Goal: Information Seeking & Learning: Find specific fact

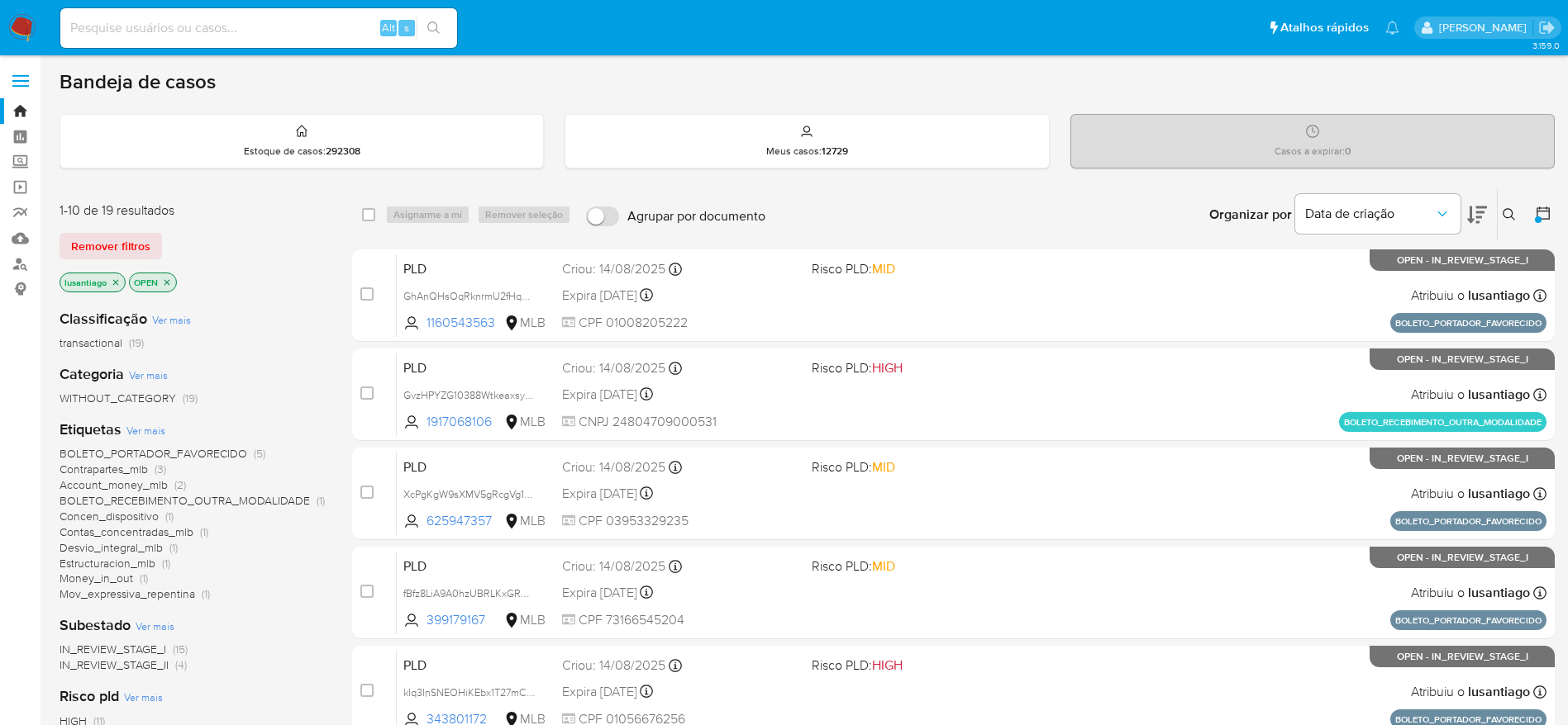
click at [213, 23] on input at bounding box center [258, 29] width 397 height 22
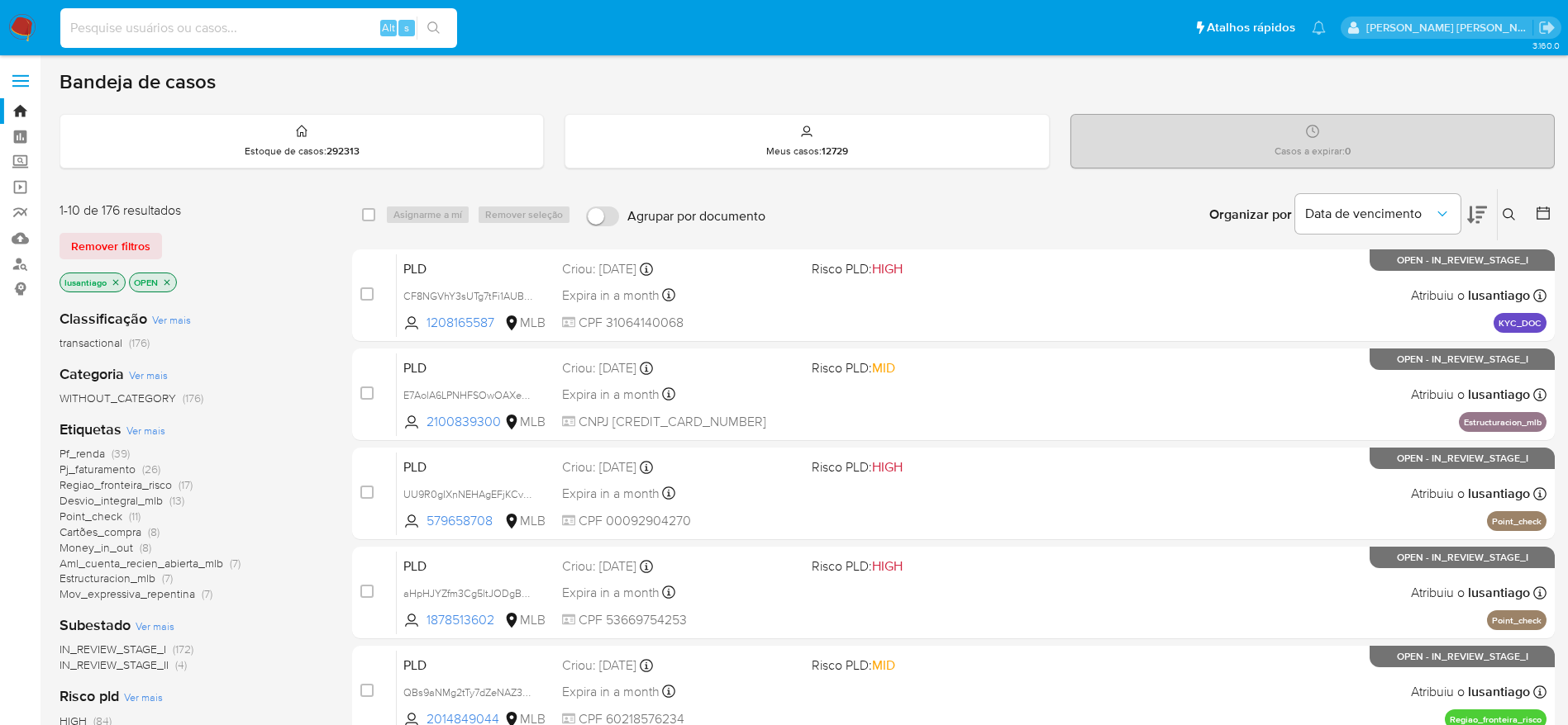
click at [107, 20] on input at bounding box center [258, 29] width 397 height 22
paste input "1160543563"
type input "1160543563"
click at [432, 29] on icon "search-icon" at bounding box center [433, 28] width 13 height 13
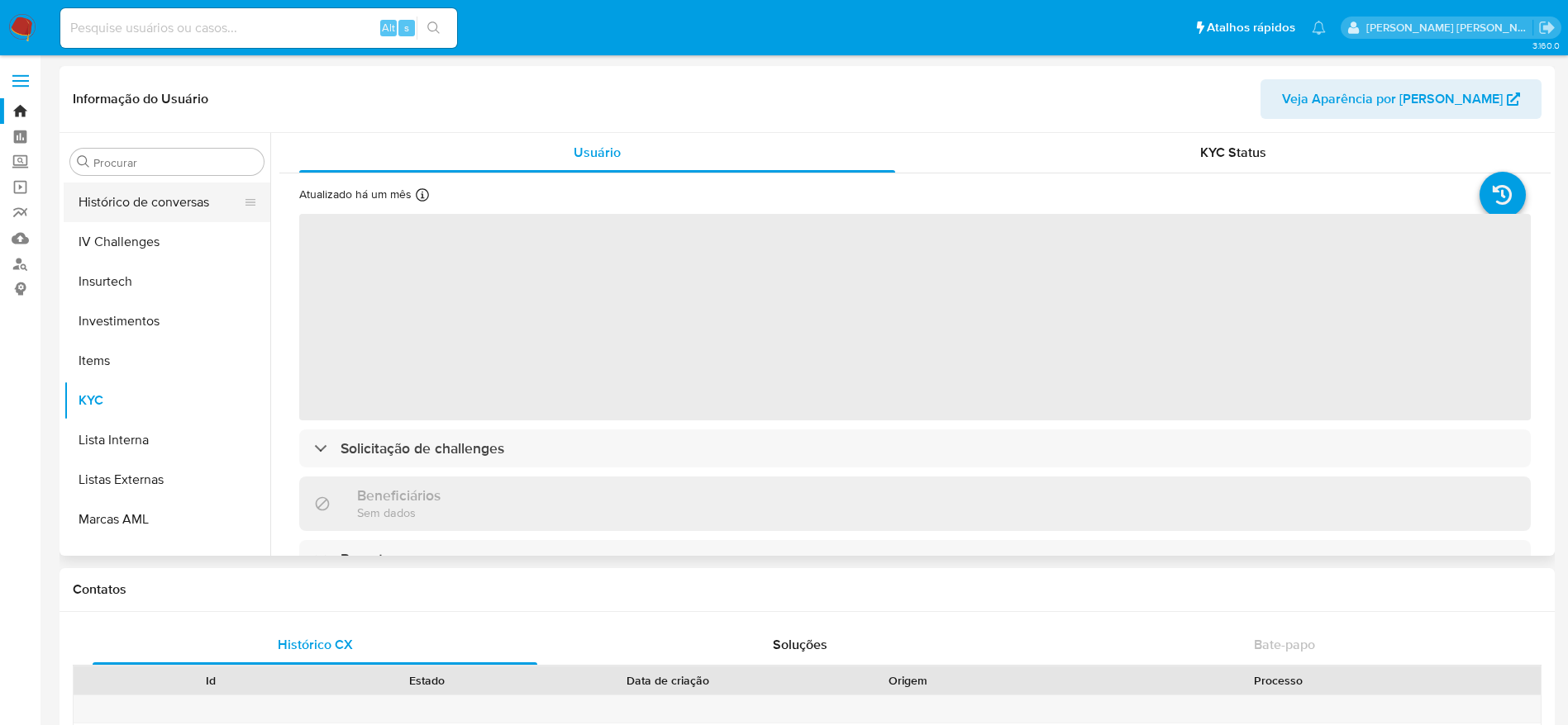
scroll to position [529, 0]
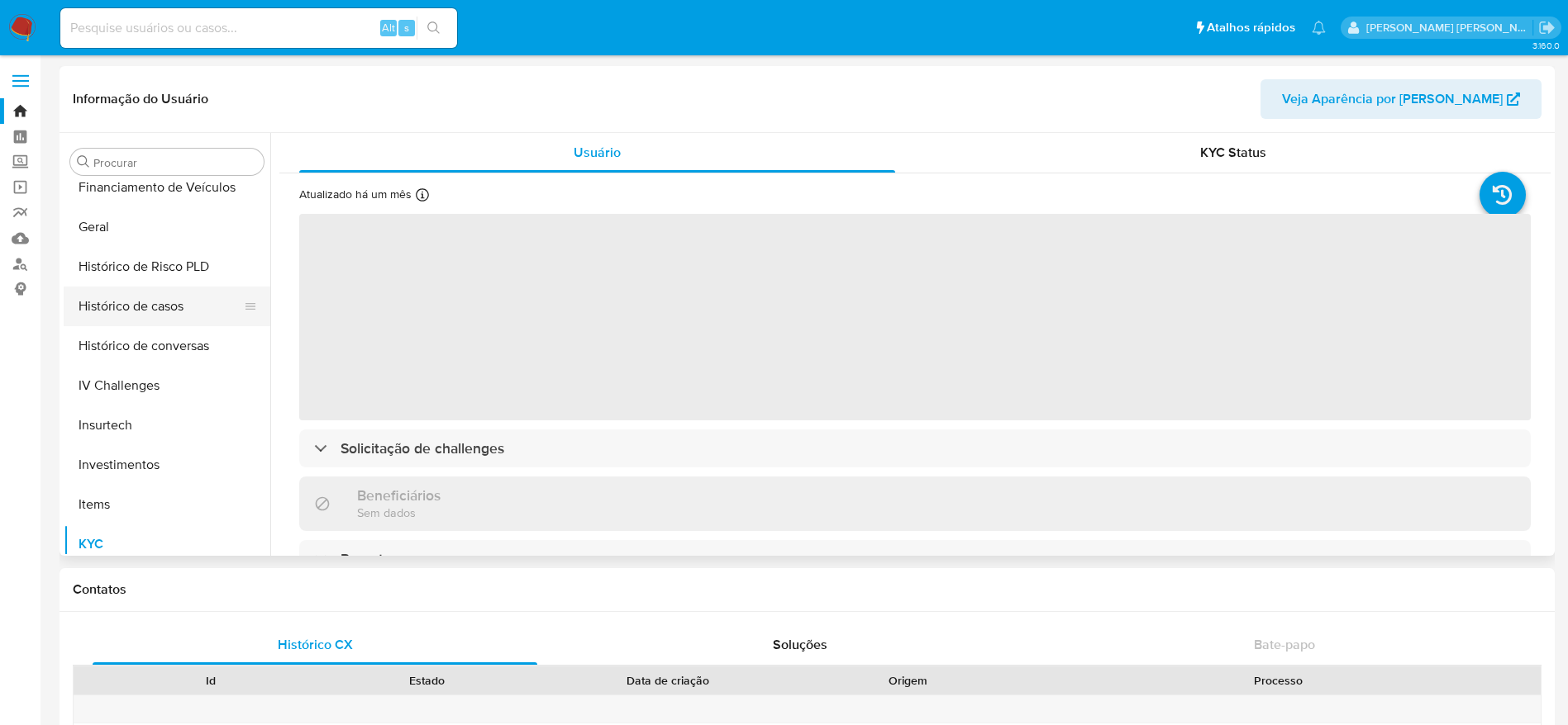
select select "10"
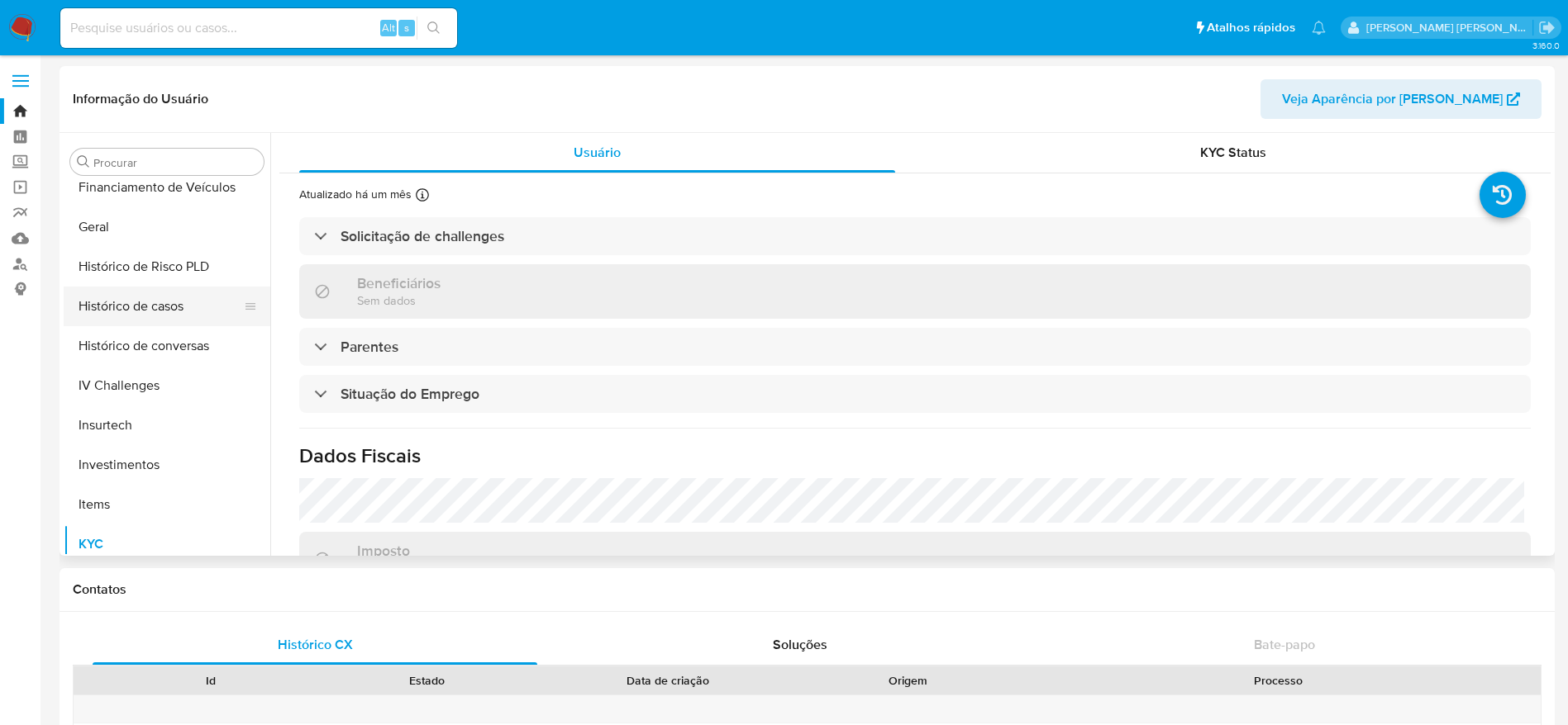
click at [153, 300] on button "Histórico de casos" at bounding box center [160, 306] width 194 height 39
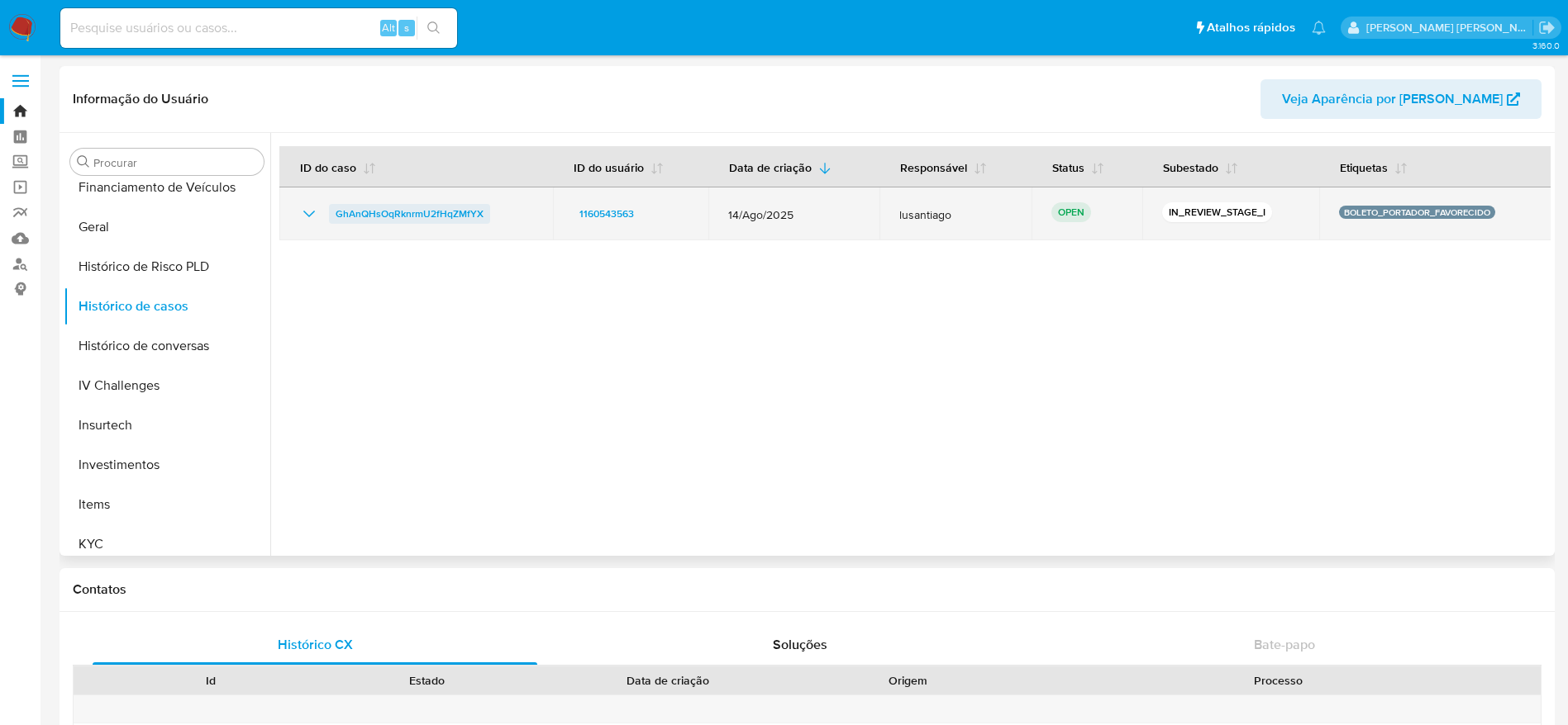
click at [446, 216] on span "GhAnQHsOqRknrmU2fHqZMfYX" at bounding box center [409, 213] width 148 height 20
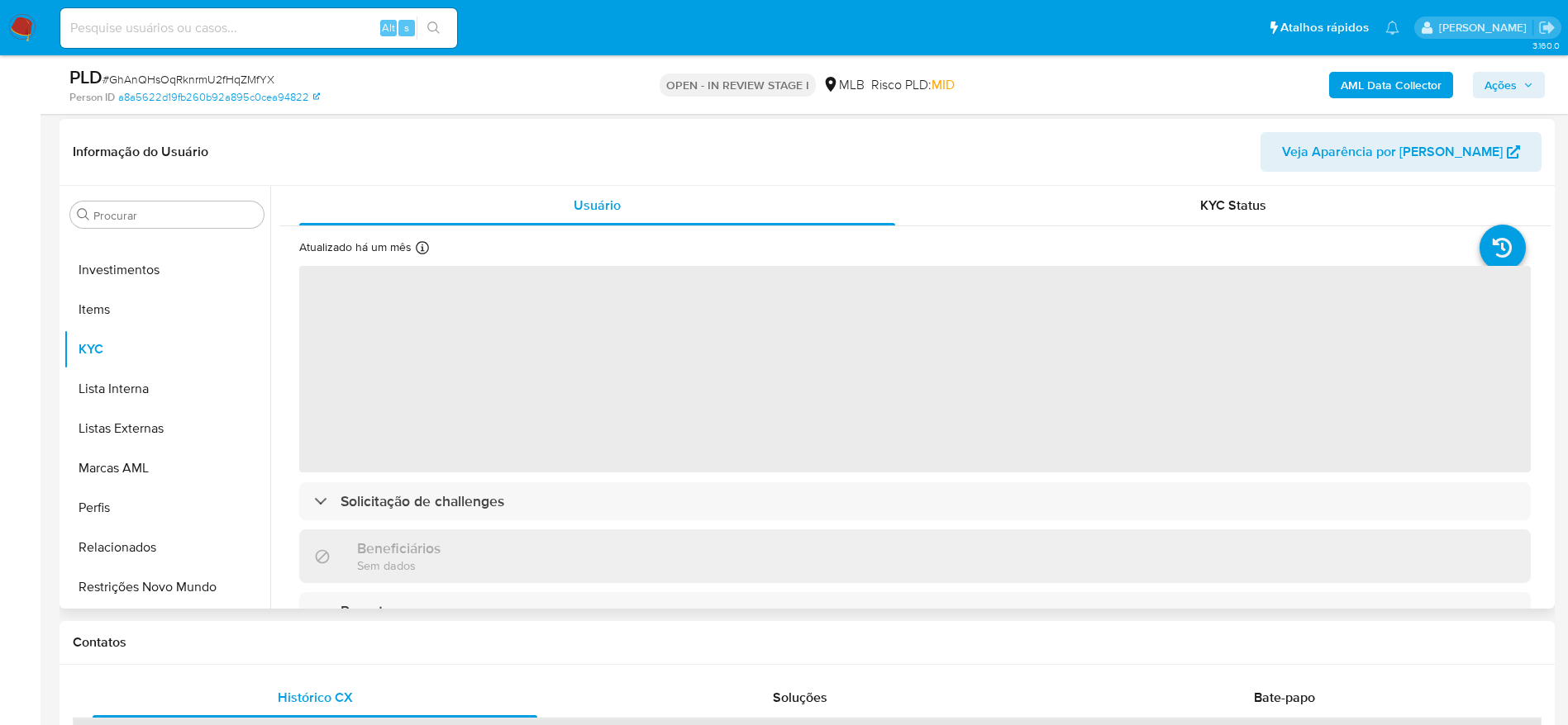
scroll to position [248, 0]
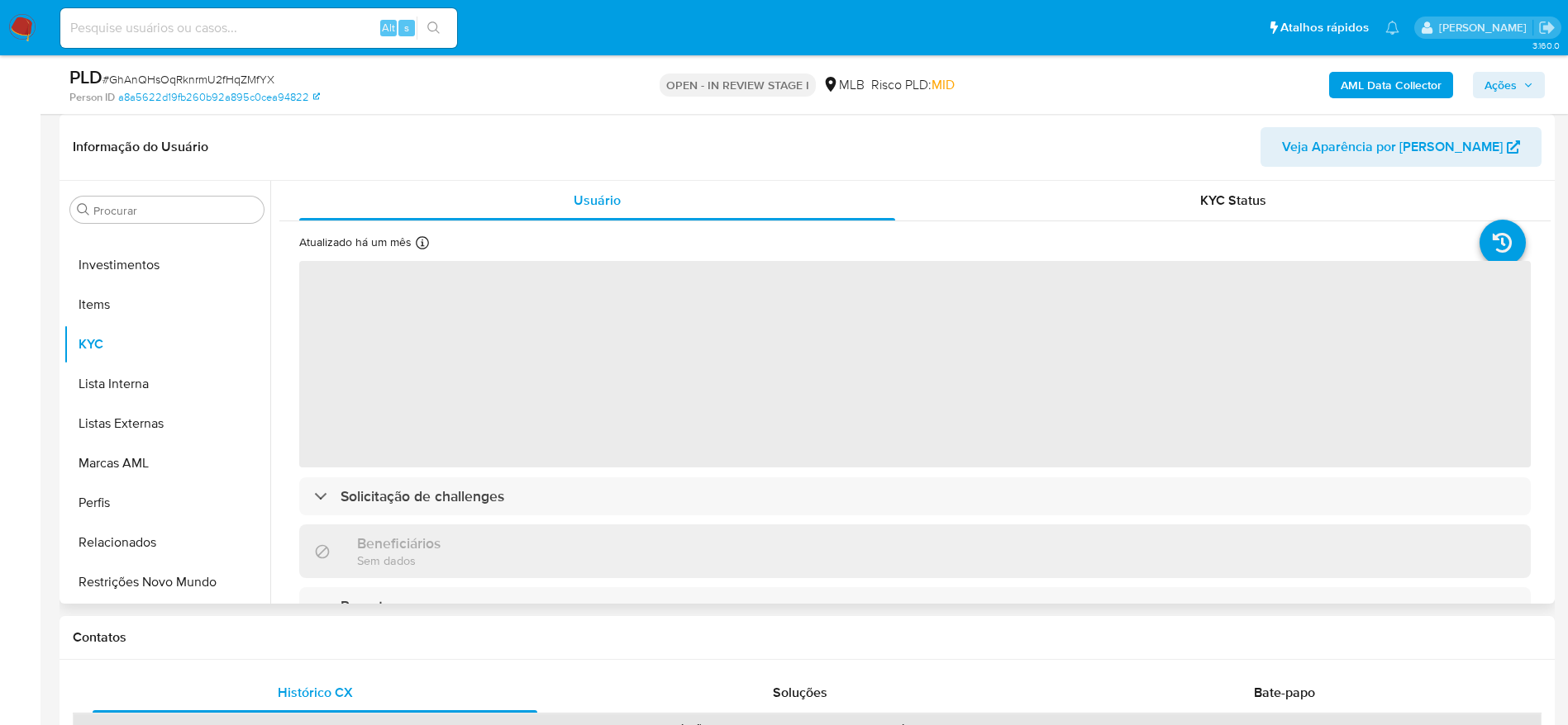
select select "10"
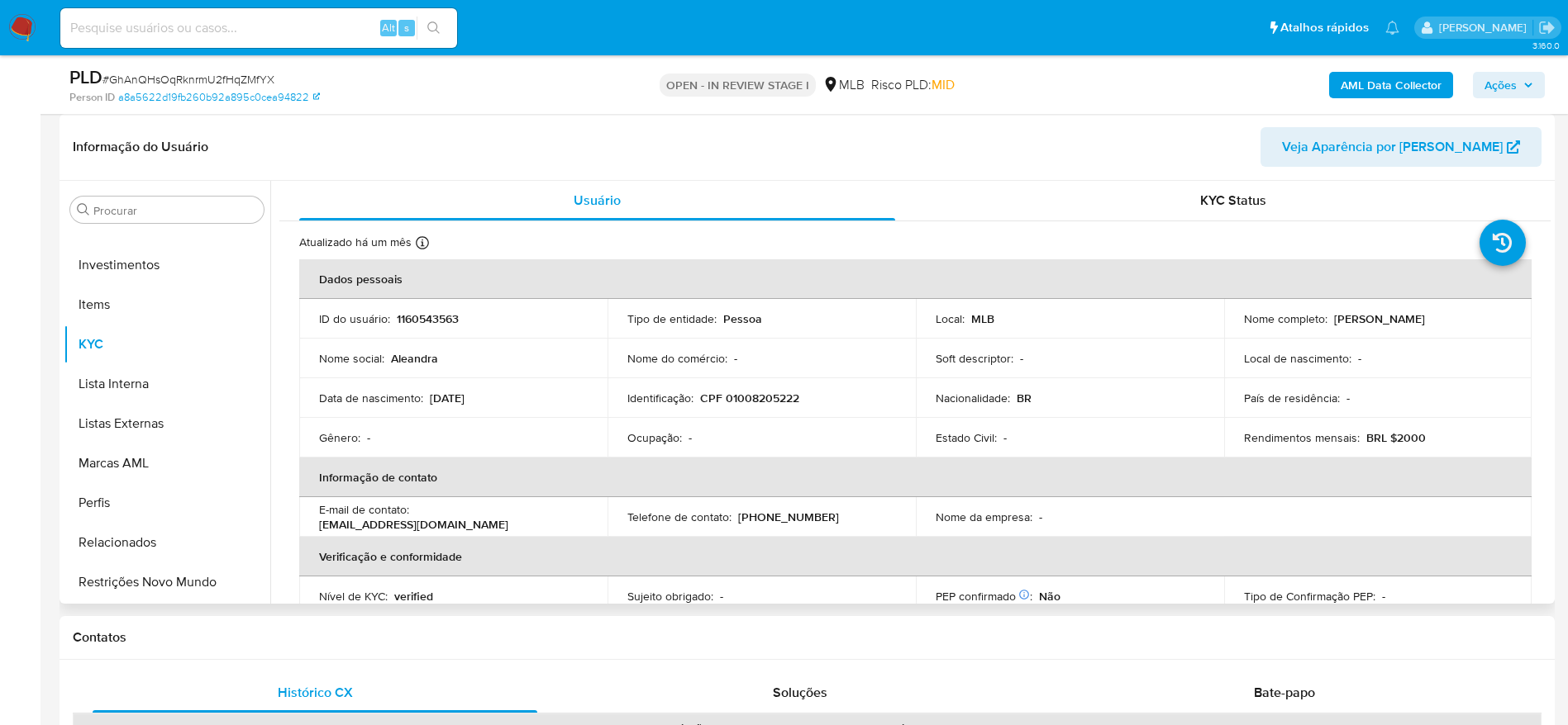
click at [755, 399] on p "CPF 01008205222" at bounding box center [749, 397] width 99 height 15
copy p "01008205222"
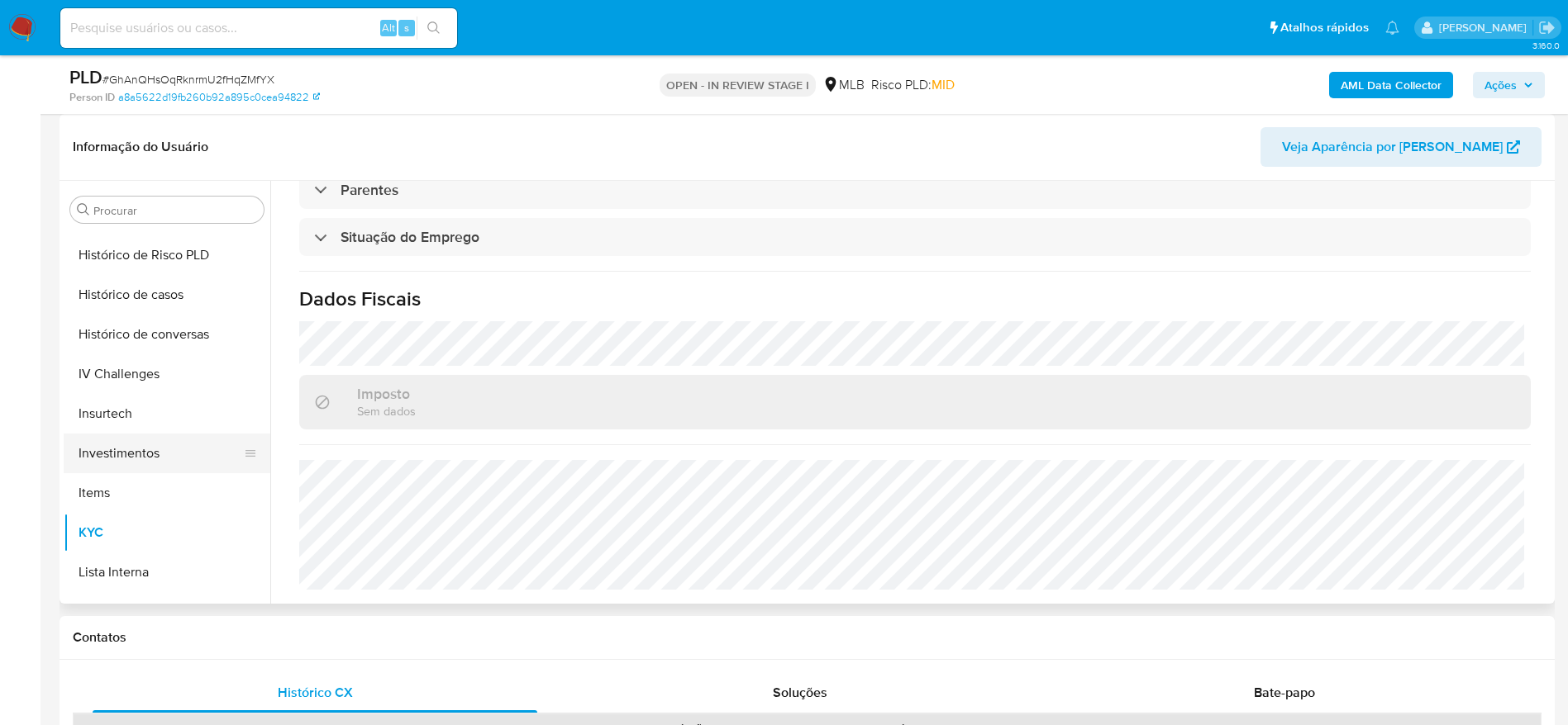
scroll to position [529, 0]
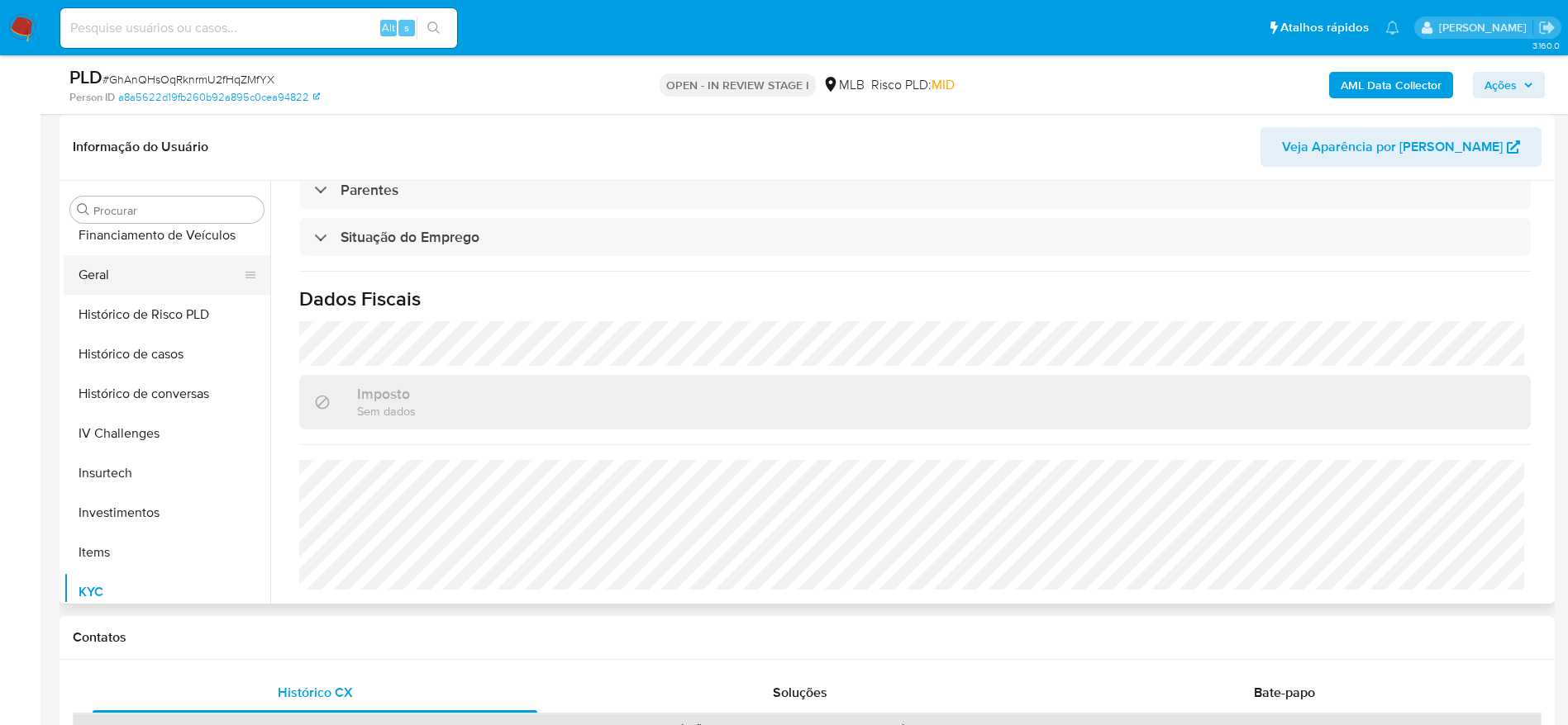
click at [121, 281] on button "Geral" at bounding box center [160, 274] width 194 height 39
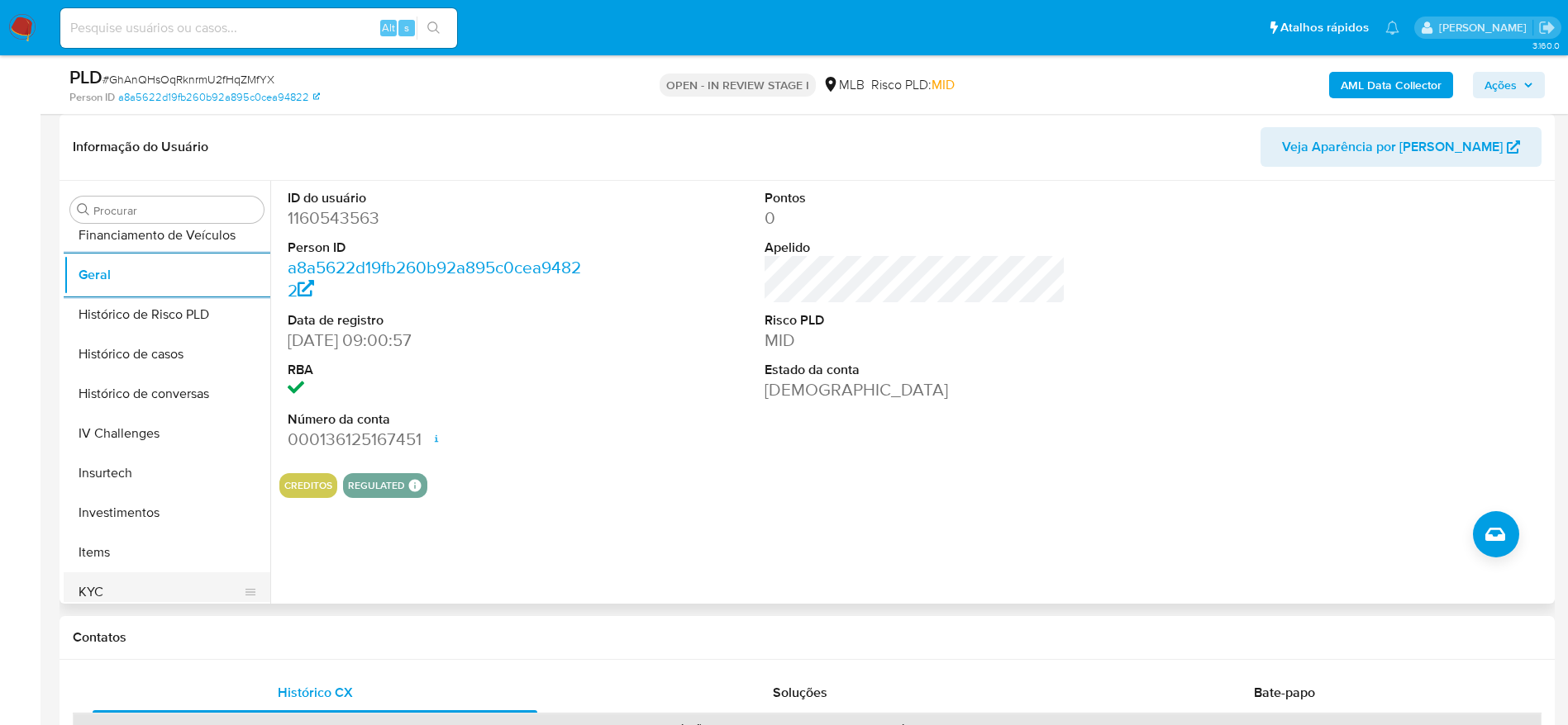
click at [161, 585] on button "KYC" at bounding box center [160, 592] width 194 height 39
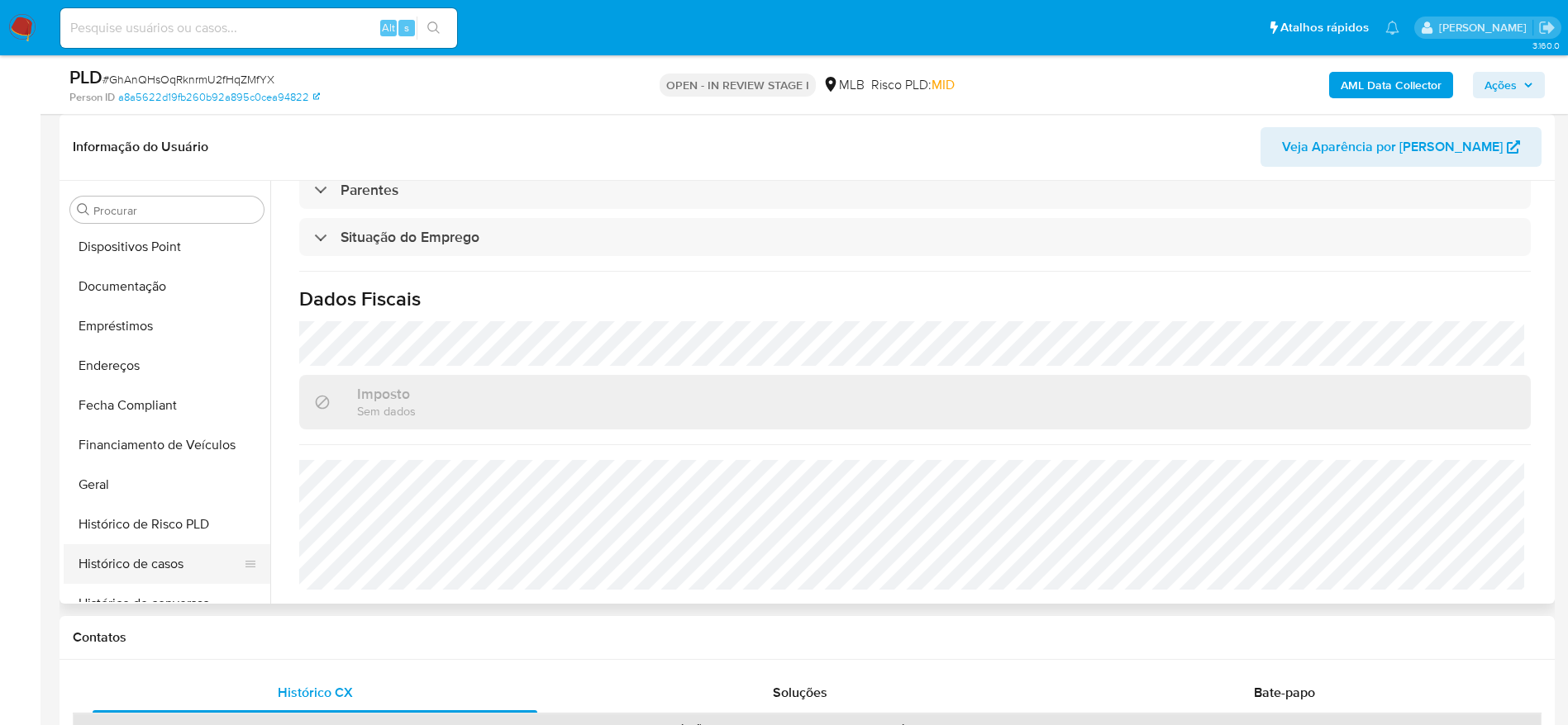
scroll to position [281, 0]
click at [129, 404] on button "Endereços" at bounding box center [160, 404] width 194 height 39
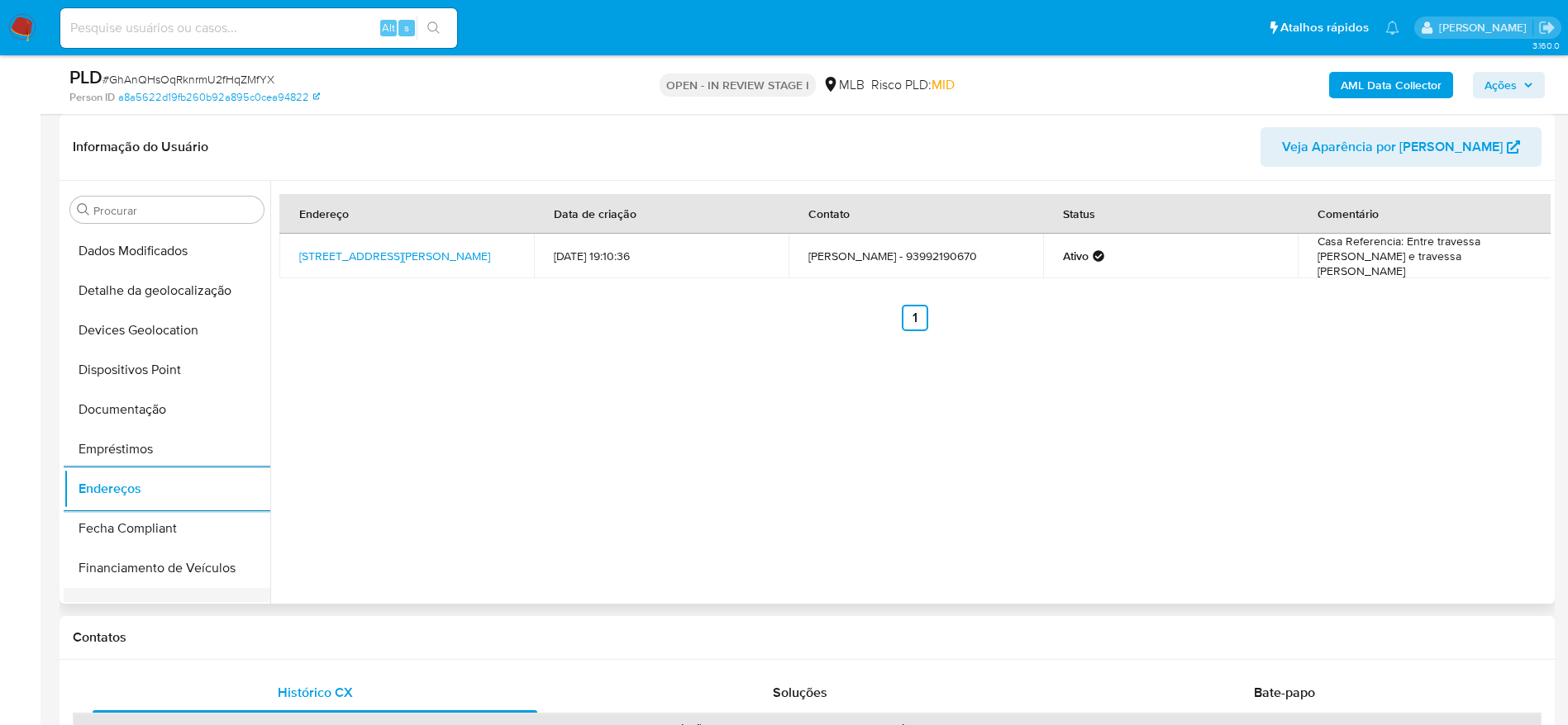
scroll to position [157, 0]
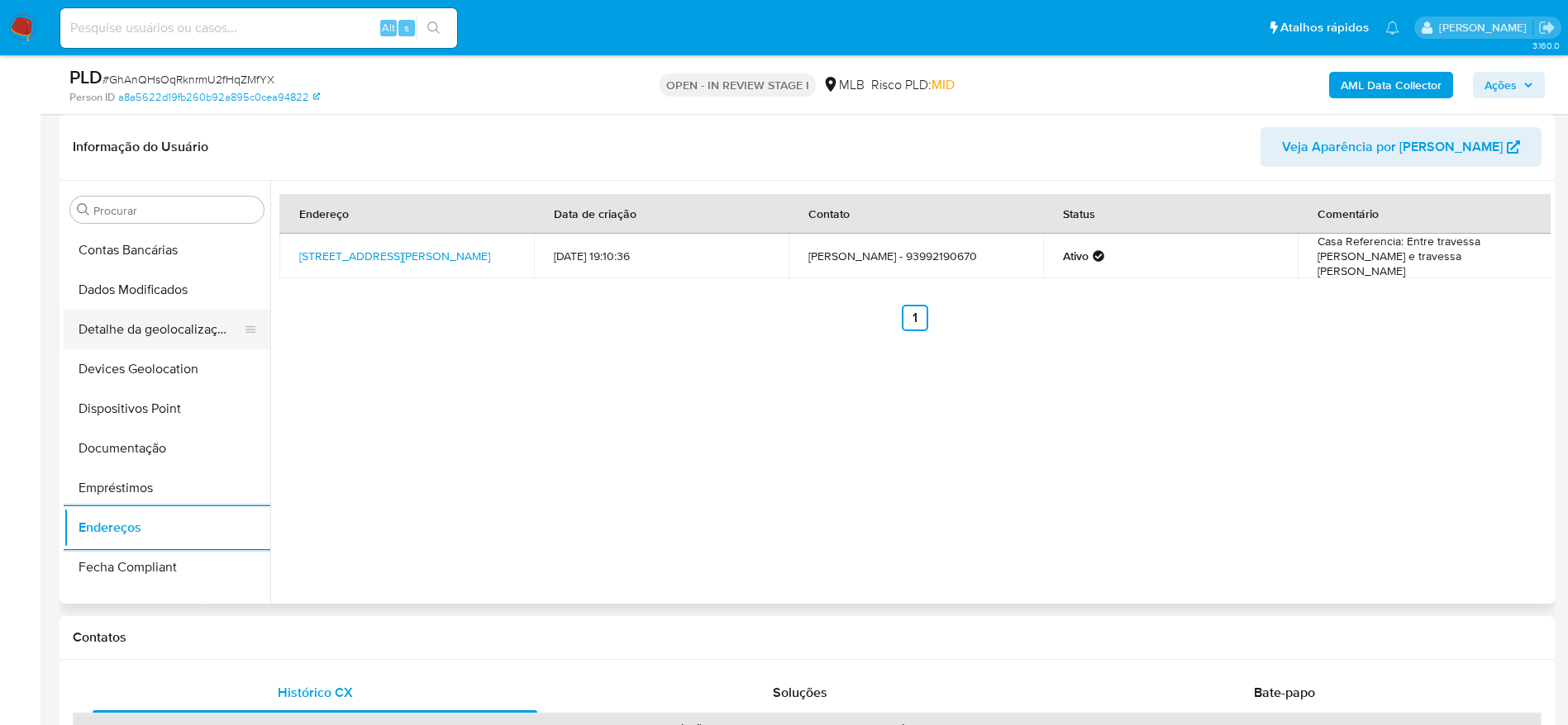
click at [145, 332] on button "Detalhe da geolocalização" at bounding box center [160, 330] width 194 height 39
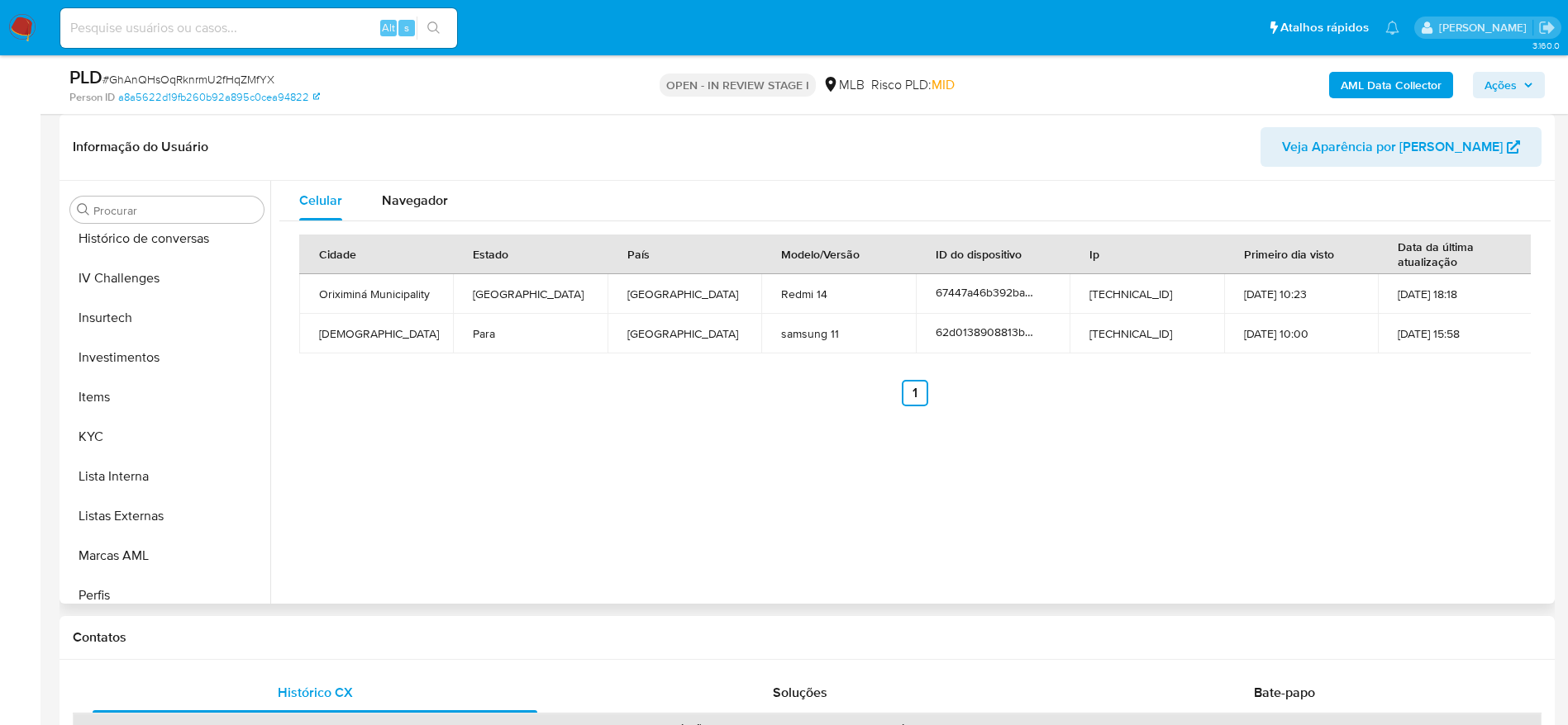
scroll to position [777, 0]
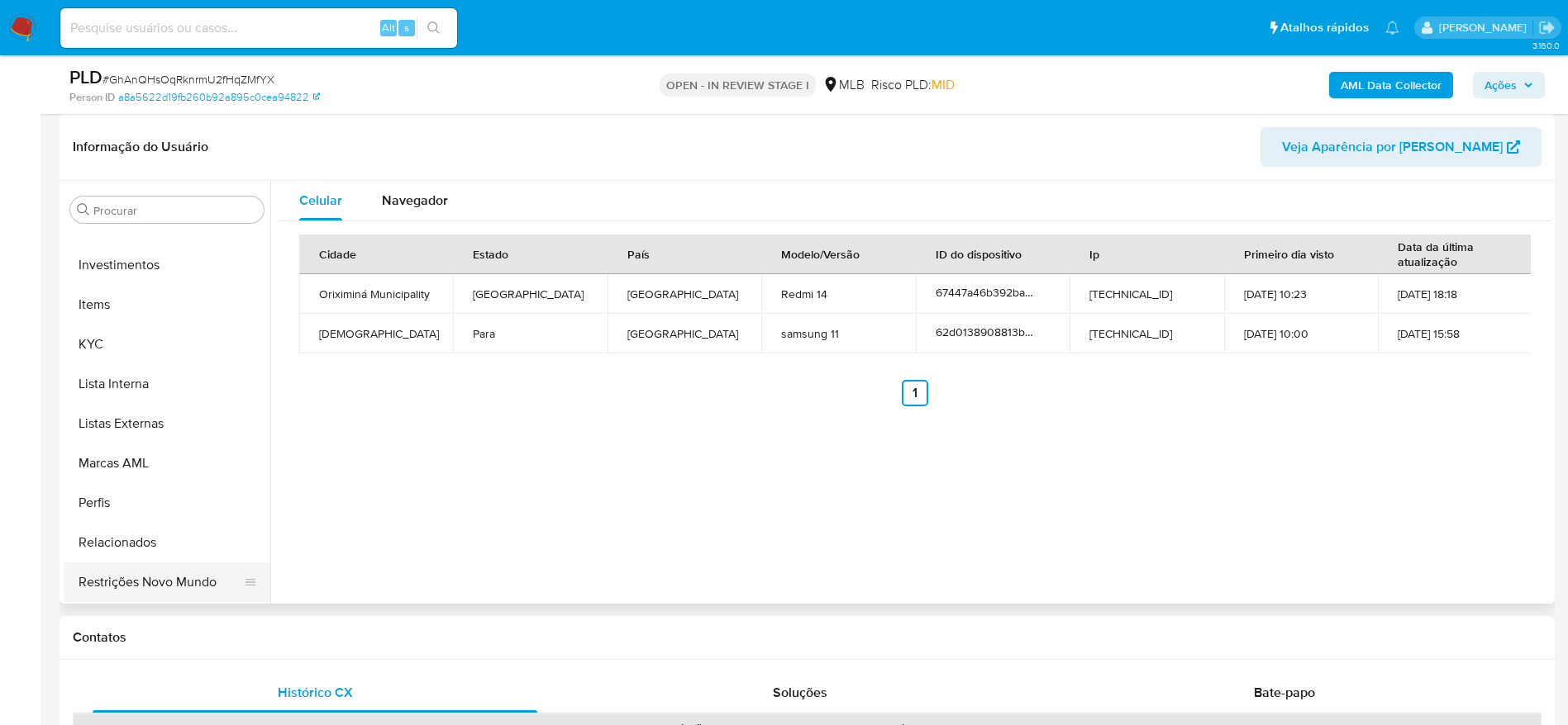
click at [132, 571] on button "Restrições Novo Mundo" at bounding box center [160, 582] width 194 height 39
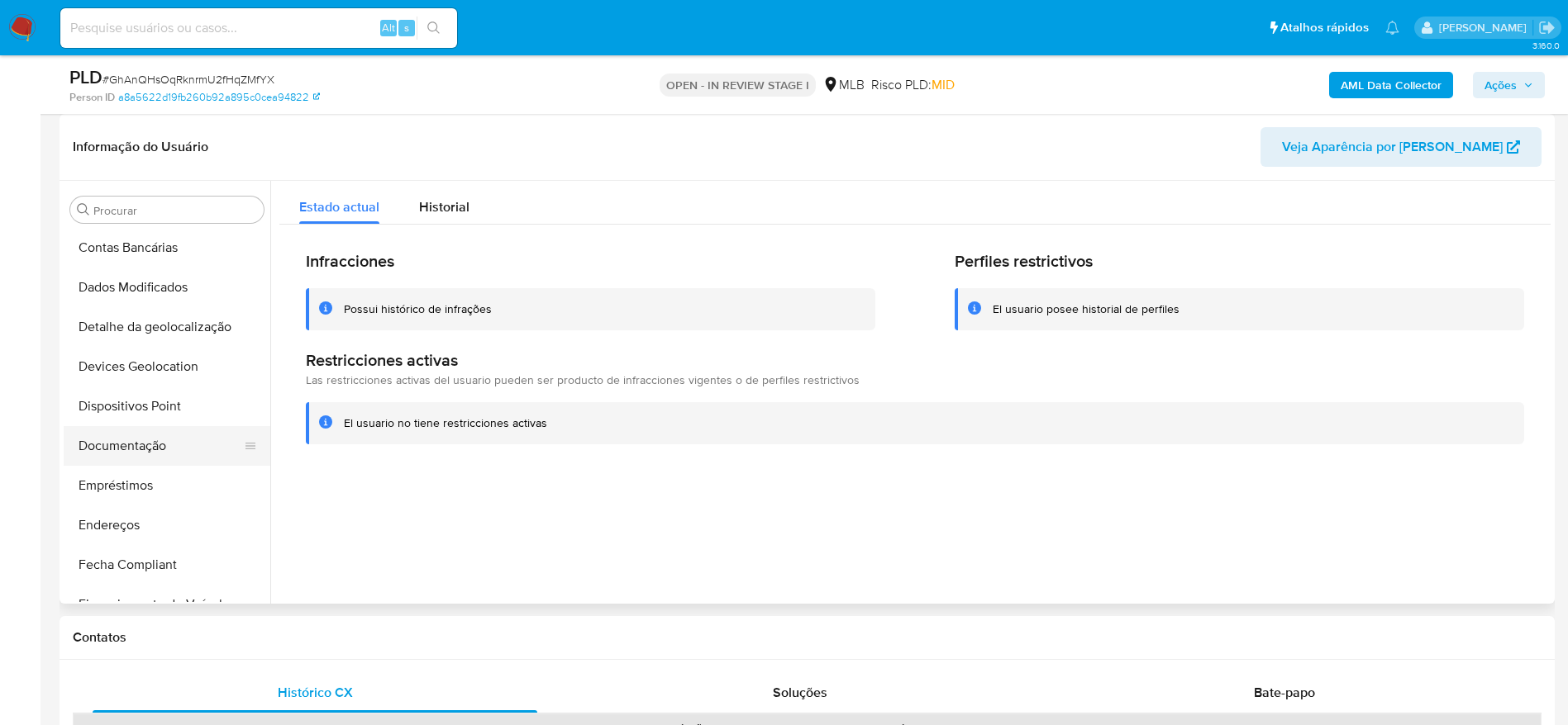
scroll to position [157, 0]
click at [145, 414] on button "Dispositivos Point" at bounding box center [160, 409] width 194 height 39
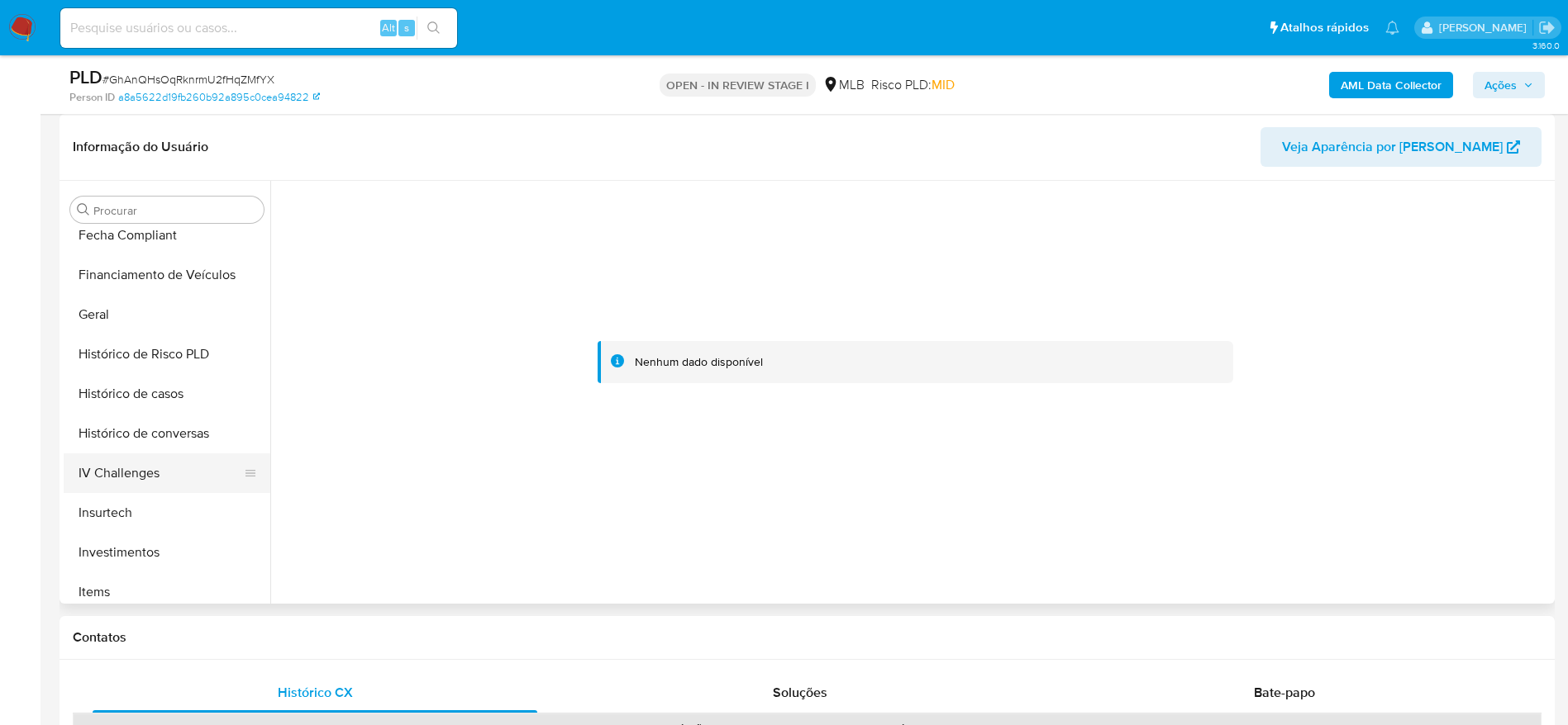
scroll to position [529, 0]
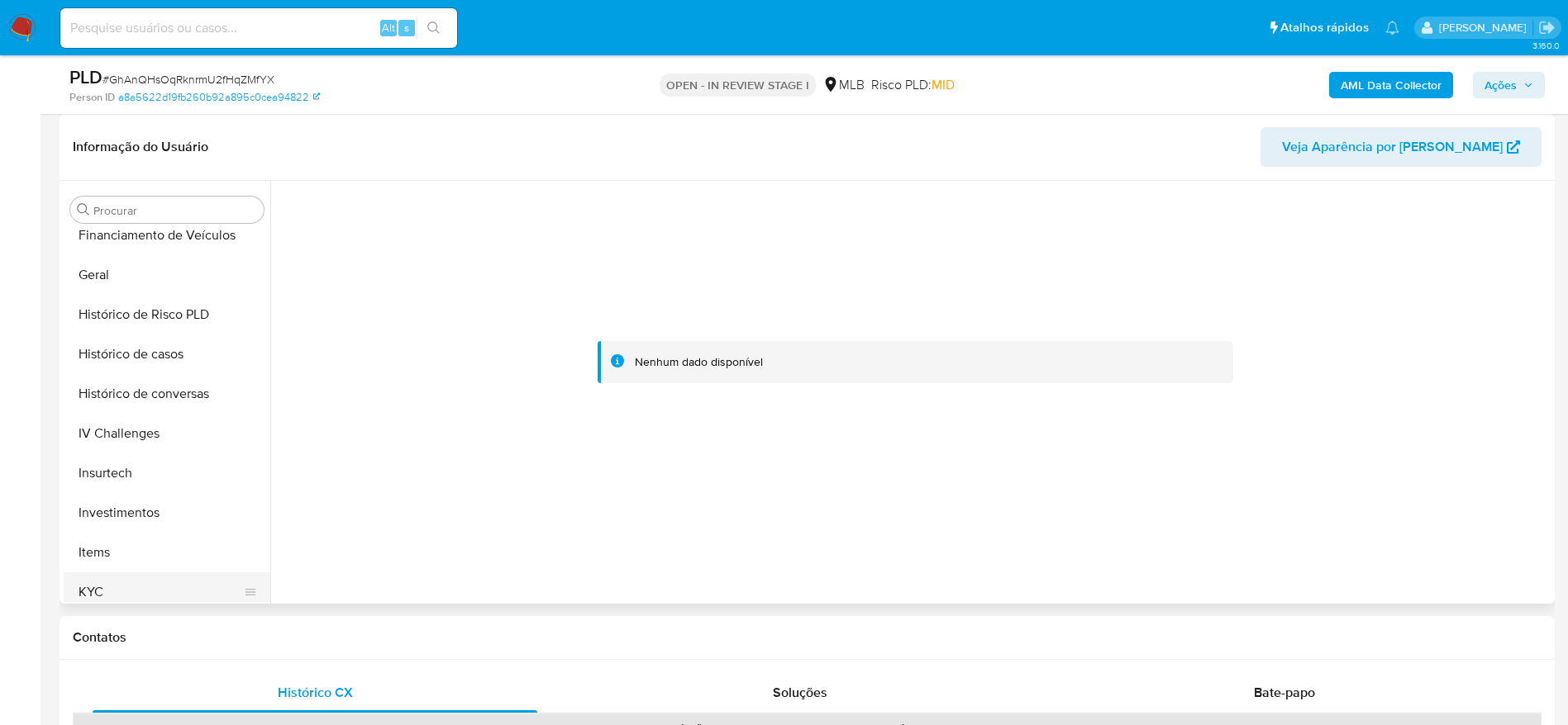
click at [127, 581] on button "KYC" at bounding box center [160, 592] width 194 height 39
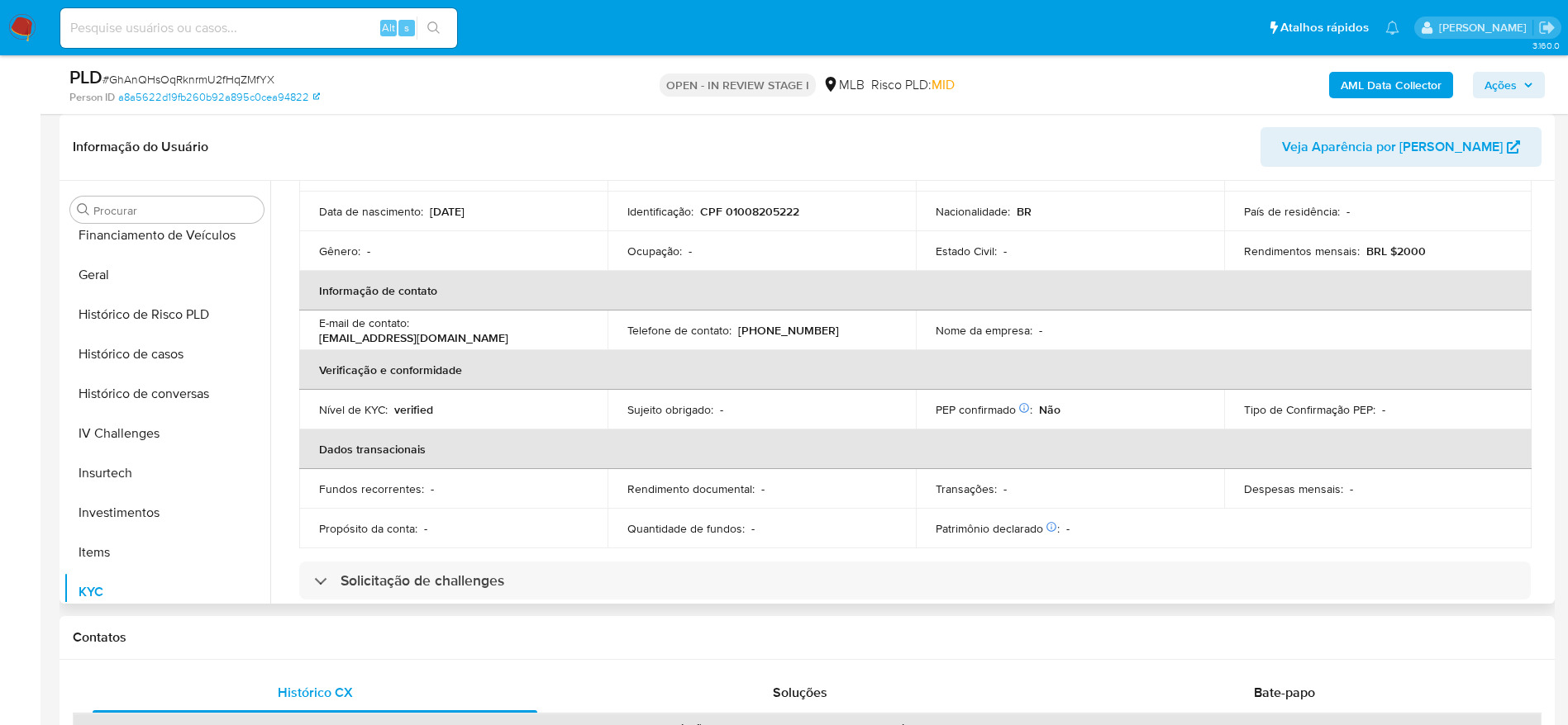
scroll to position [0, 0]
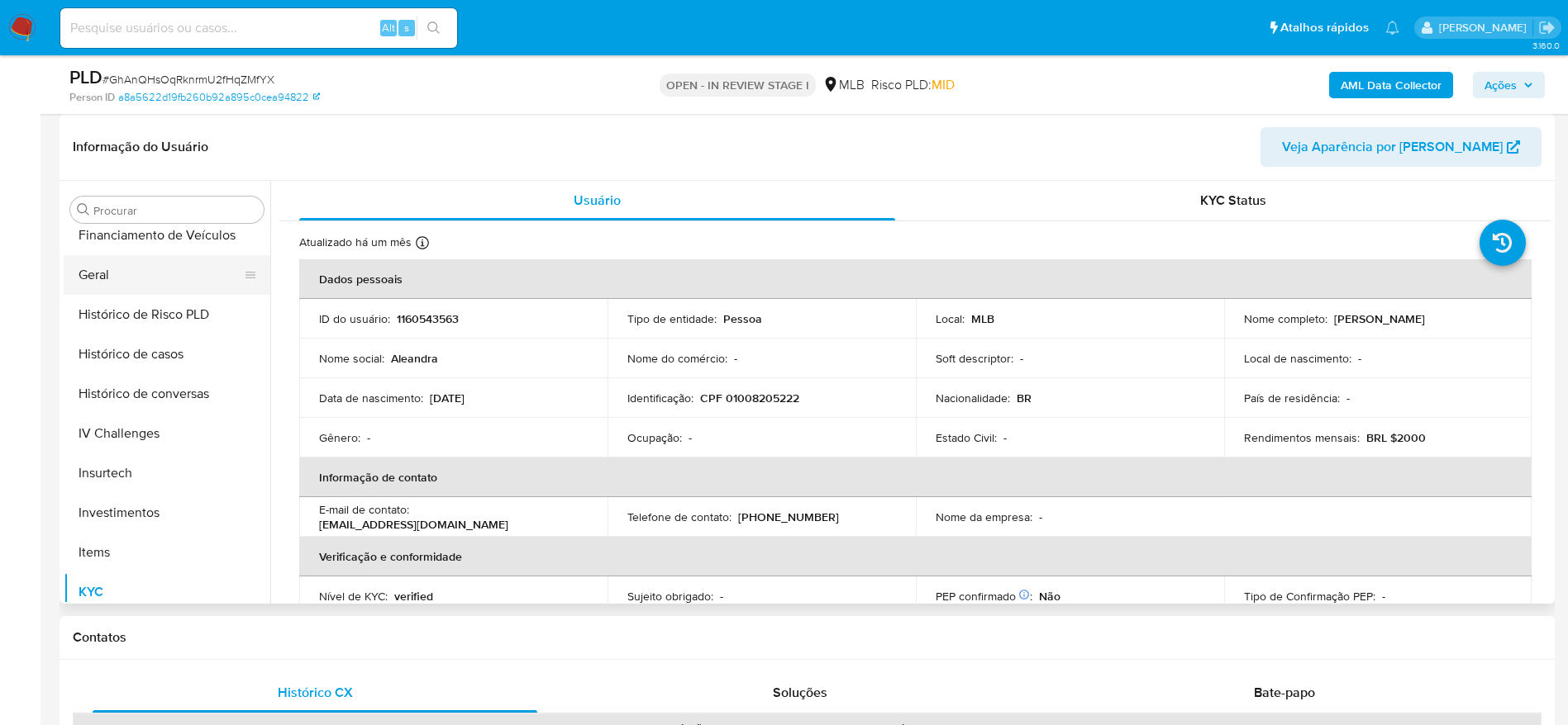
click at [140, 288] on button "Geral" at bounding box center [160, 274] width 194 height 39
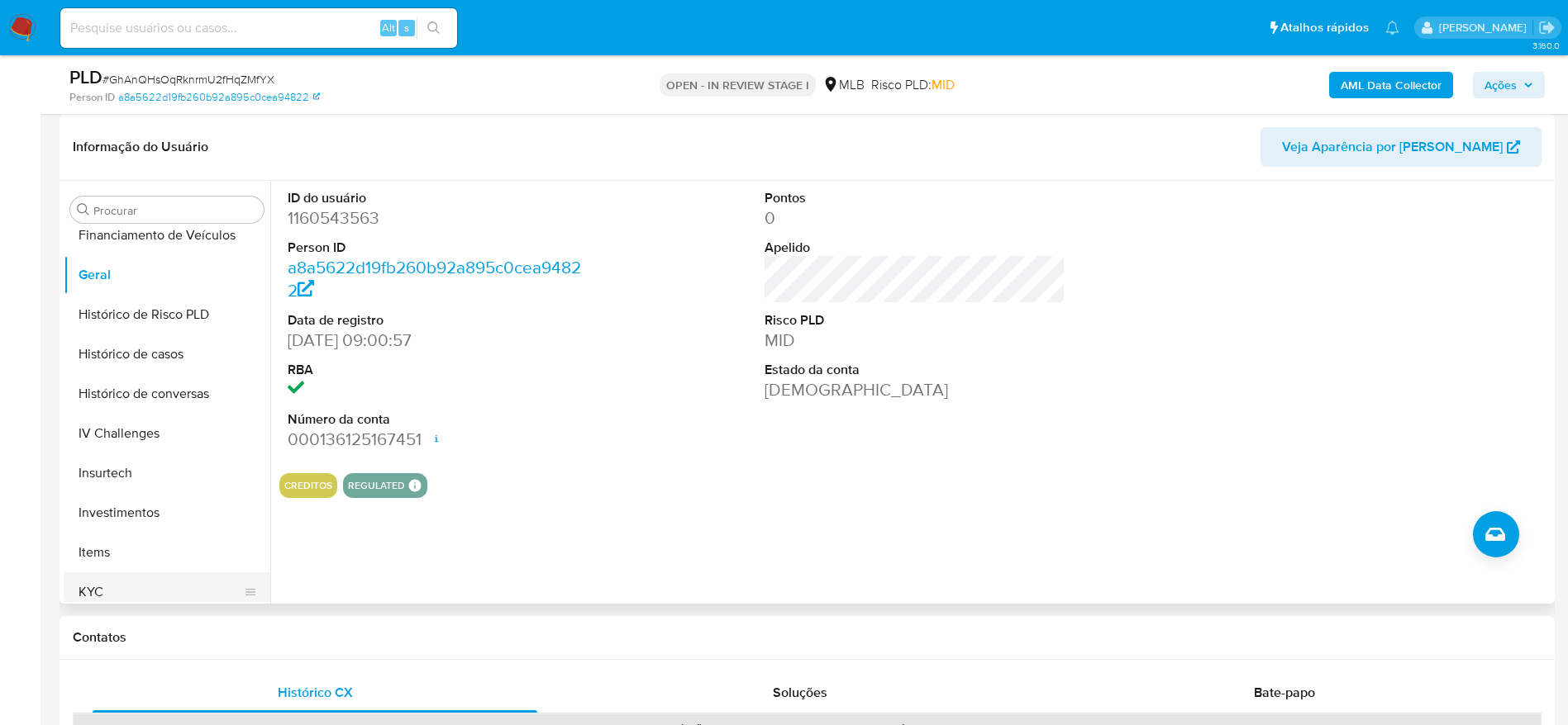
click at [112, 596] on button "KYC" at bounding box center [160, 592] width 194 height 39
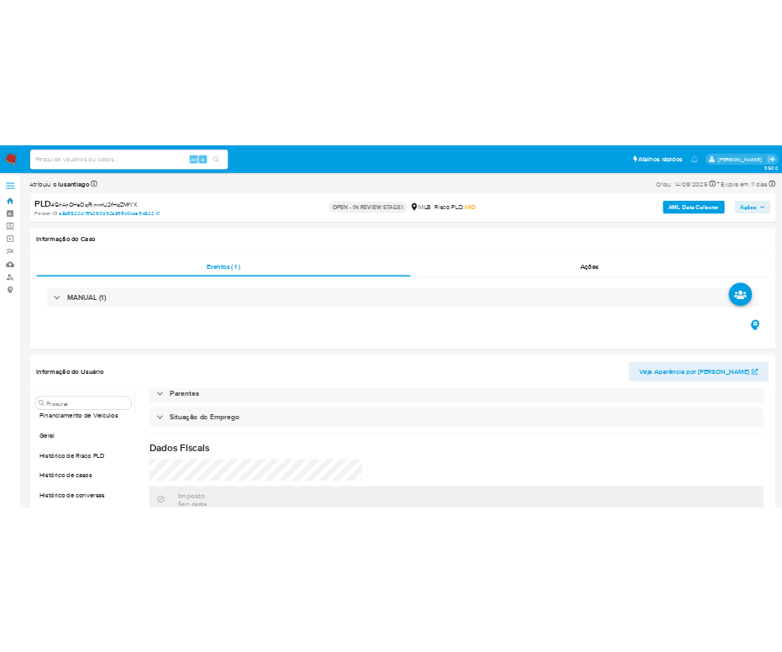
scroll to position [846, 0]
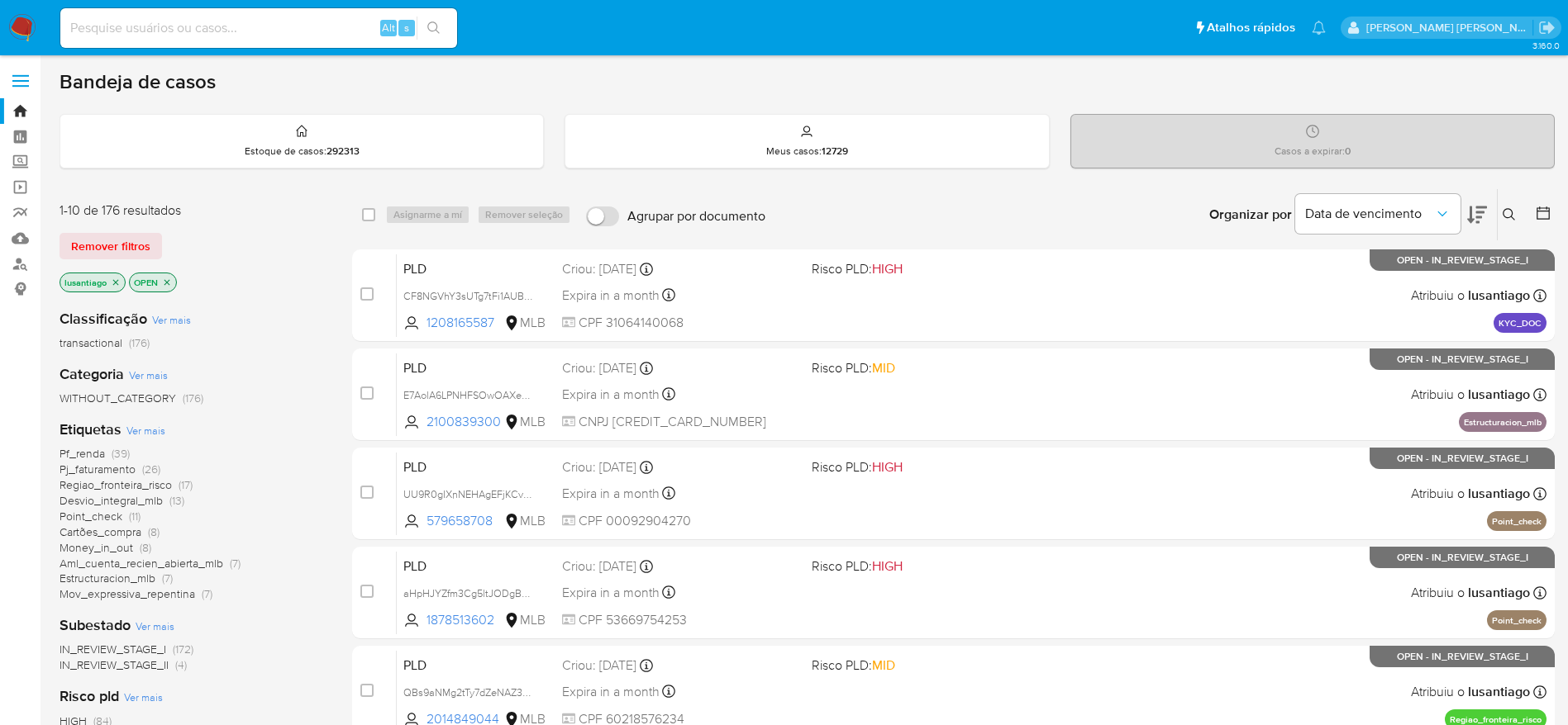
click at [290, 16] on div "Alt s" at bounding box center [258, 28] width 397 height 39
click at [275, 25] on input at bounding box center [258, 29] width 397 height 22
paste input "343801172"
type input "343801172"
click at [425, 23] on button "search-icon" at bounding box center [433, 29] width 33 height 24
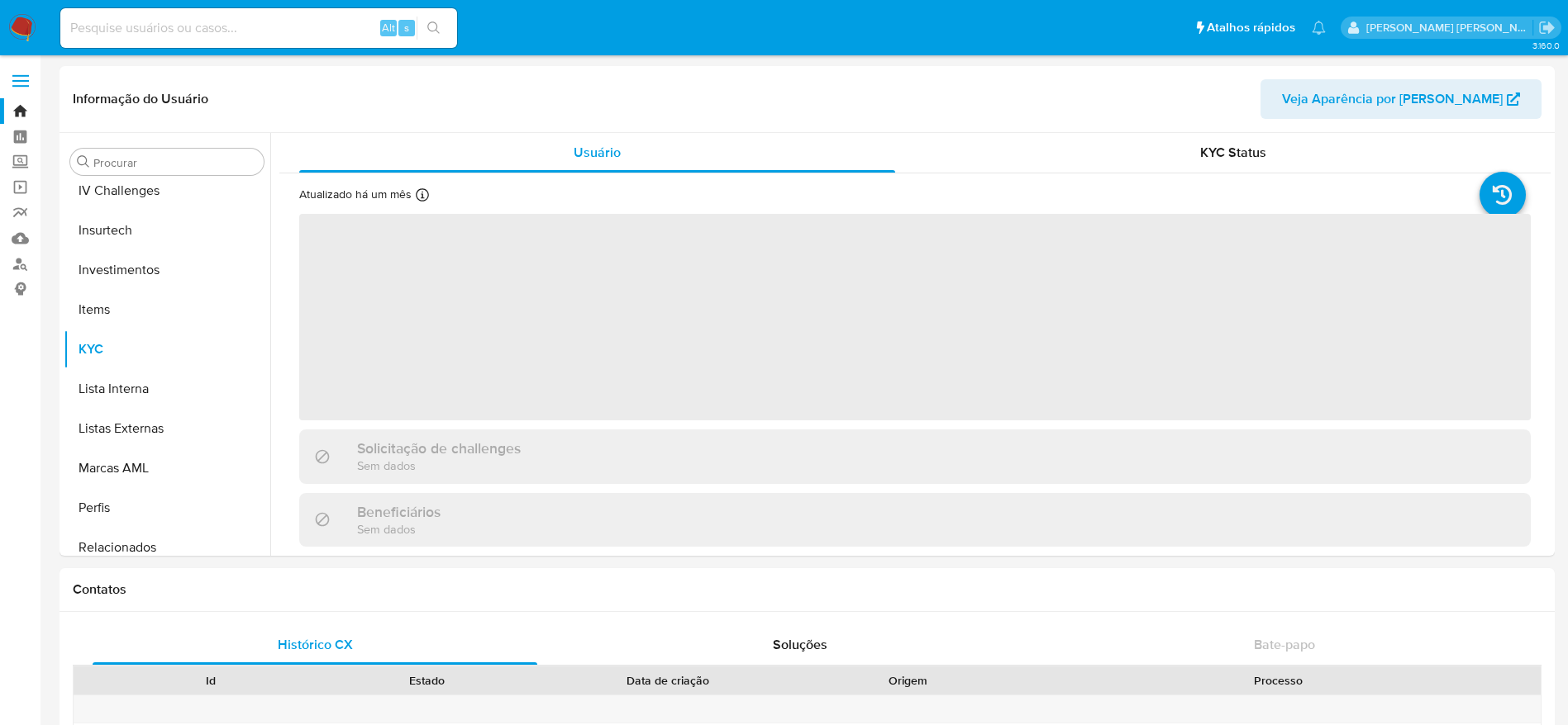
scroll to position [777, 0]
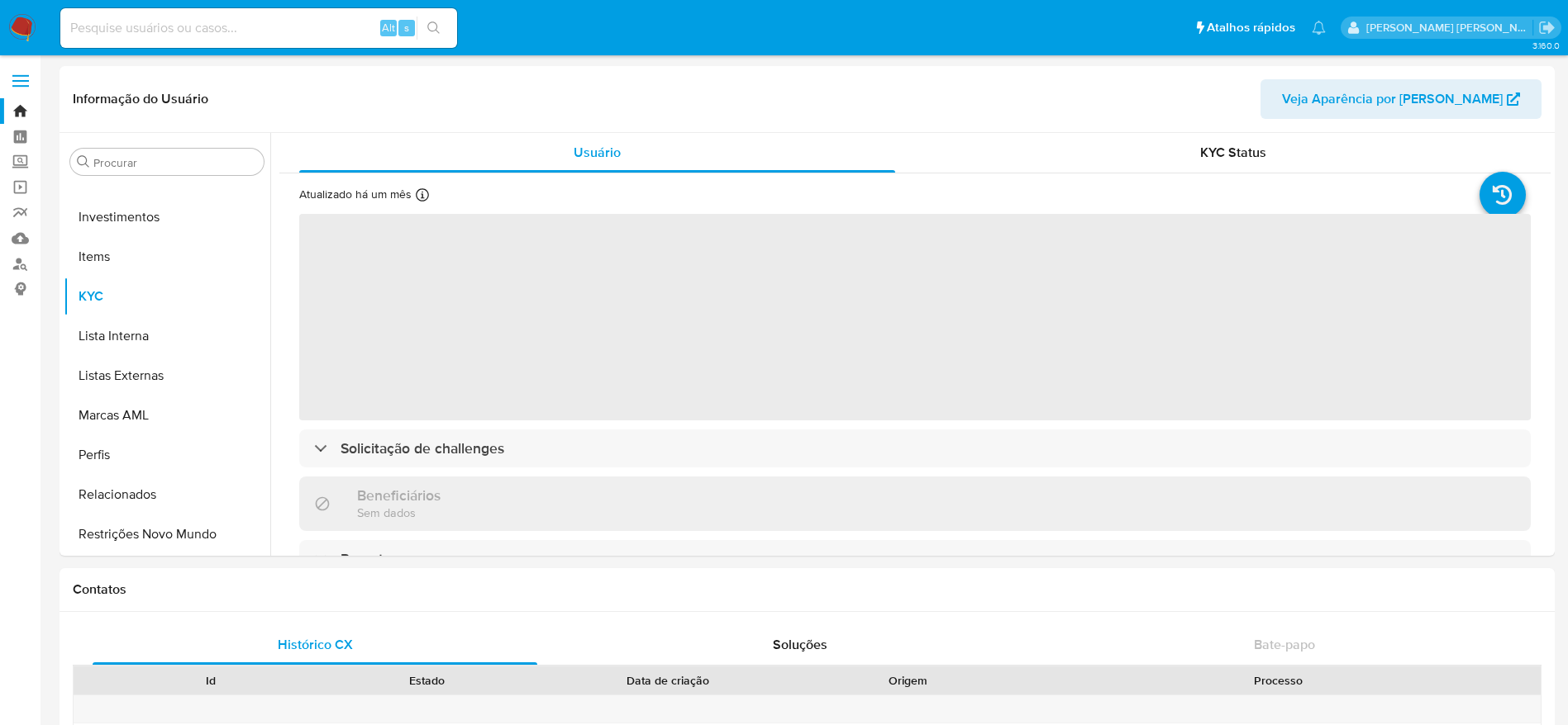
select select "10"
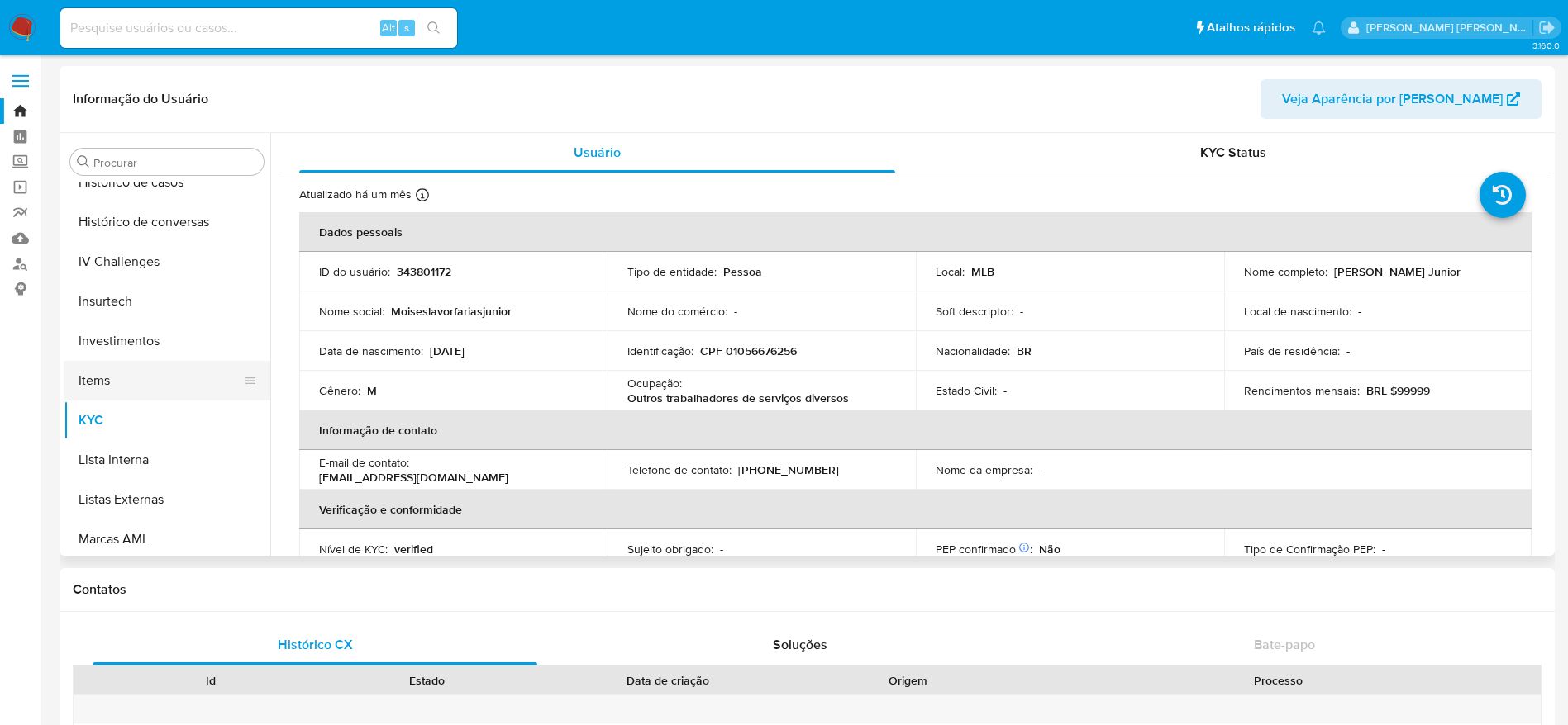
scroll to position [529, 0]
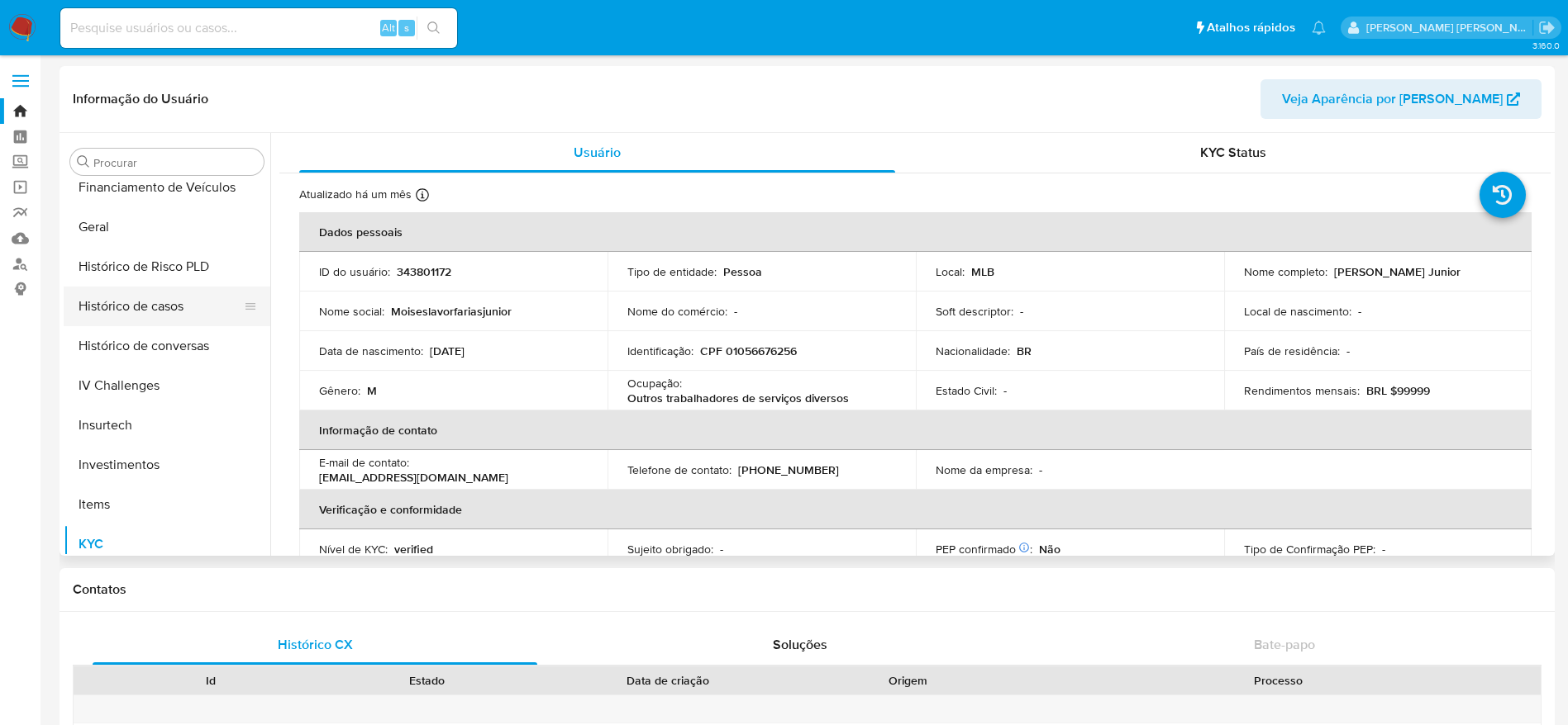
click at [173, 312] on button "Histórico de casos" at bounding box center [160, 306] width 194 height 39
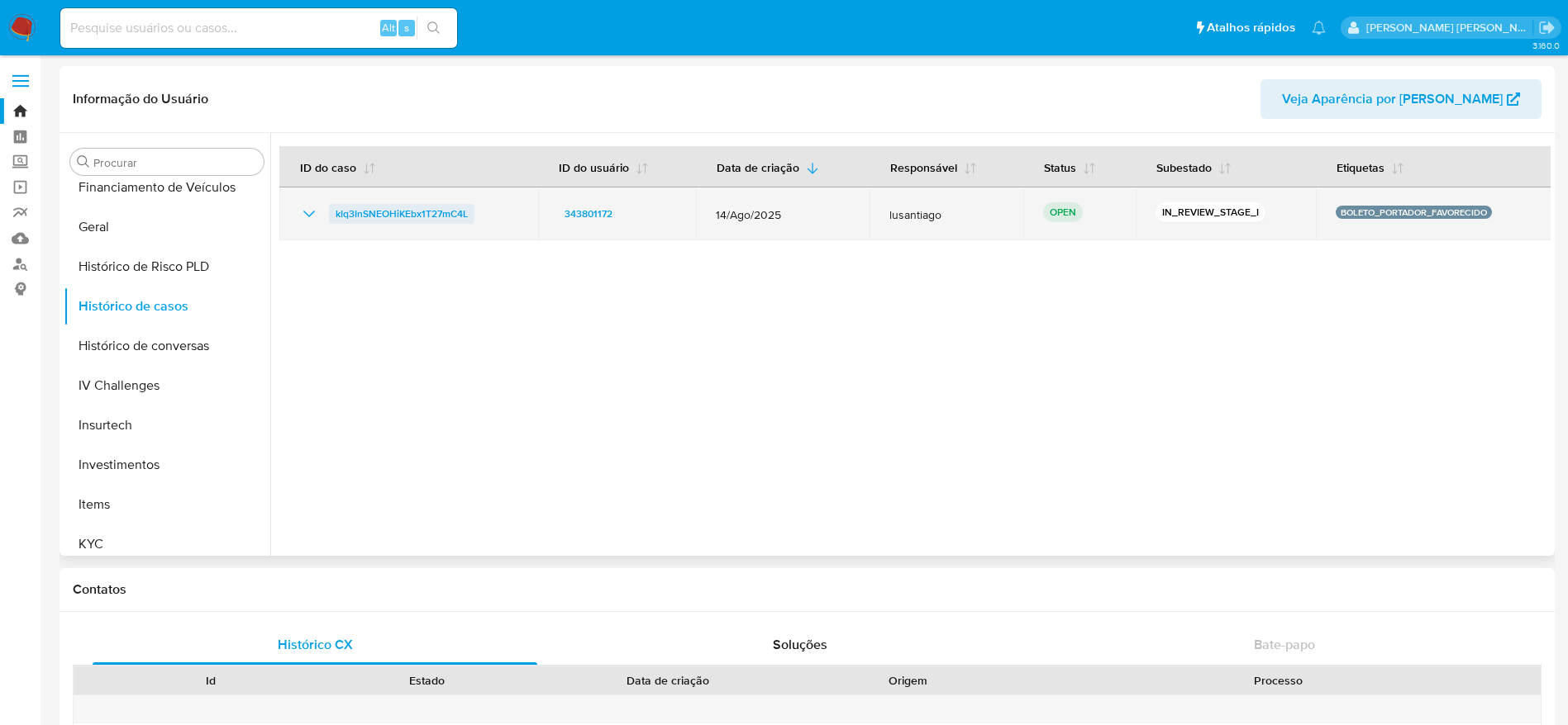
click at [408, 214] on span "kIq3InSNEOHiKEbx1T27mC4L" at bounding box center [402, 213] width 132 height 20
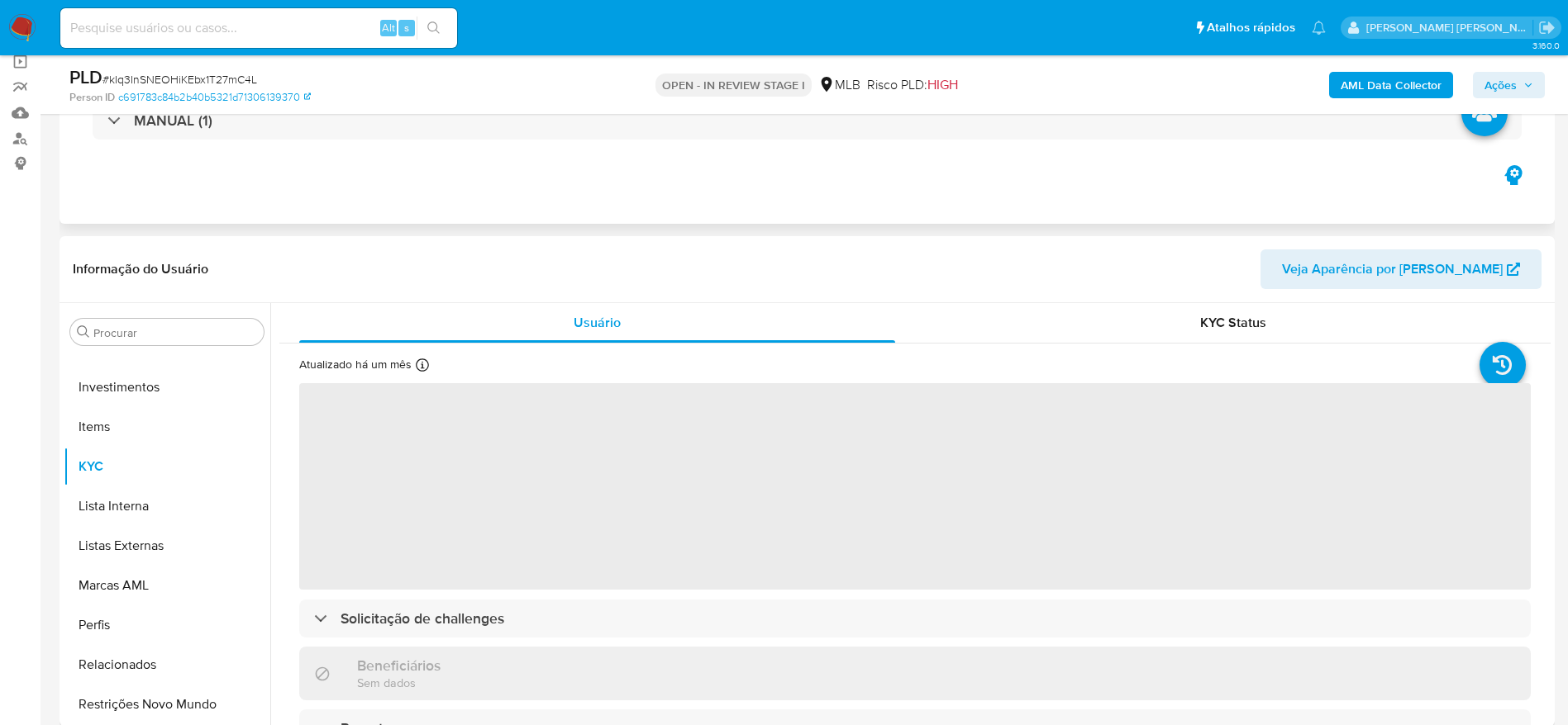
scroll to position [248, 0]
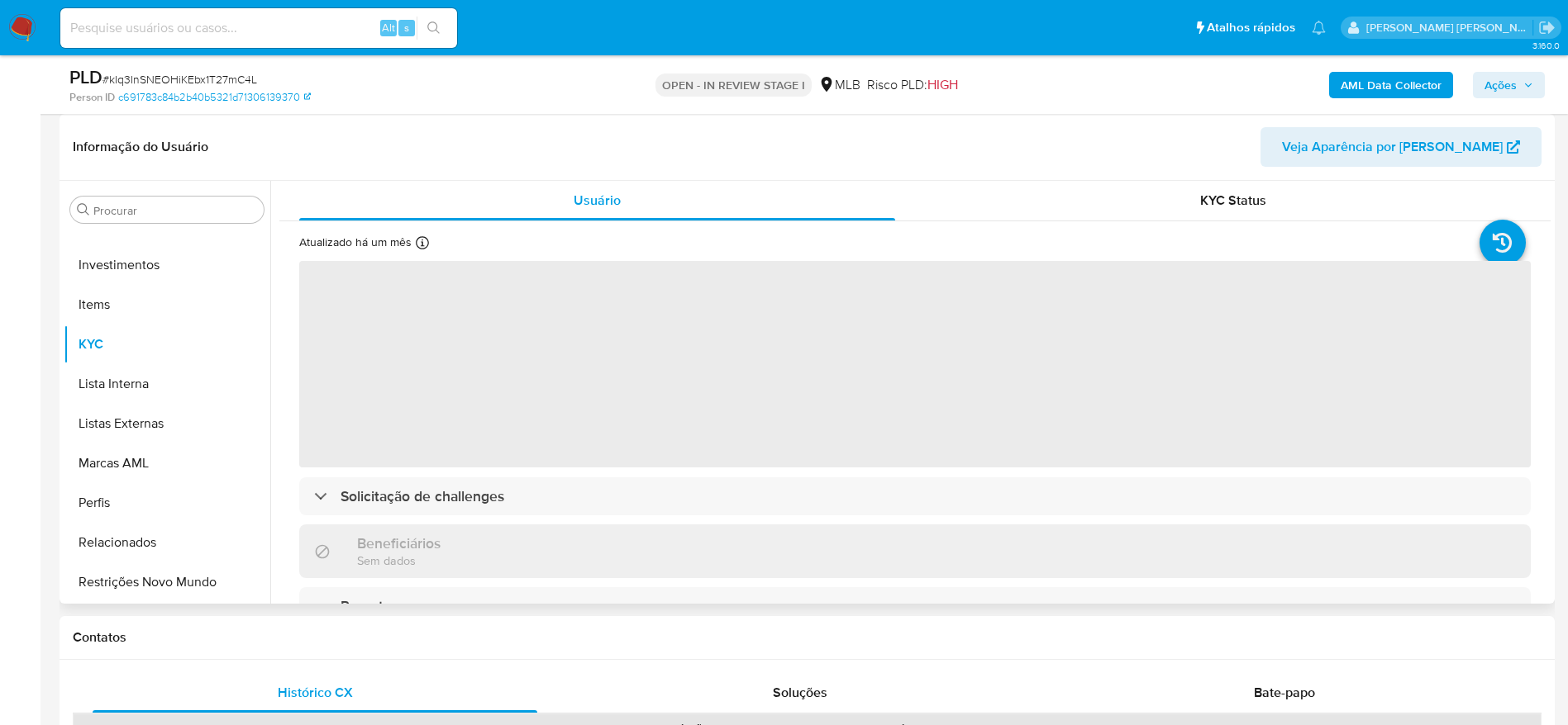
select select "10"
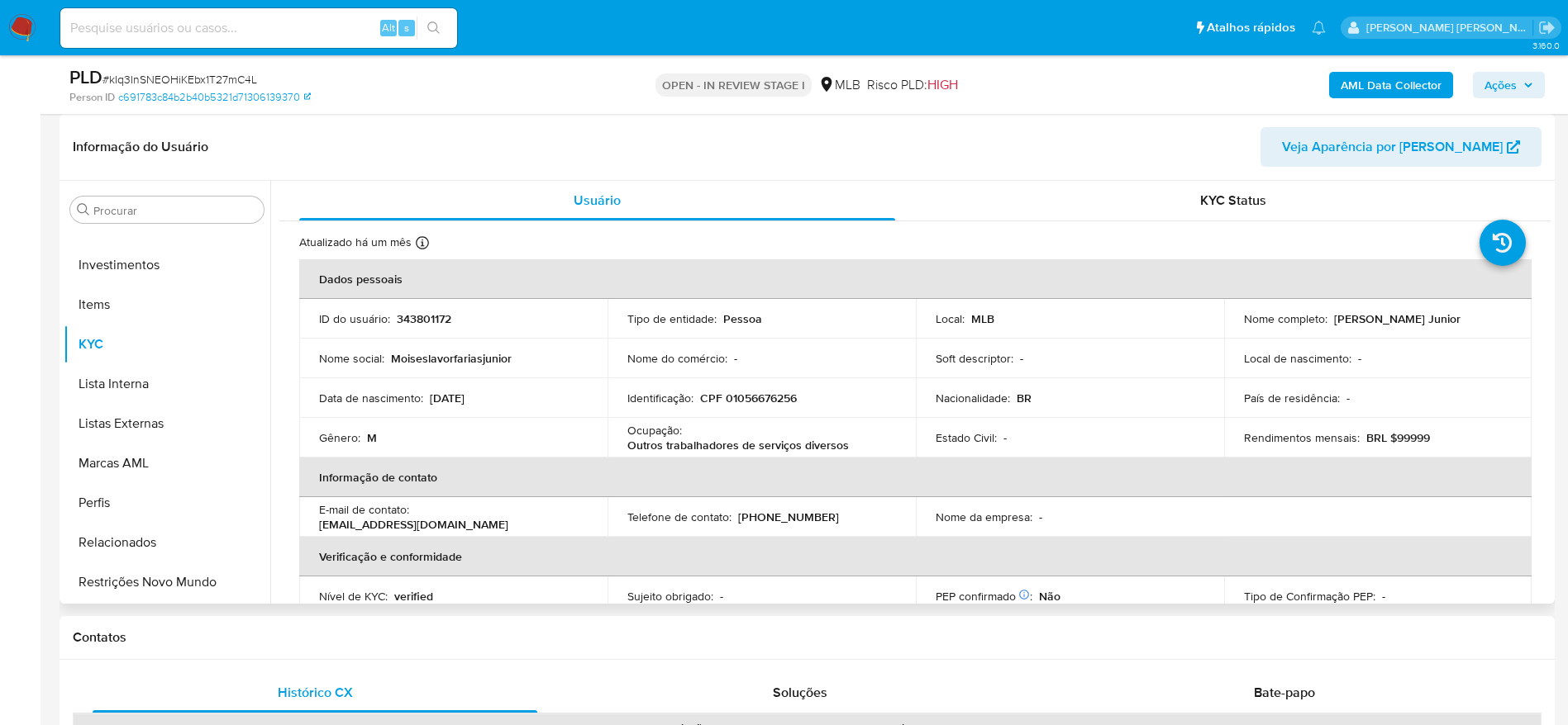
click at [750, 395] on p "CPF 01056676256" at bounding box center [748, 397] width 96 height 15
copy p "01056676256"
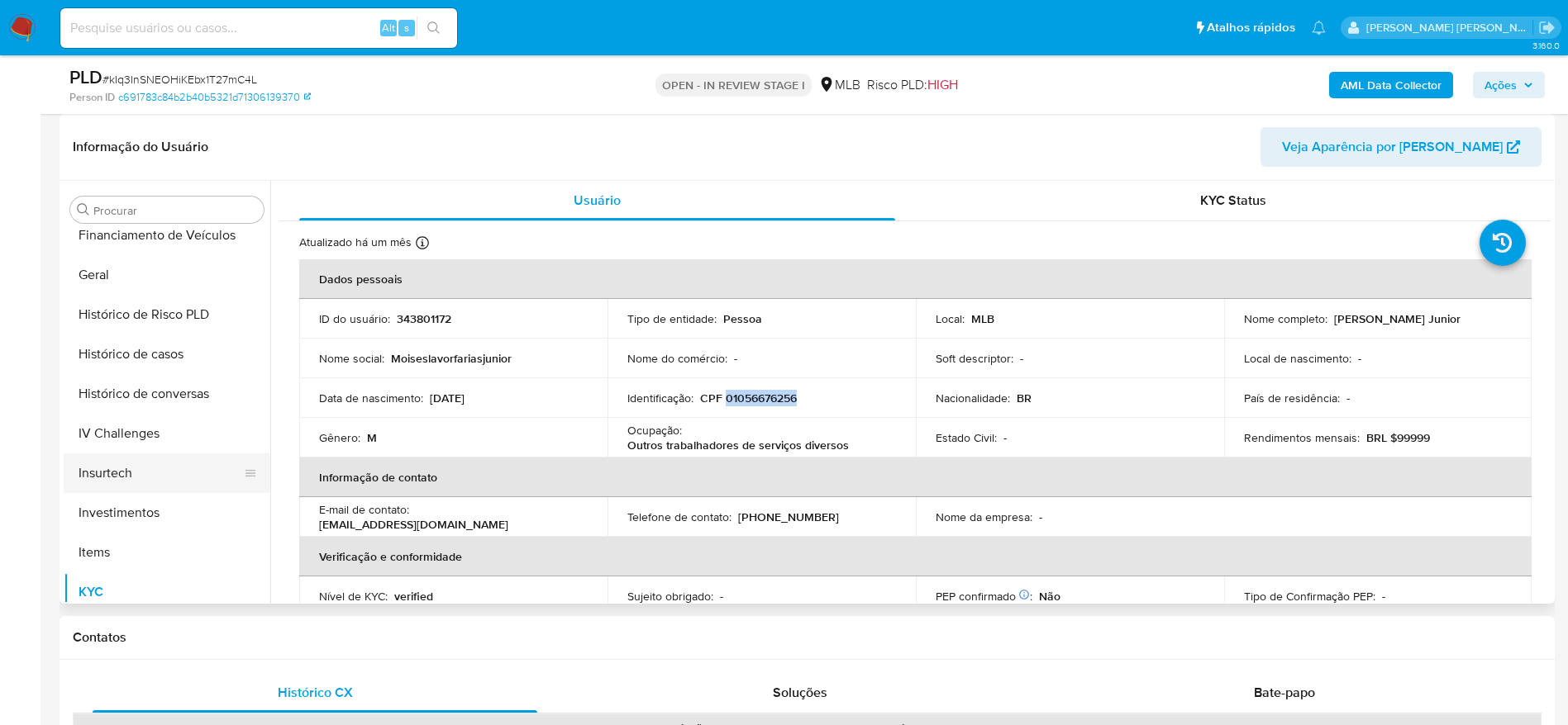
scroll to position [405, 0]
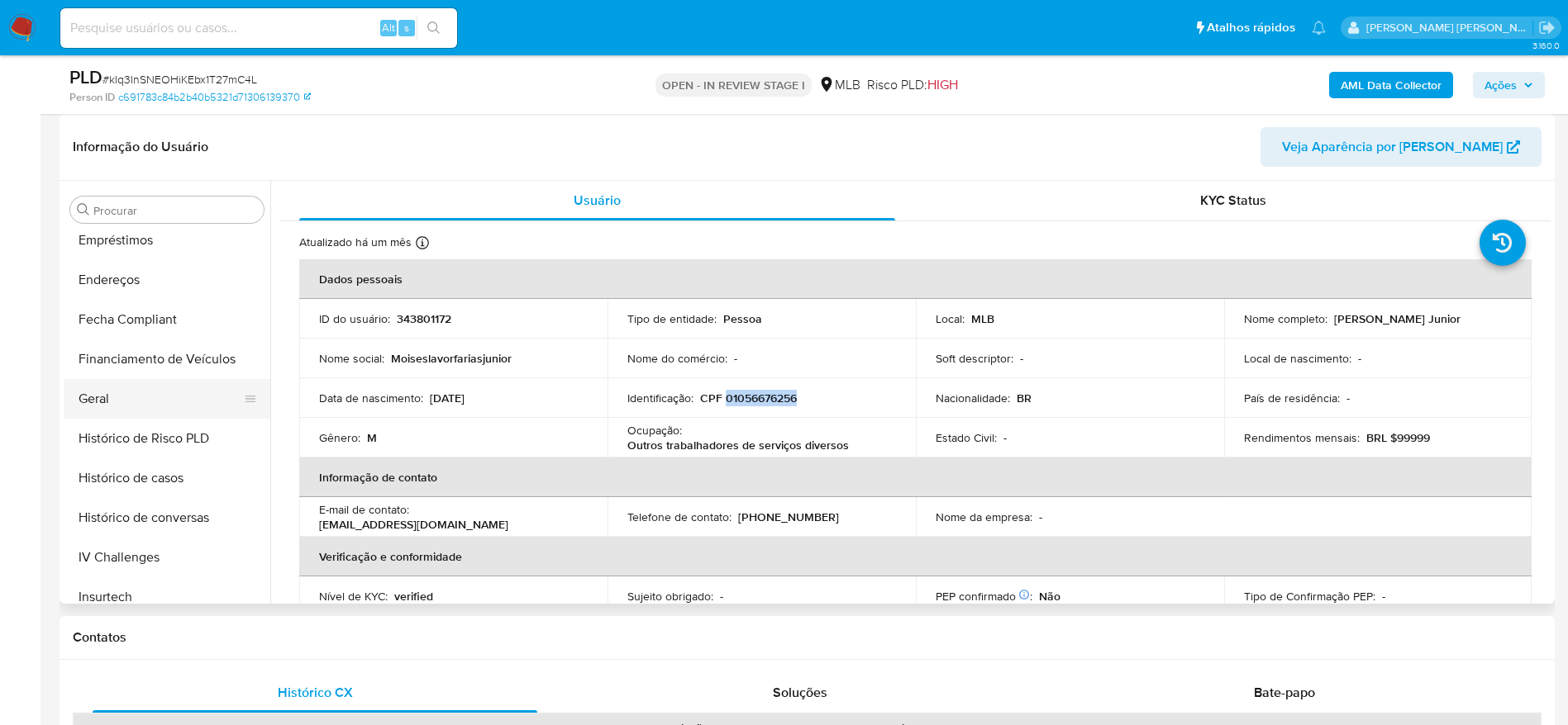
click at [132, 402] on button "Geral" at bounding box center [160, 398] width 194 height 39
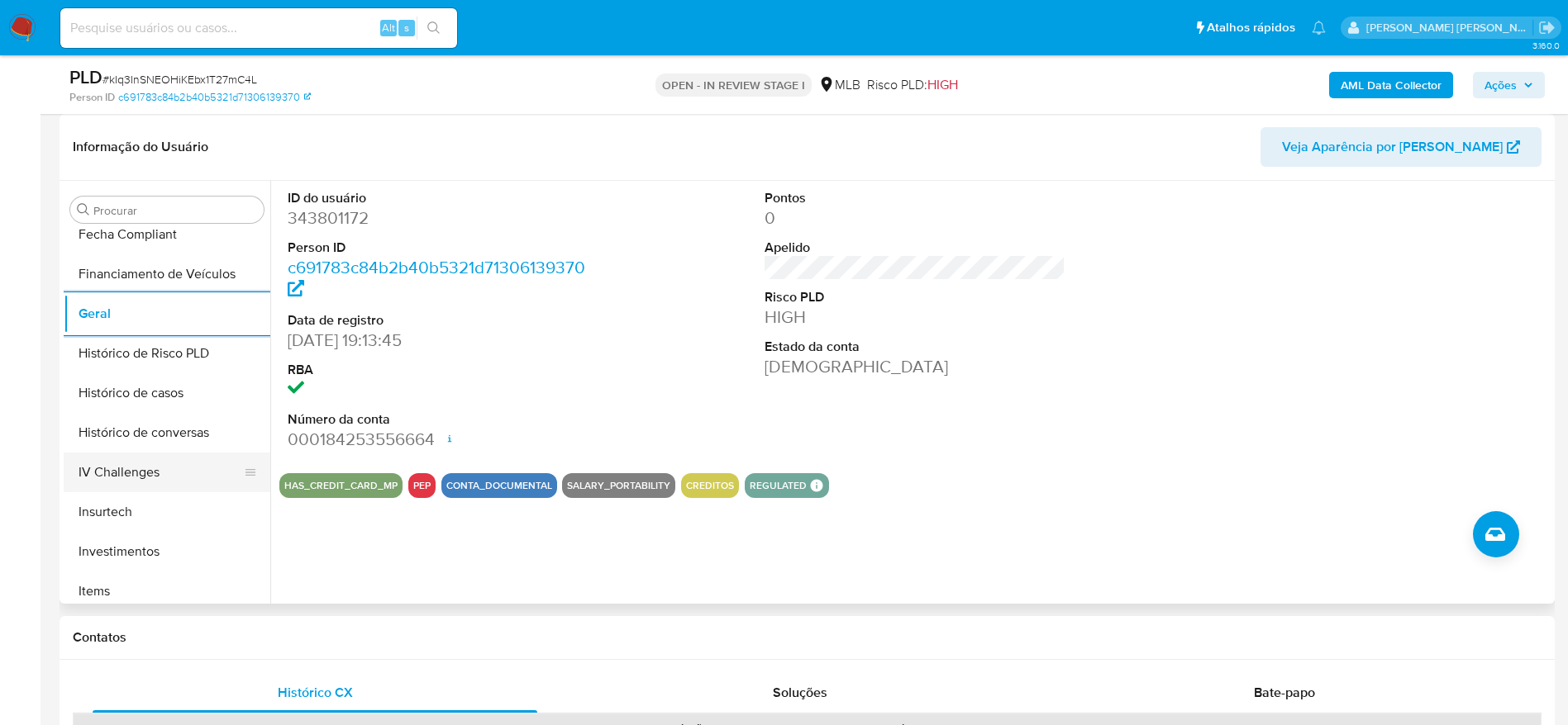
scroll to position [529, 0]
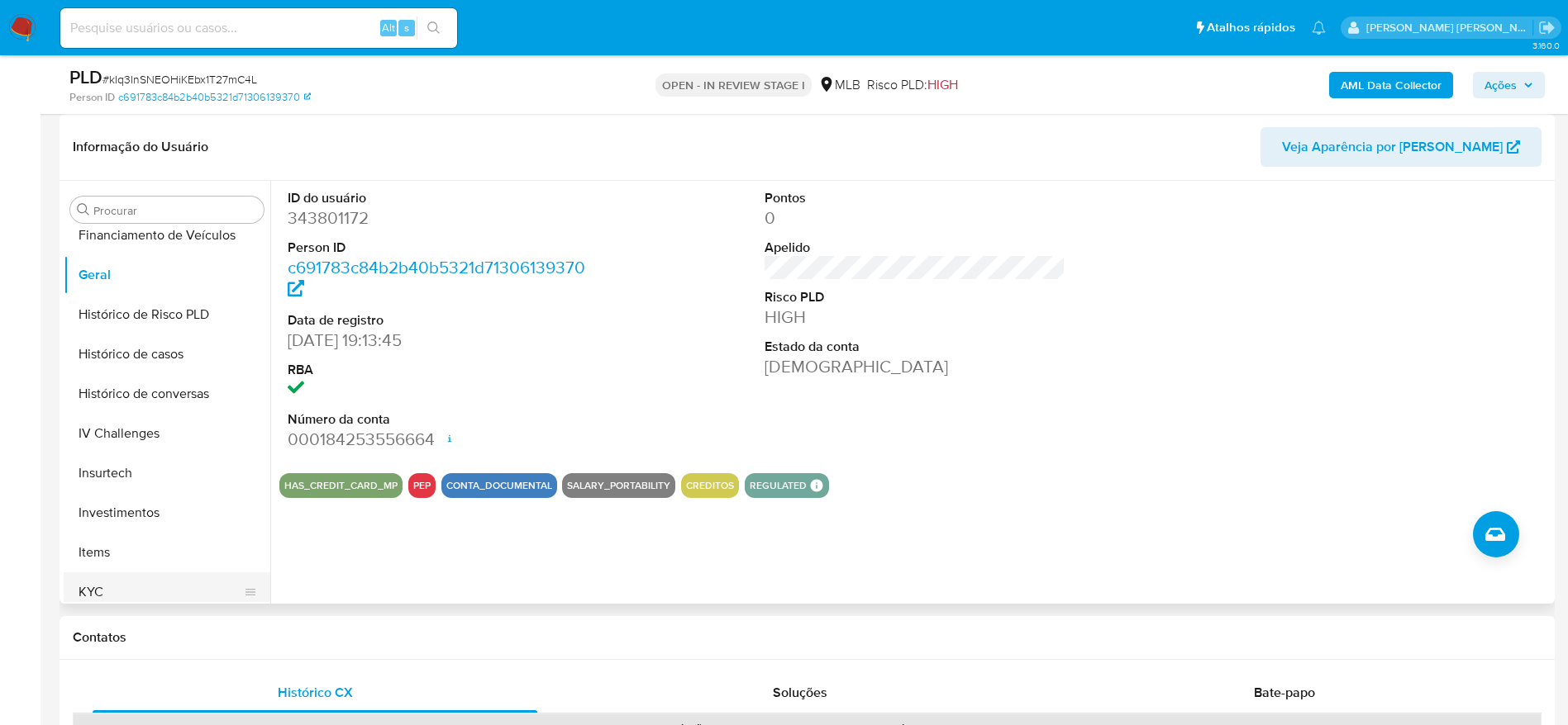
click at [125, 590] on button "KYC" at bounding box center [160, 592] width 194 height 39
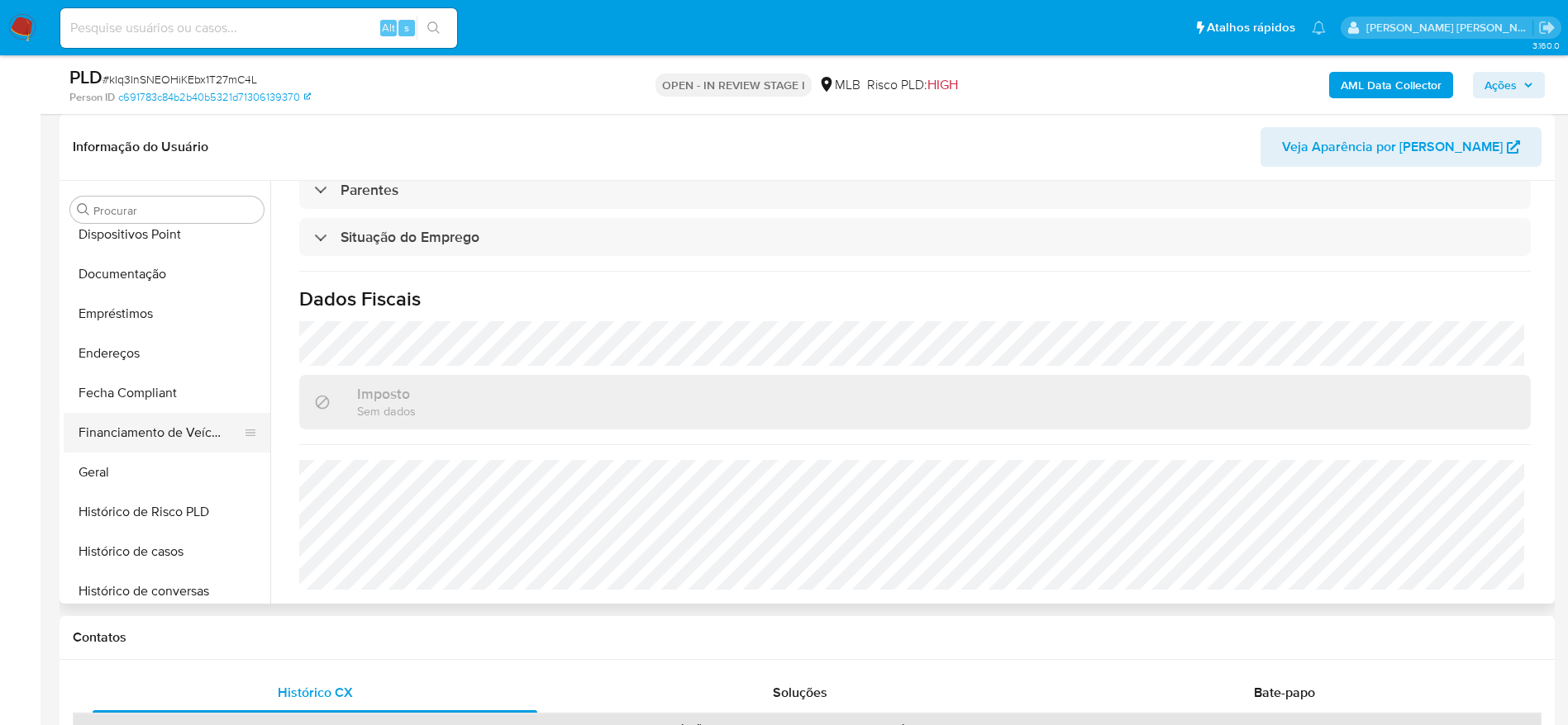
scroll to position [281, 0]
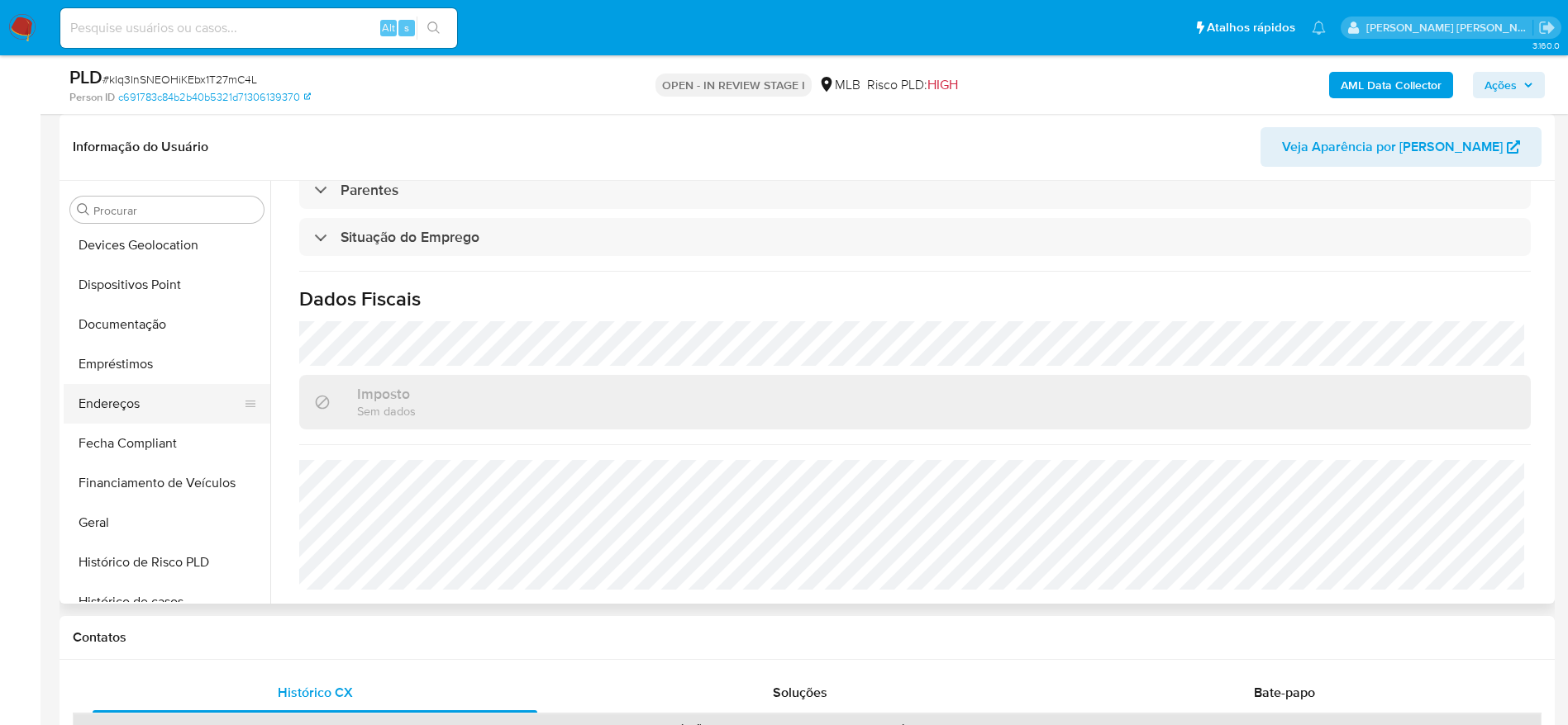
click at [127, 403] on button "Endereços" at bounding box center [160, 404] width 194 height 39
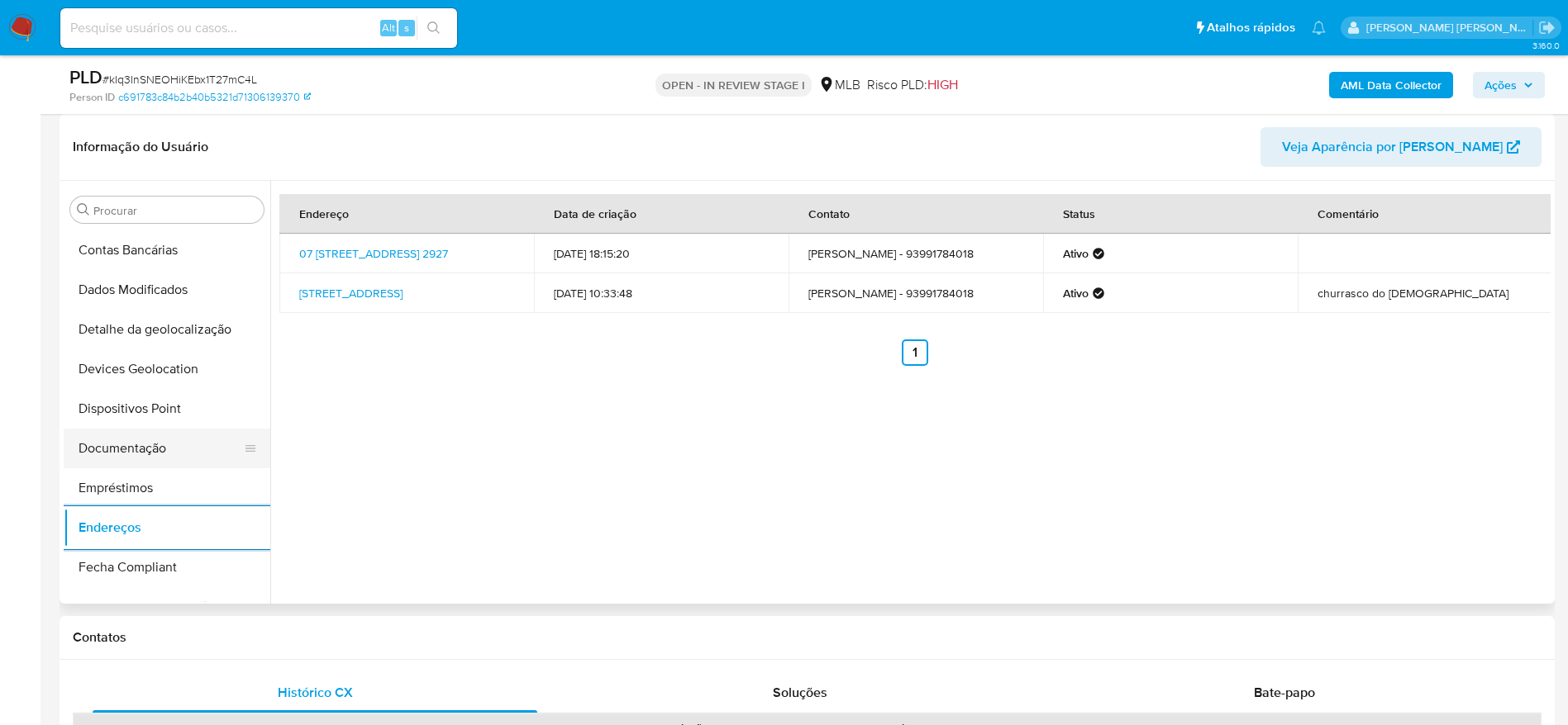
scroll to position [33, 0]
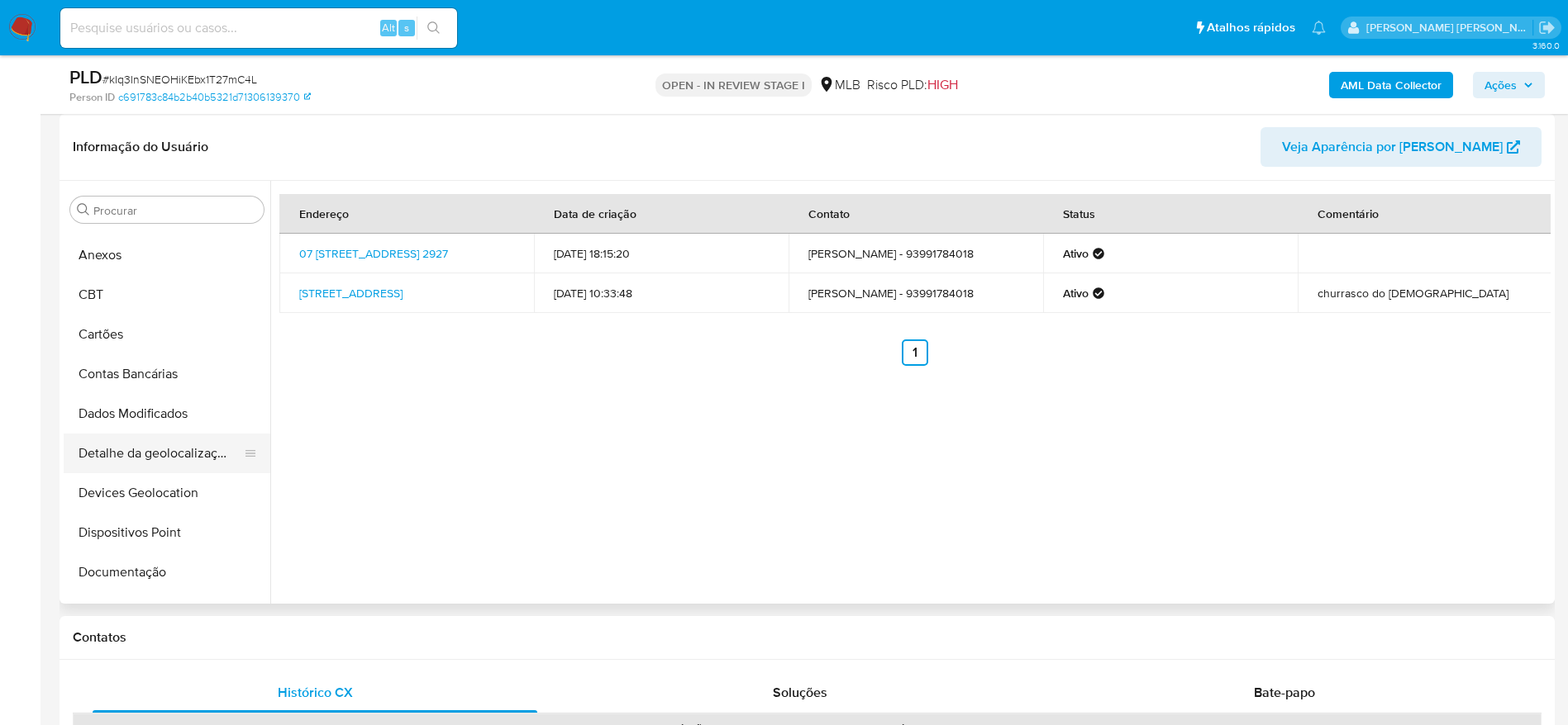
click at [141, 457] on button "Detalhe da geolocalização" at bounding box center [160, 453] width 194 height 39
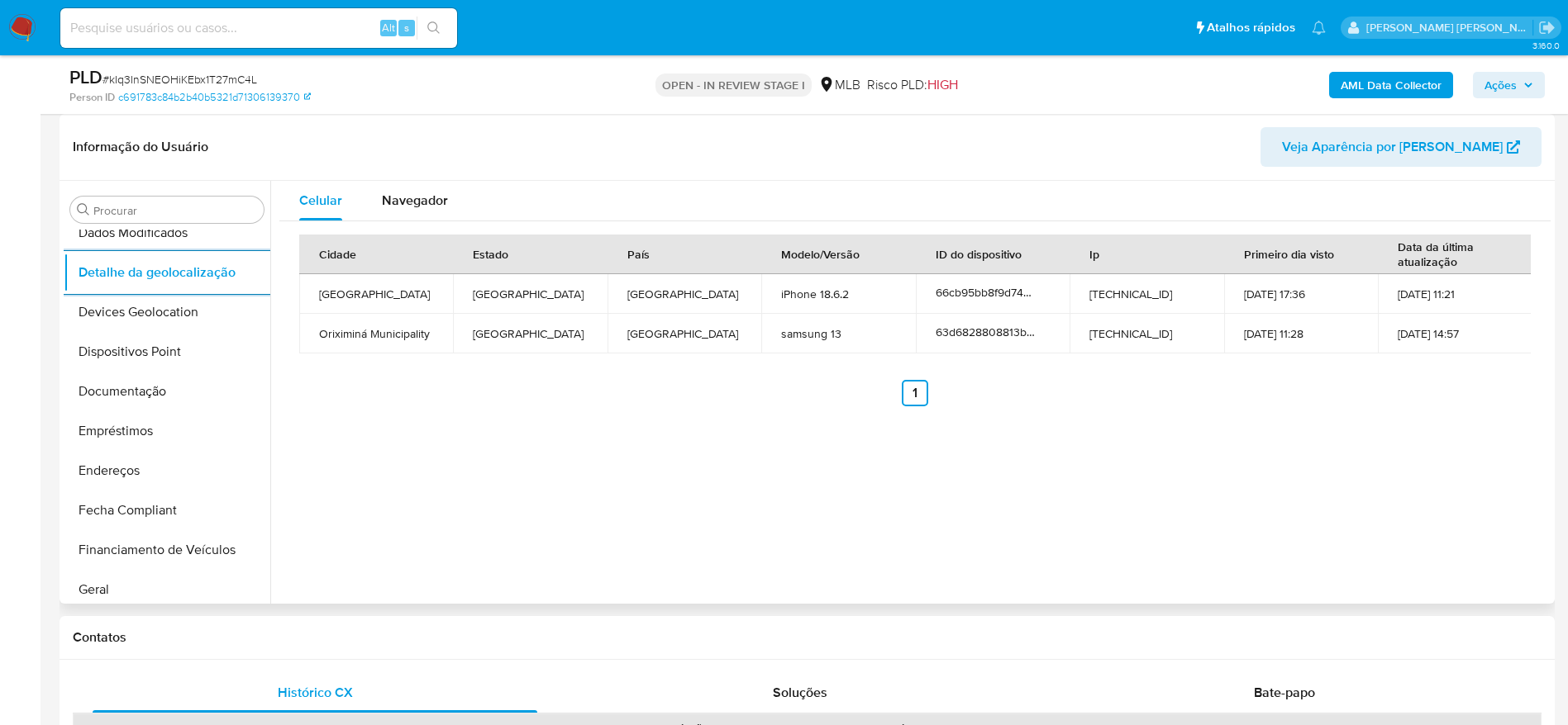
scroll to position [777, 0]
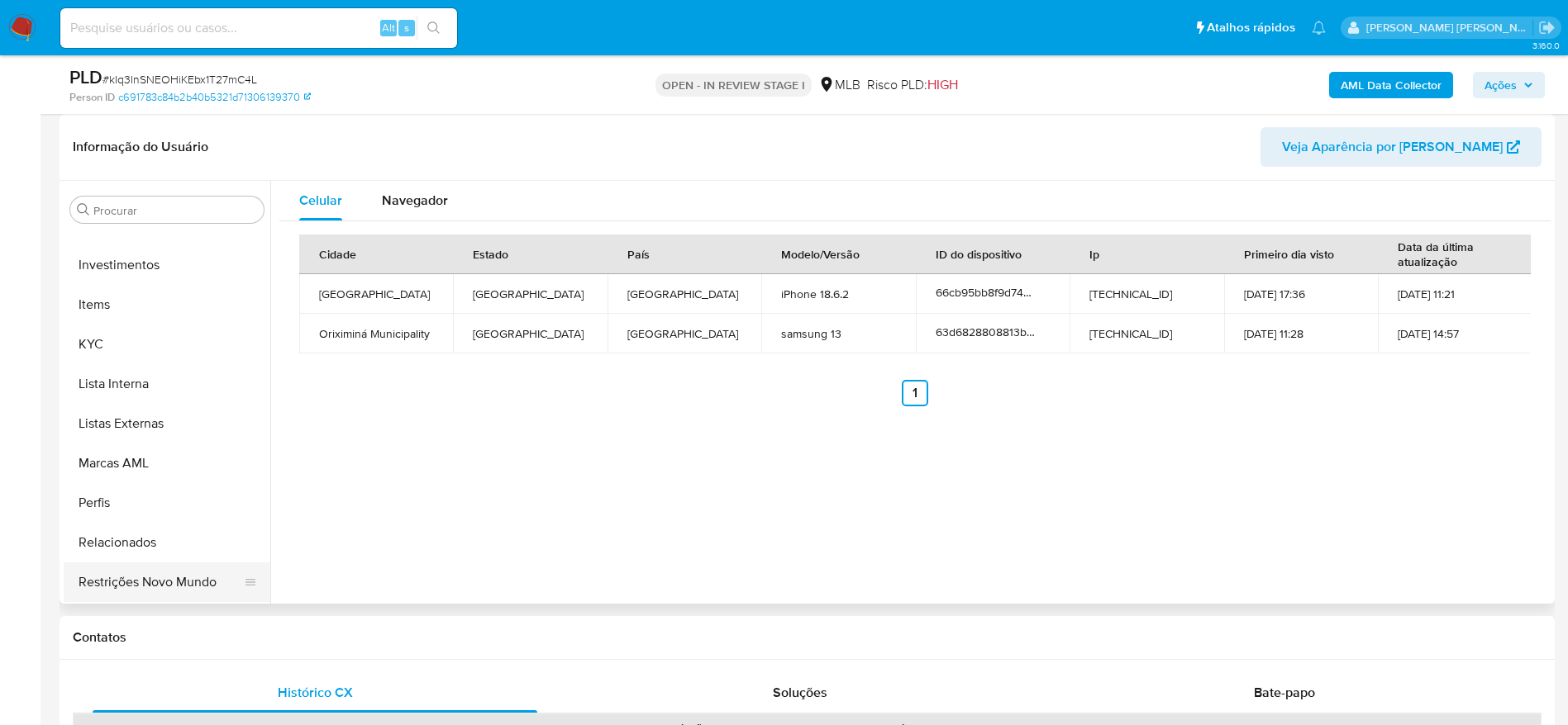
click at [146, 575] on button "Restrições Novo Mundo" at bounding box center [160, 582] width 194 height 39
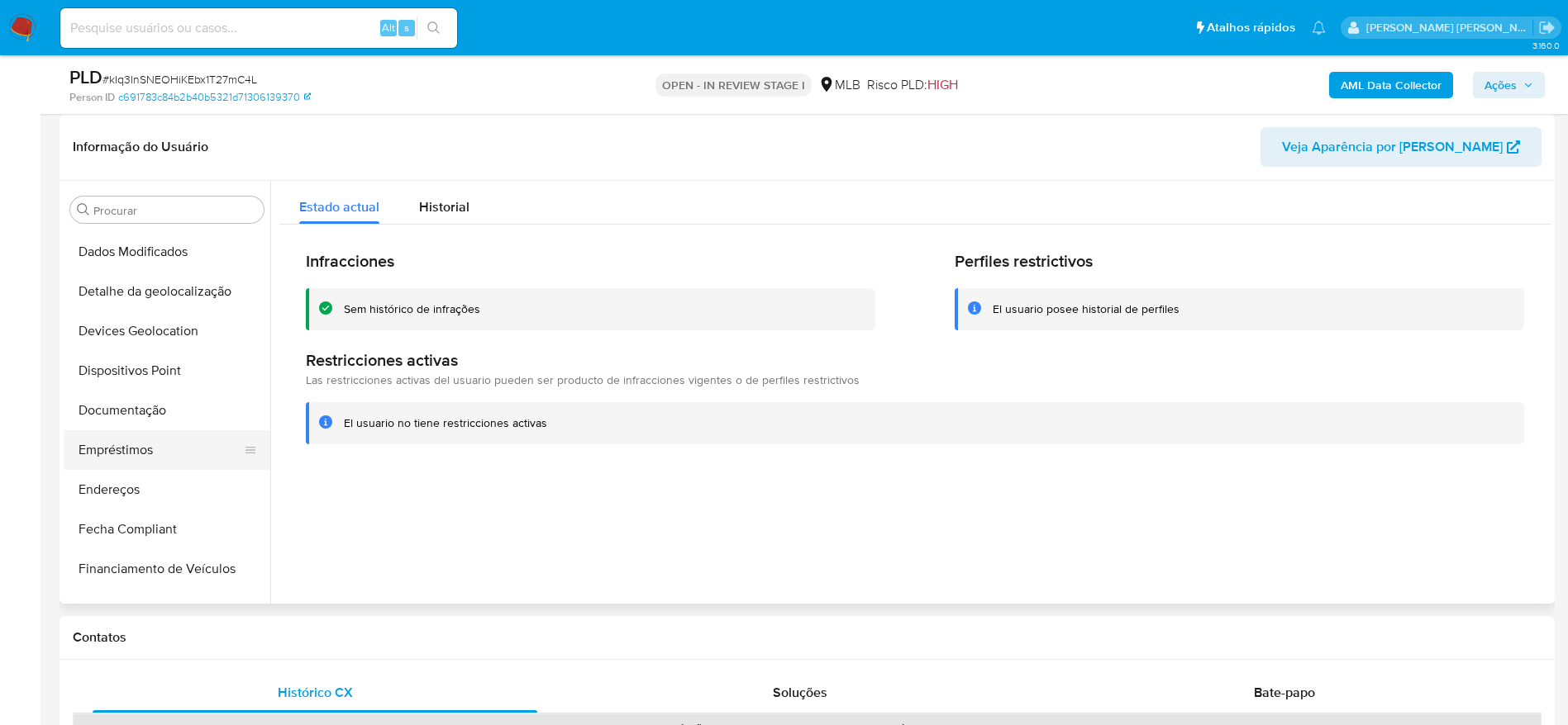
scroll to position [157, 0]
click at [141, 404] on button "Dispositivos Point" at bounding box center [160, 409] width 194 height 39
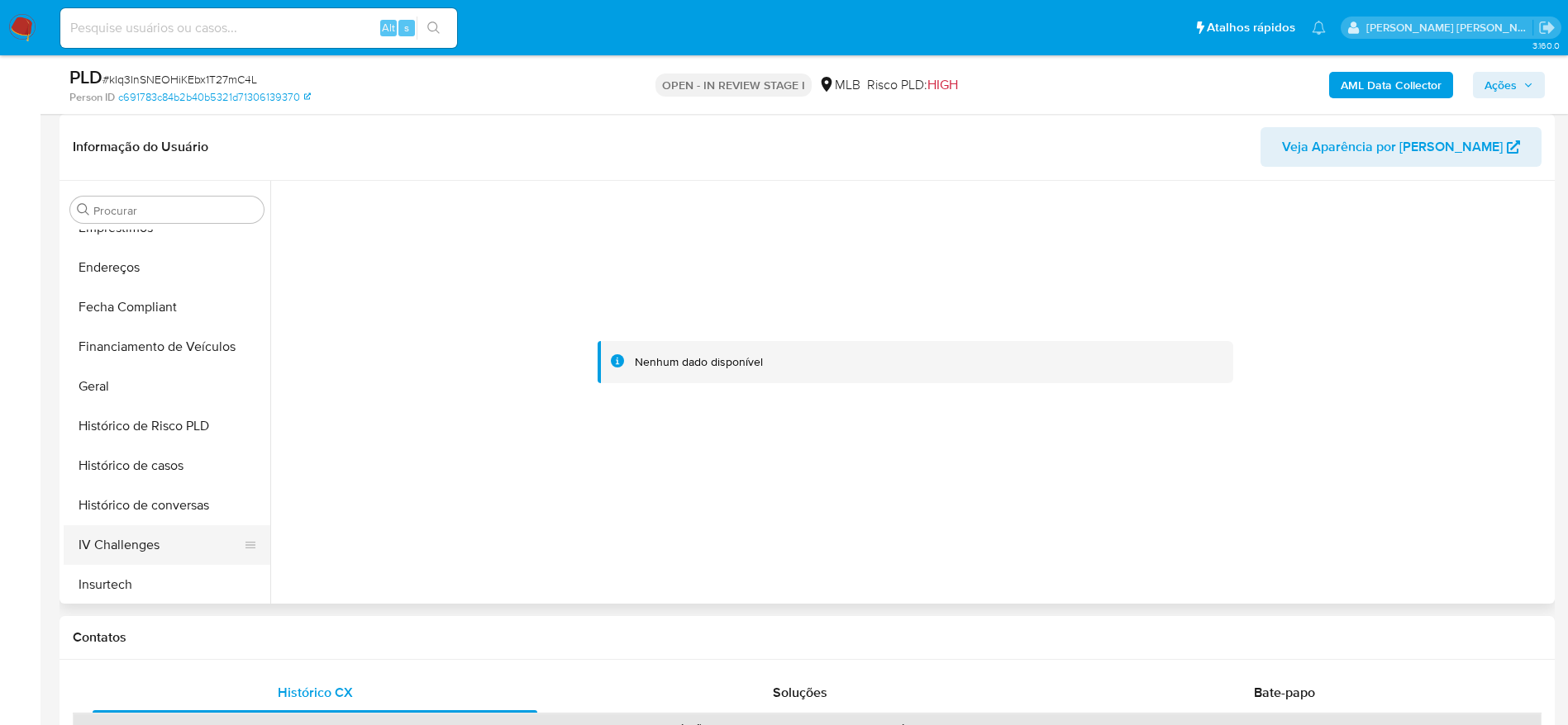
scroll to position [529, 0]
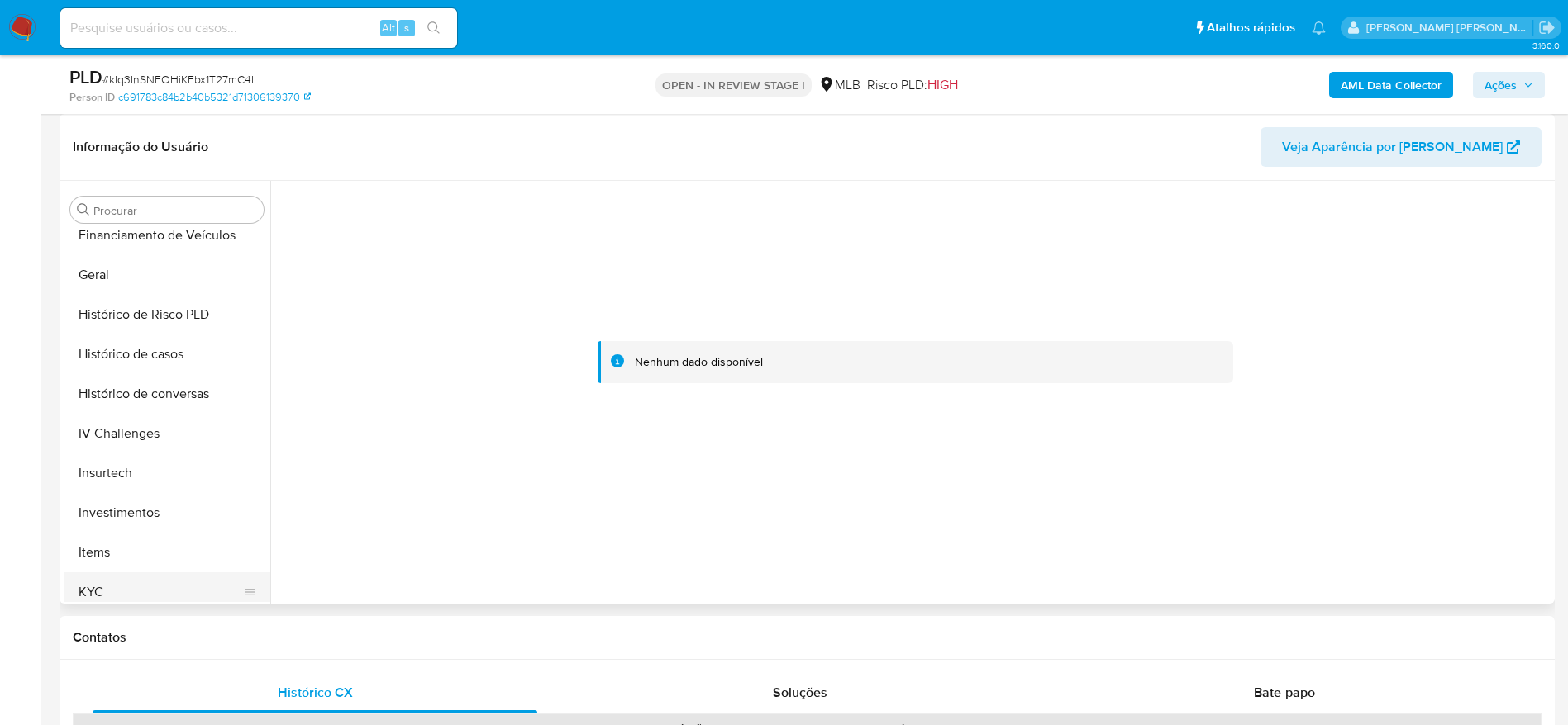
click at [167, 582] on button "KYC" at bounding box center [160, 592] width 194 height 39
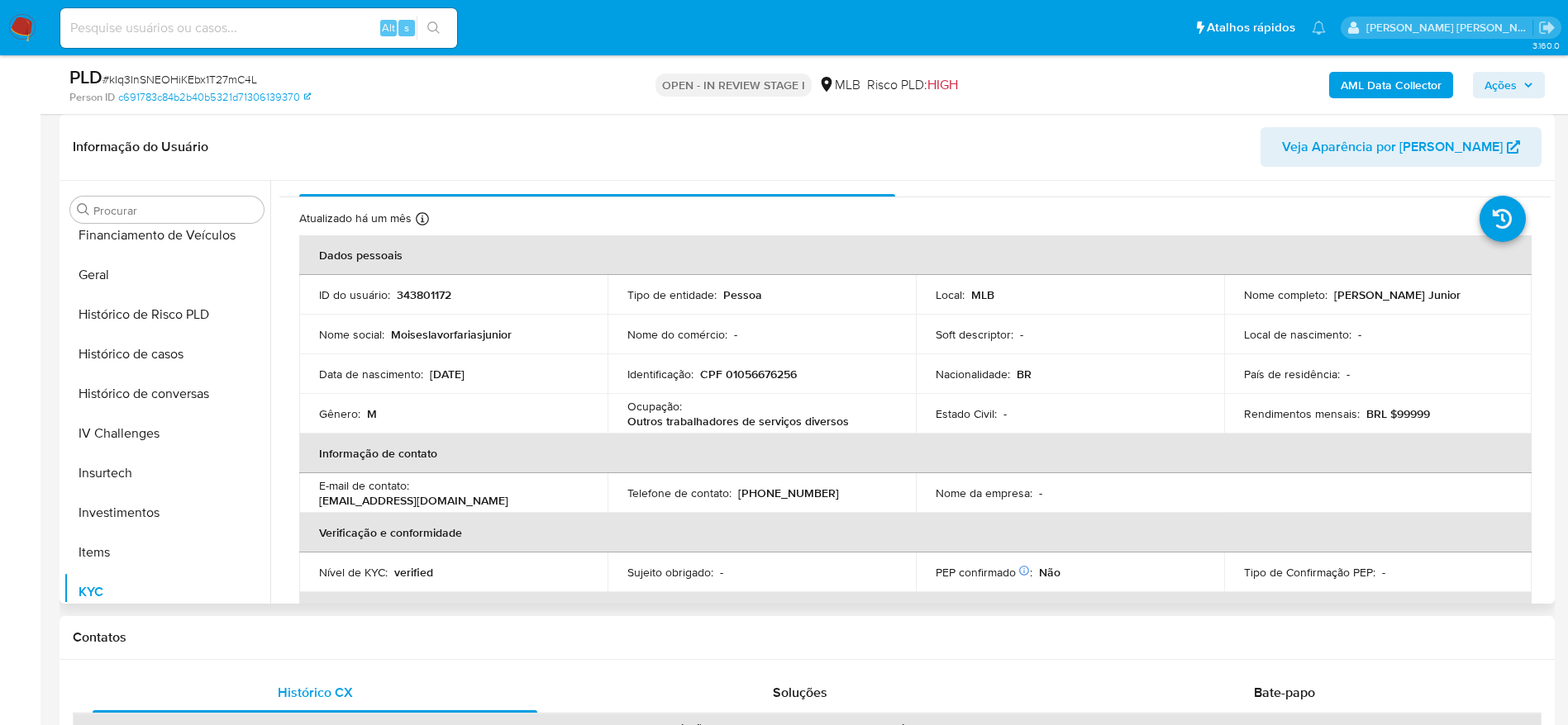
scroll to position [0, 0]
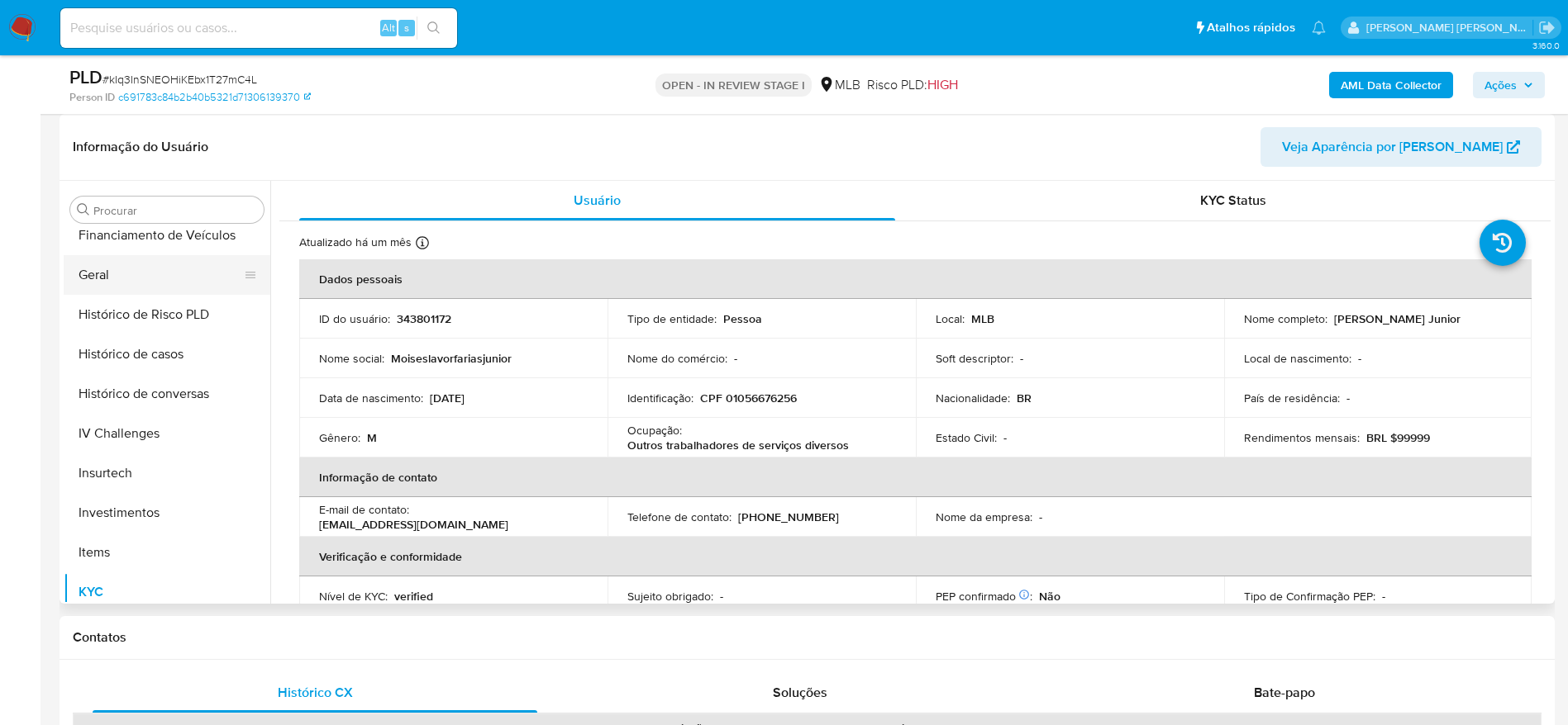
click at [164, 289] on button "Geral" at bounding box center [160, 274] width 194 height 39
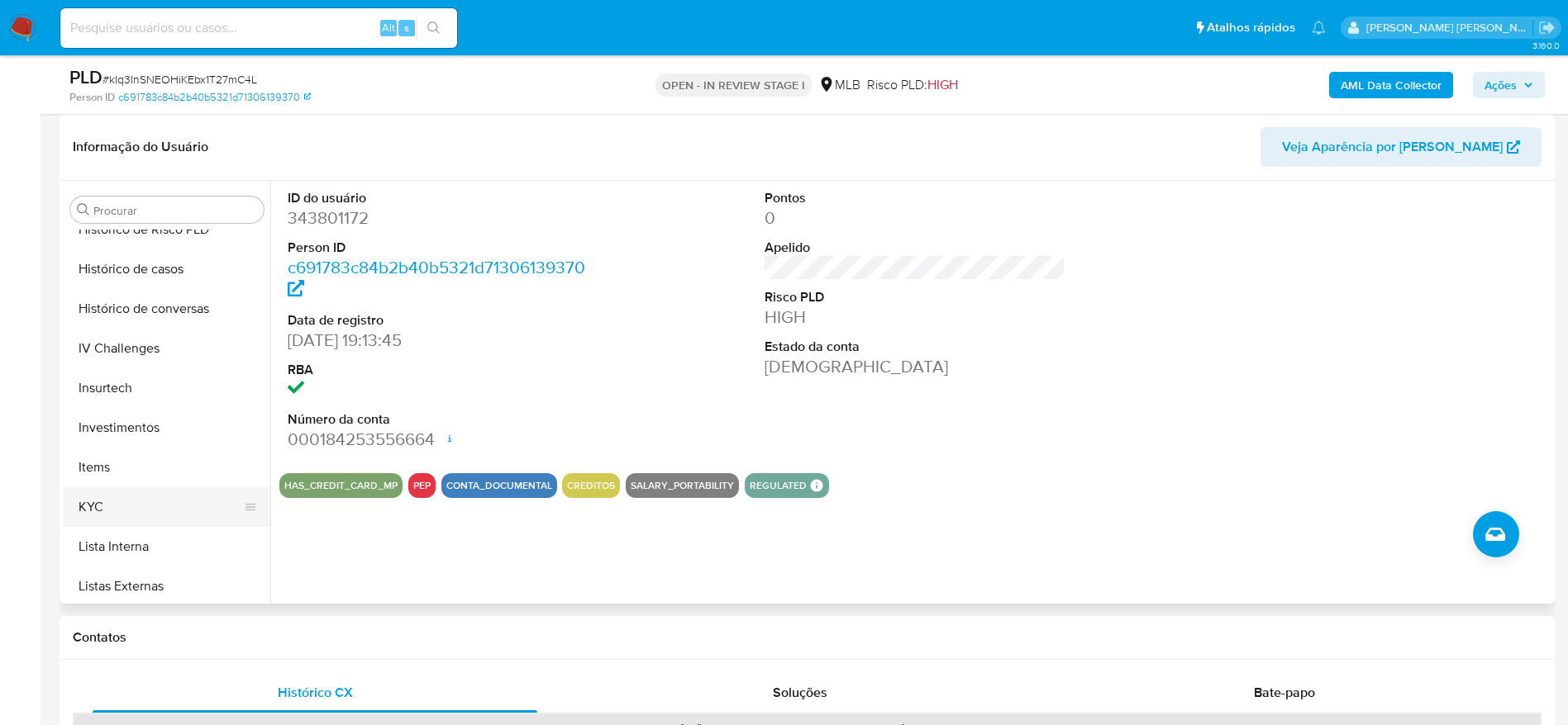
scroll to position [653, 0]
click at [171, 469] on button "KYC" at bounding box center [160, 468] width 194 height 39
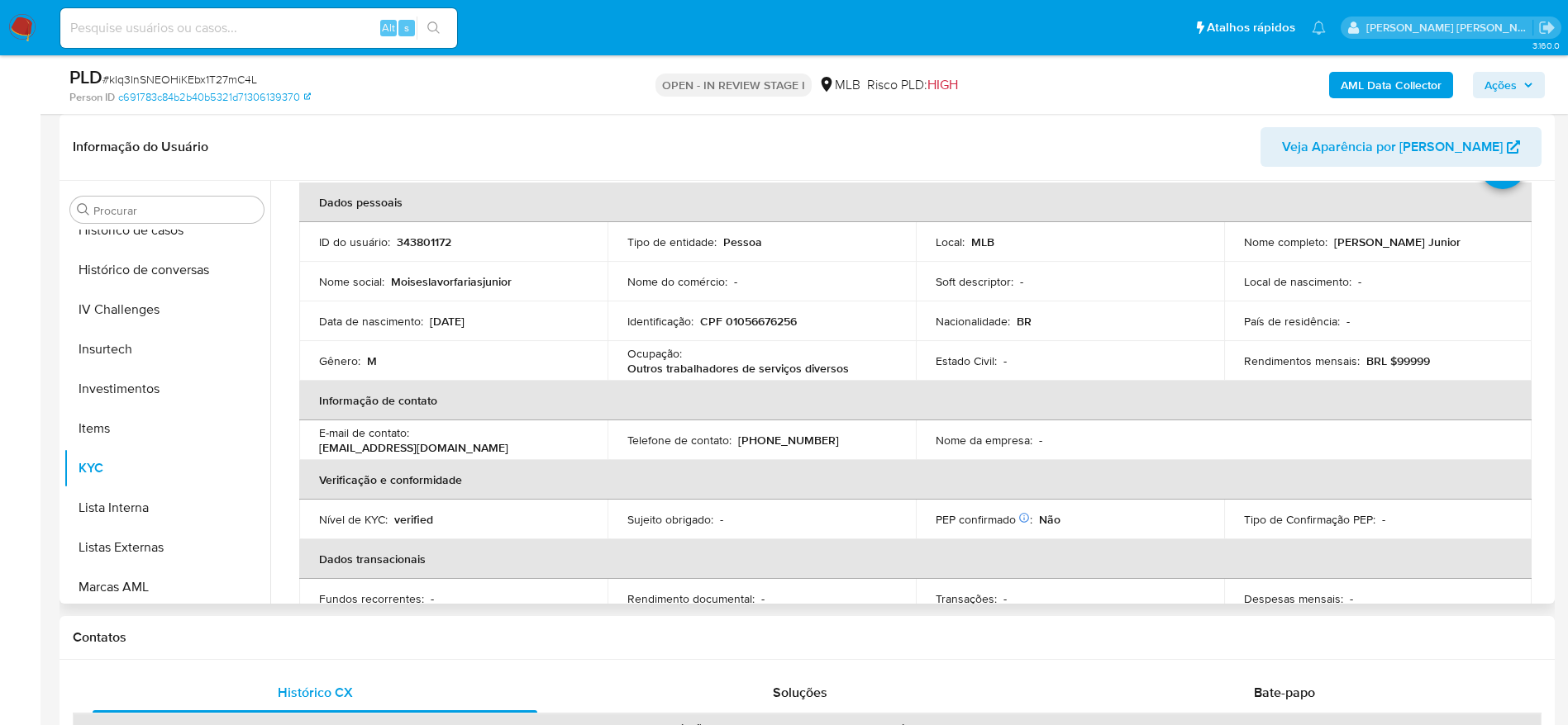
scroll to position [69, 0]
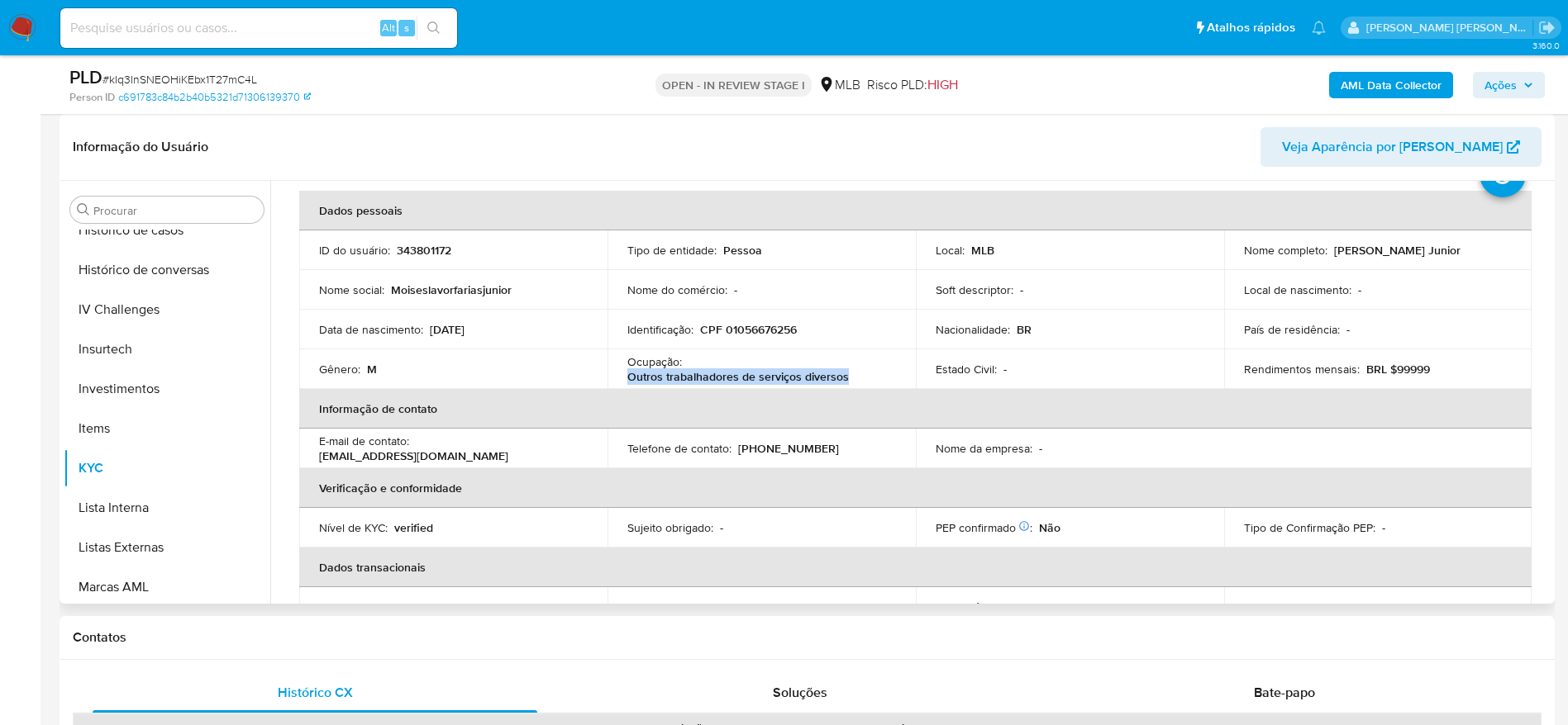
drag, startPoint x: 854, startPoint y: 381, endPoint x: 627, endPoint y: 379, distance: 227.0
click at [627, 379] on div "Ocupação : Outros trabalhadores de serviços diversos" at bounding box center [761, 369] width 269 height 30
copy p "Outros trabalhadores de serviços diversos"
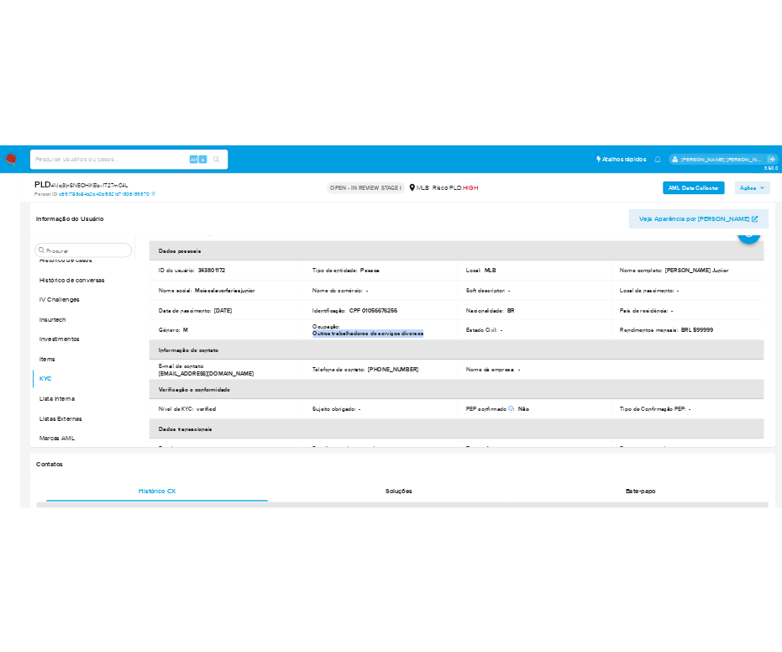
scroll to position [0, 0]
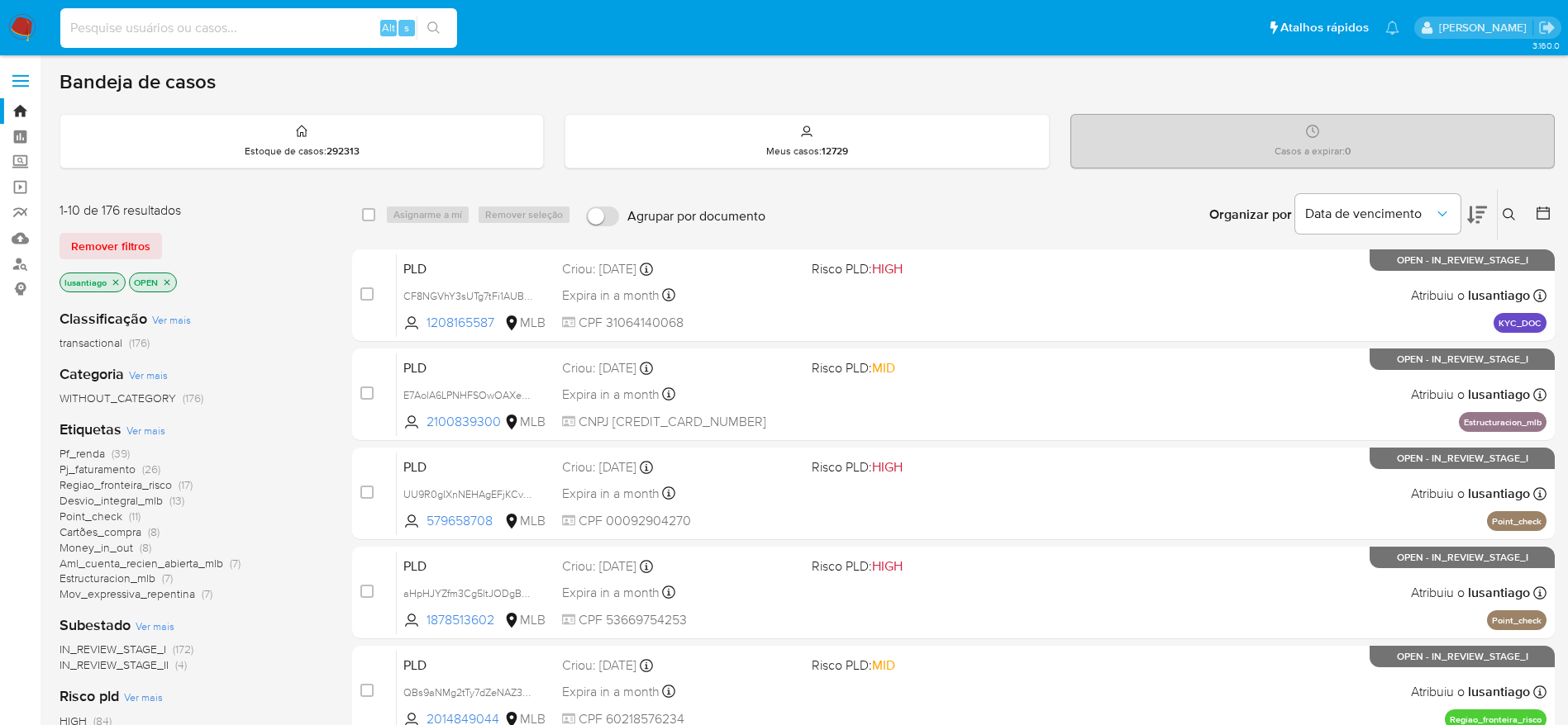
click at [297, 29] on input at bounding box center [258, 29] width 397 height 22
paste input "1146233854"
type input "1146233854"
click at [438, 25] on icon "search-icon" at bounding box center [433, 28] width 13 height 13
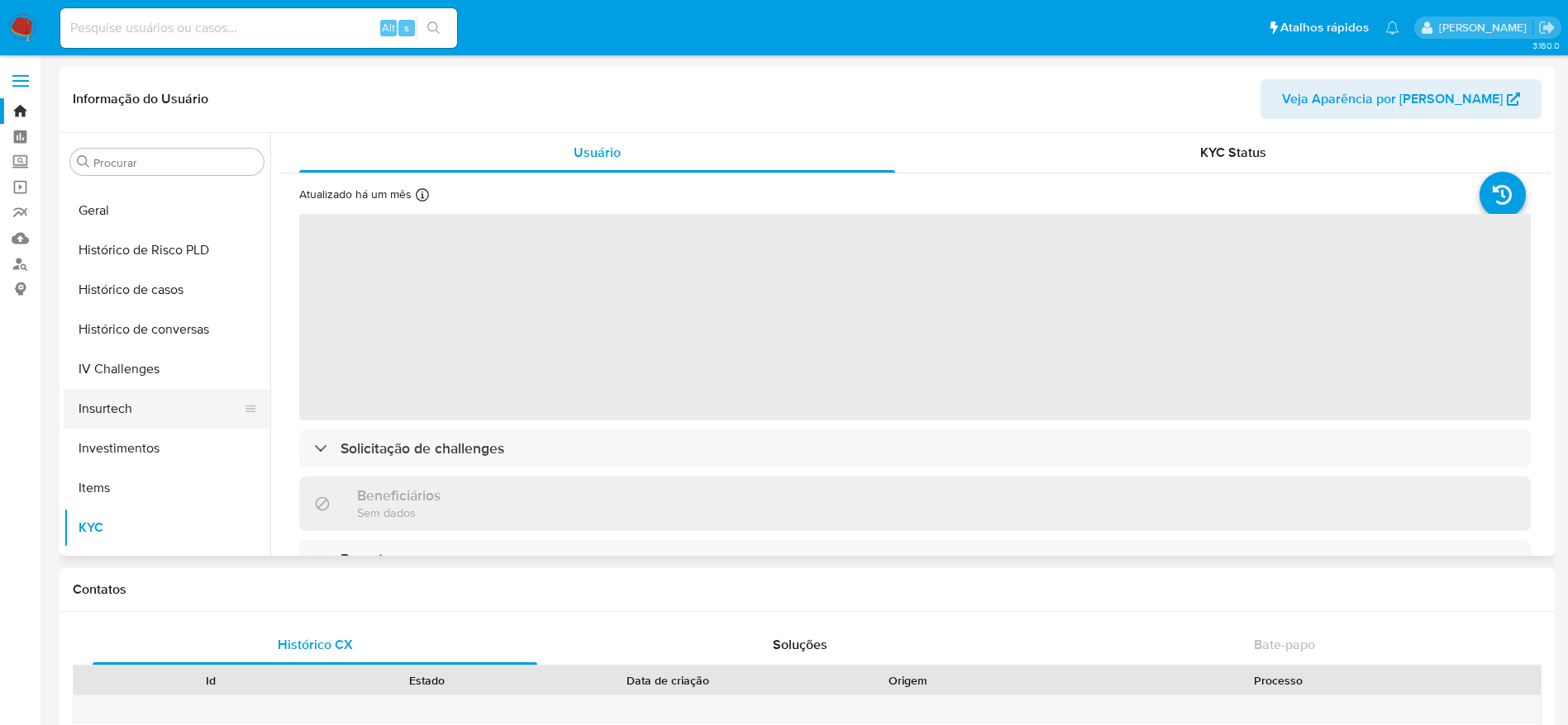
scroll to position [529, 0]
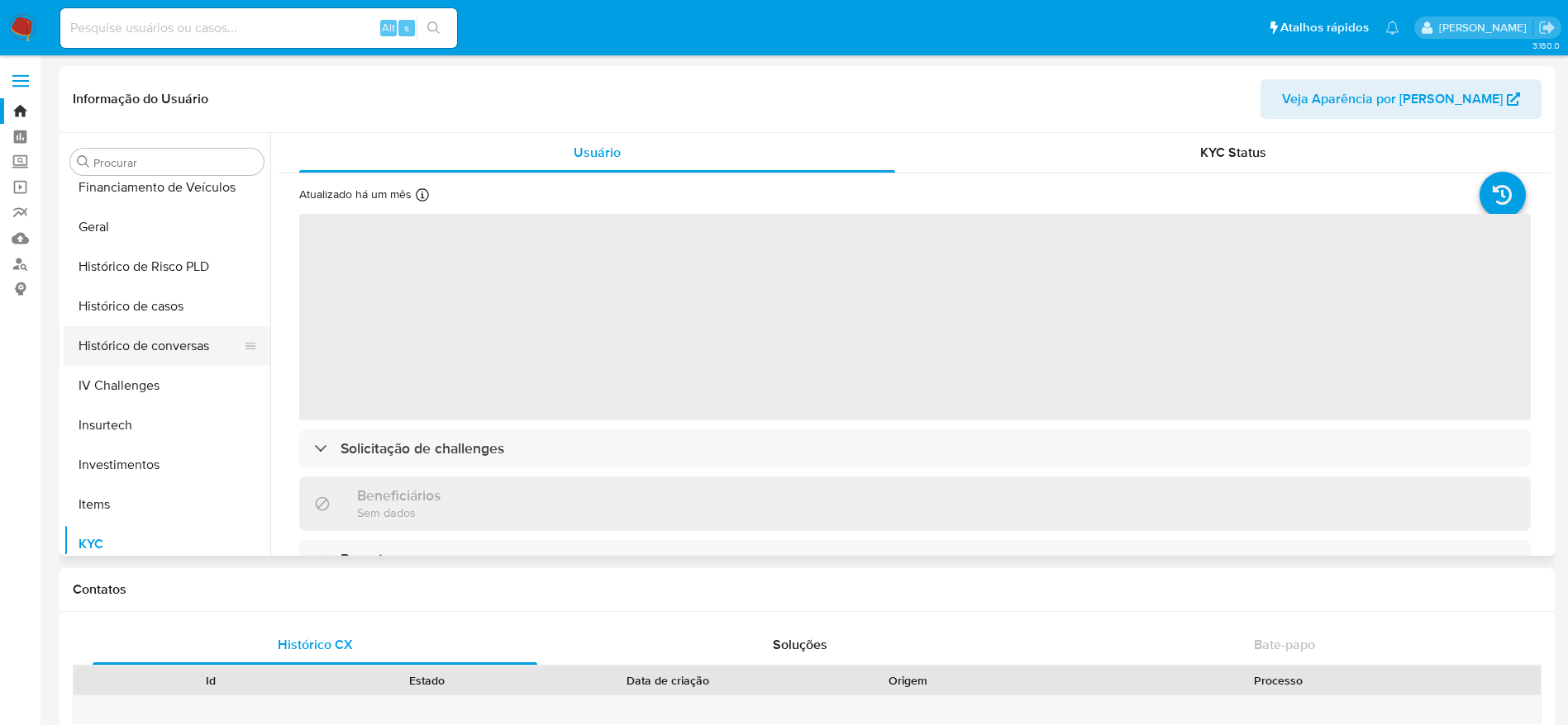
select select "10"
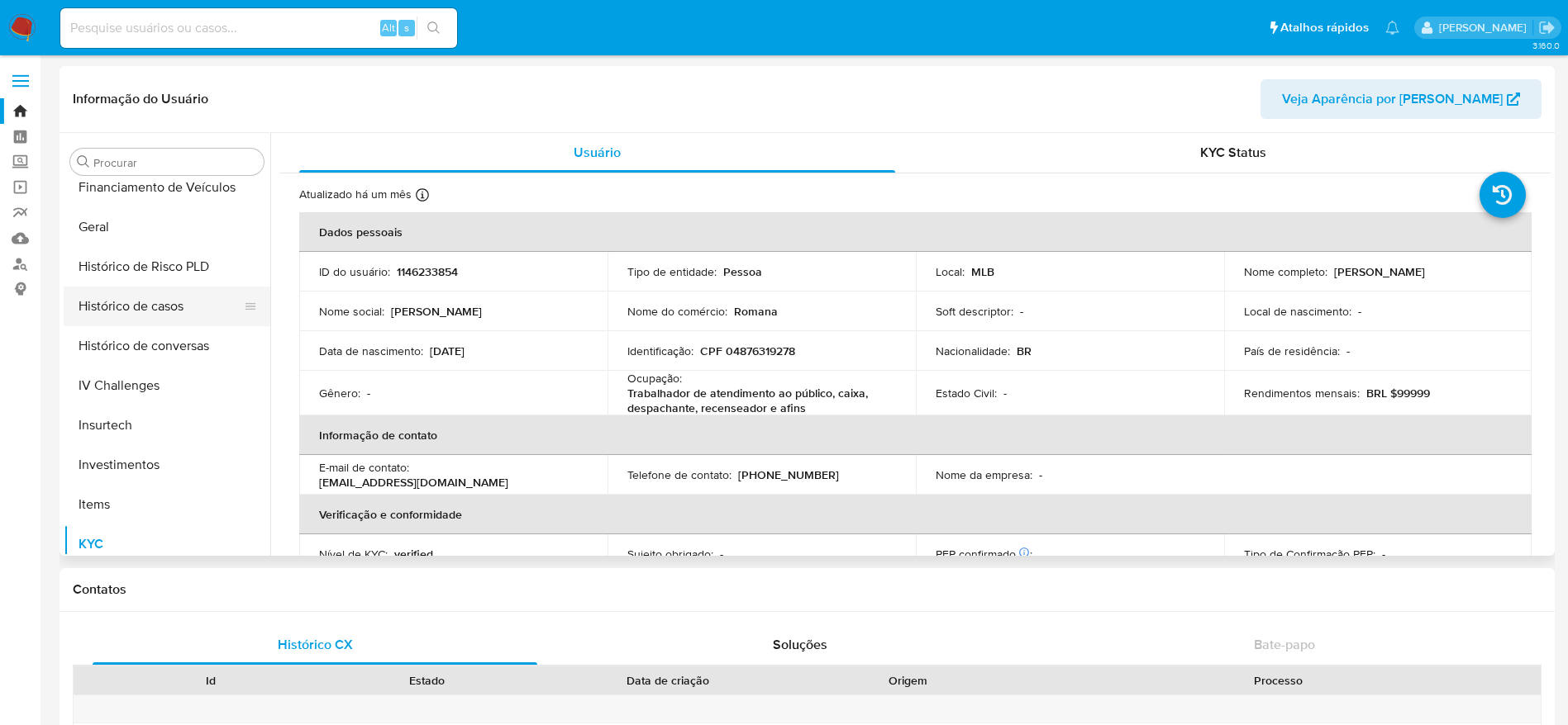
click at [149, 306] on button "Histórico de casos" at bounding box center [160, 306] width 194 height 39
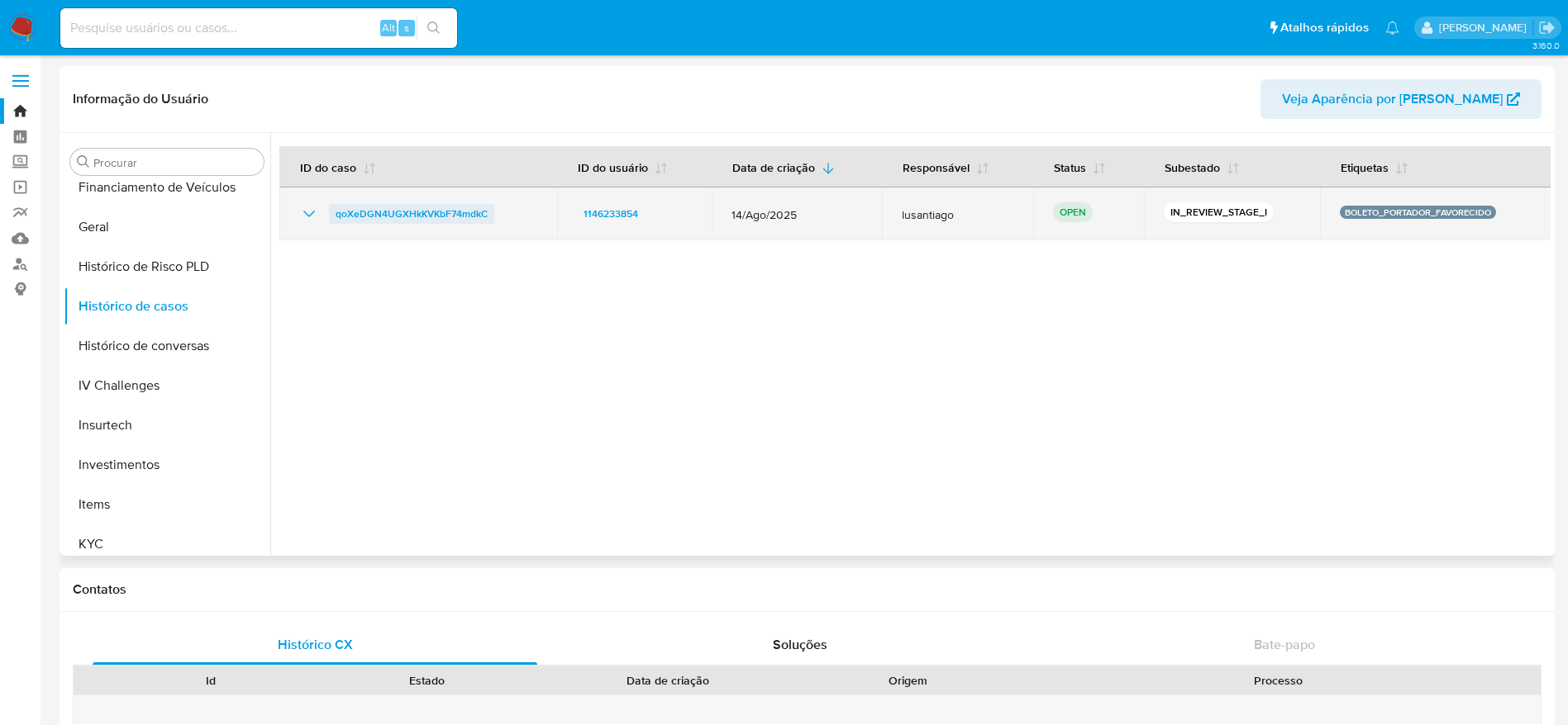
click at [402, 212] on span "qoXeDGN4UGXHkKVKbF74mdkC" at bounding box center [411, 213] width 153 height 20
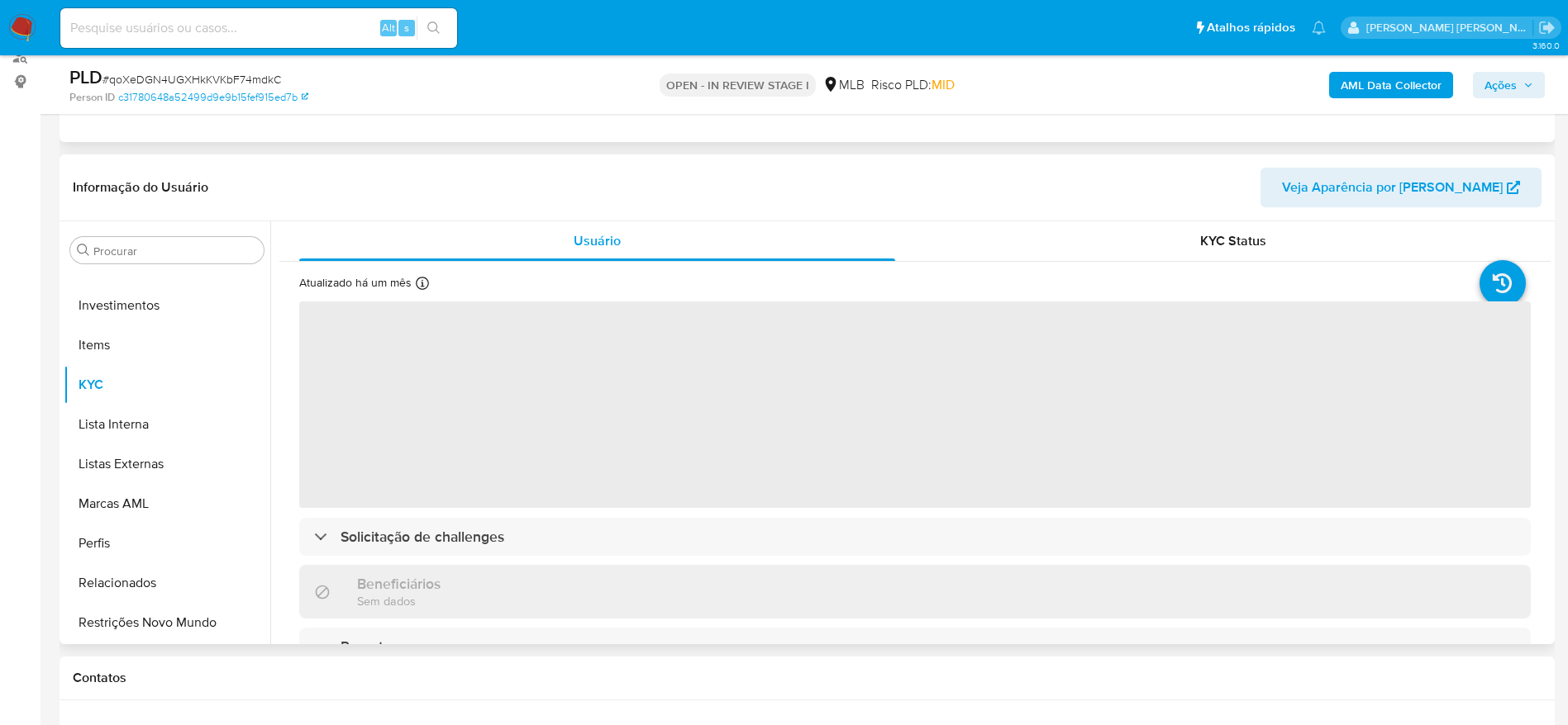
scroll to position [248, 0]
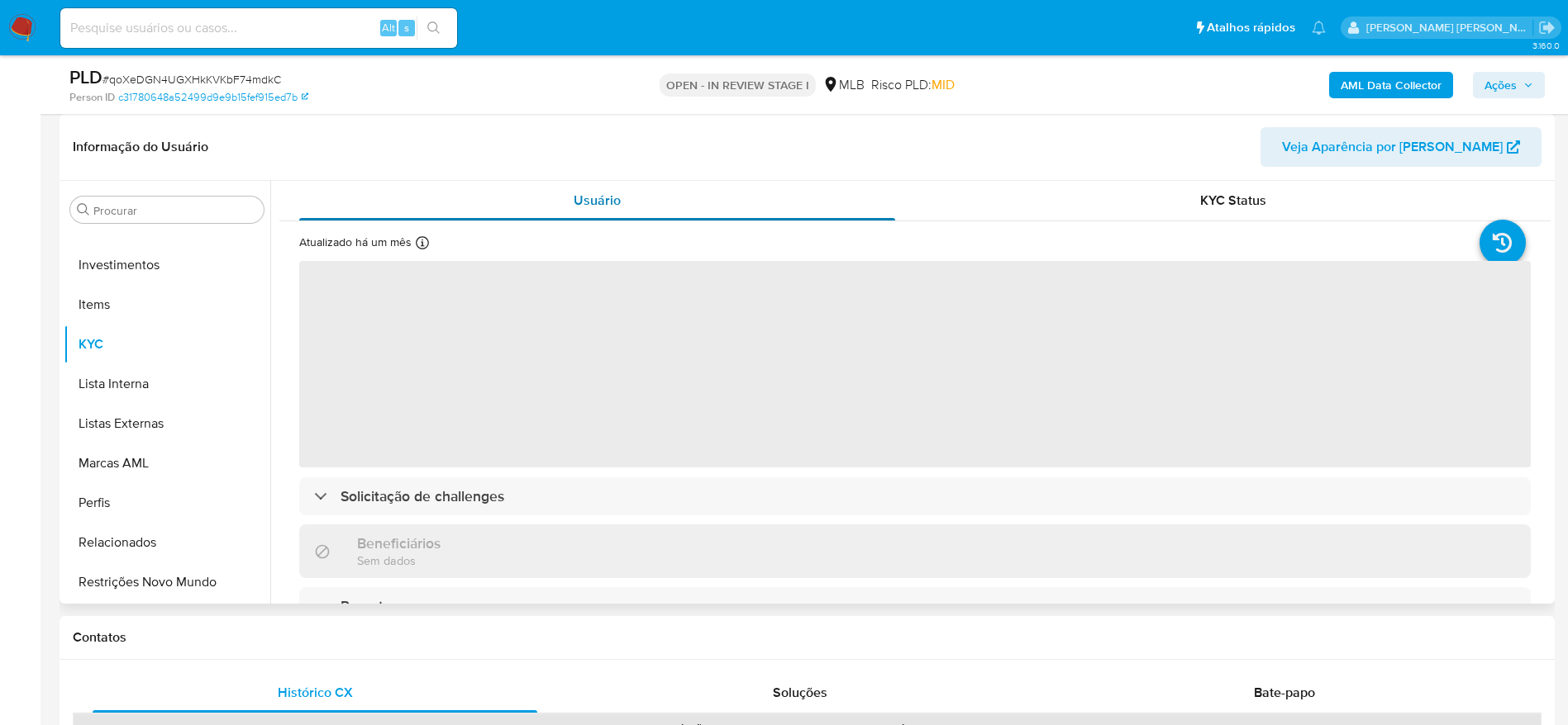
select select "10"
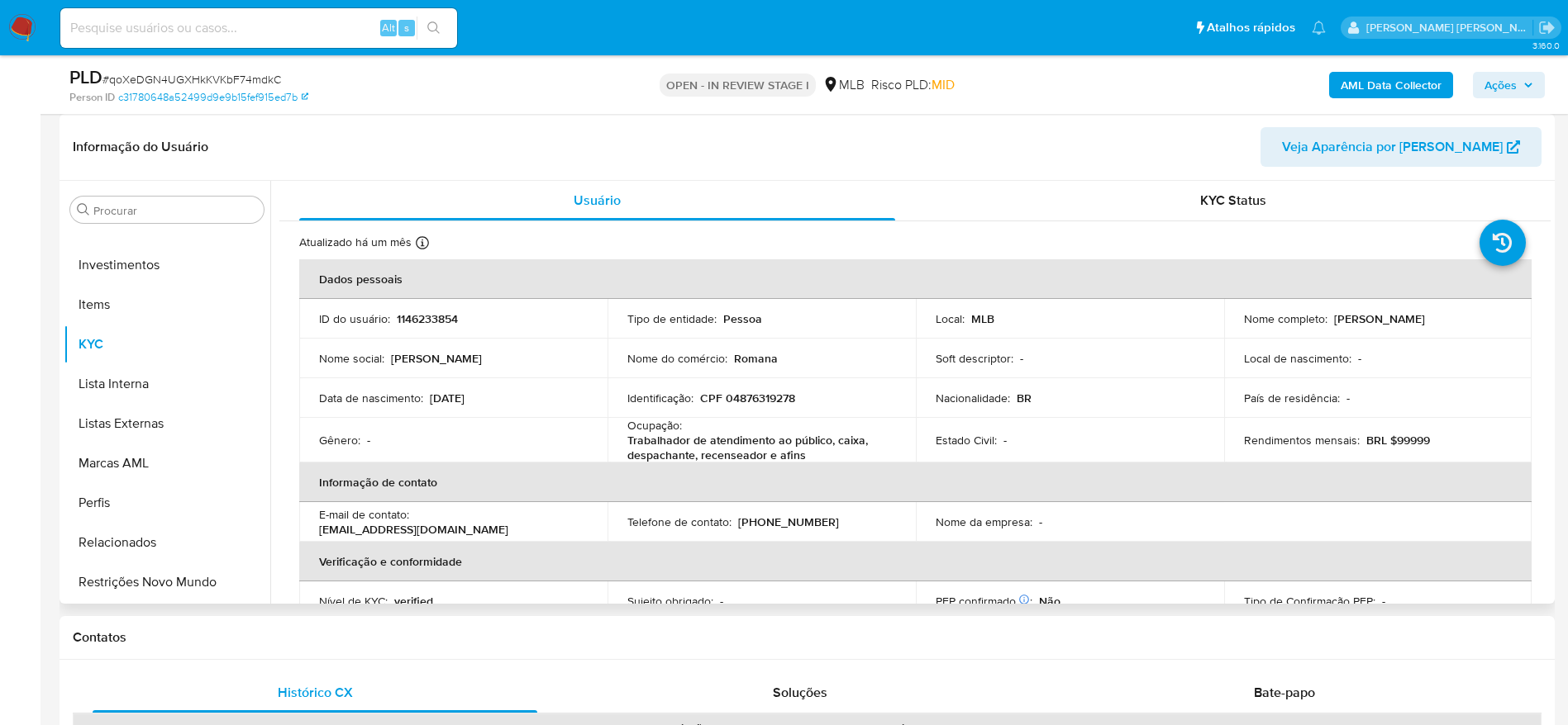
click at [744, 397] on p "CPF 04876319278" at bounding box center [747, 397] width 95 height 15
copy p "04876319278"
click at [1502, 82] on span "Ações" at bounding box center [1500, 85] width 32 height 27
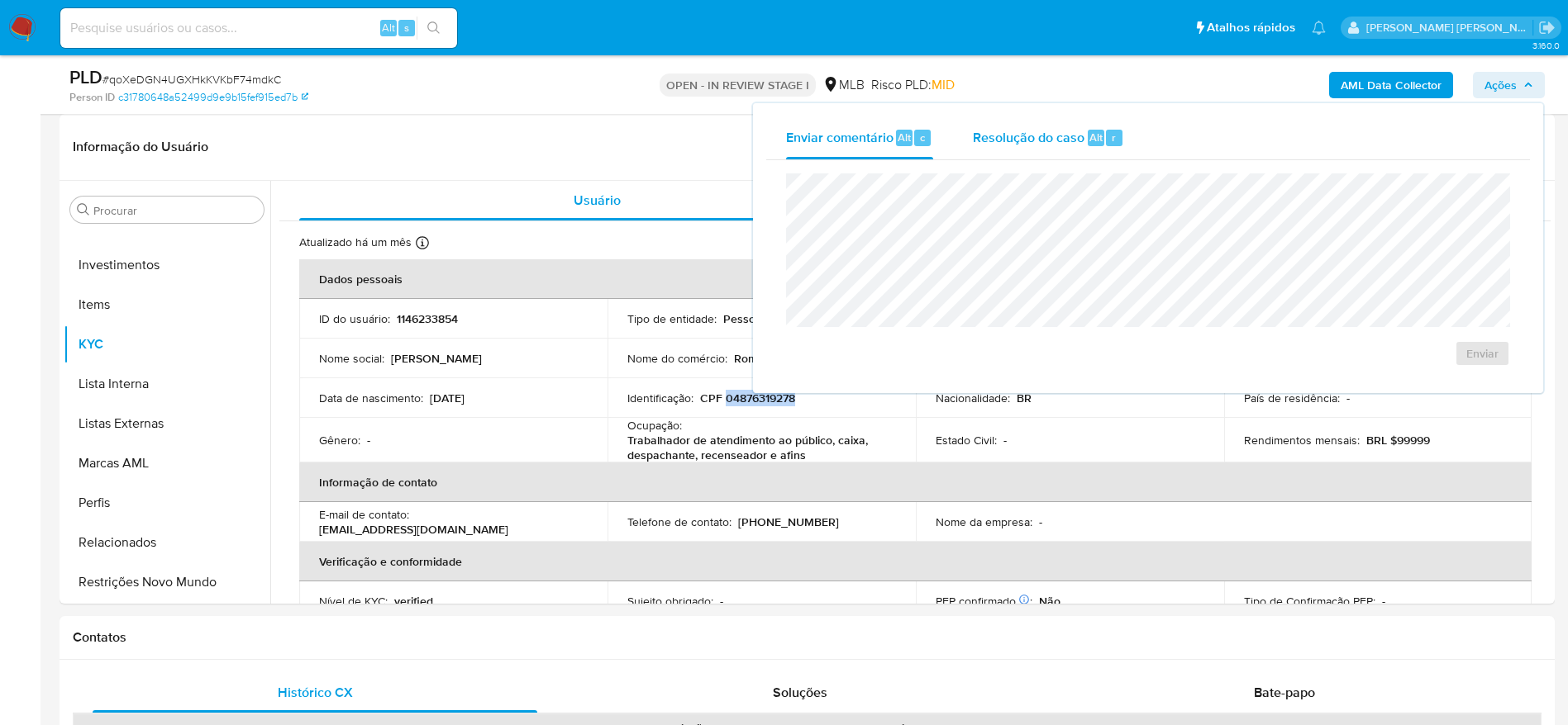
click at [1007, 139] on span "Resolução do caso" at bounding box center [1028, 136] width 111 height 19
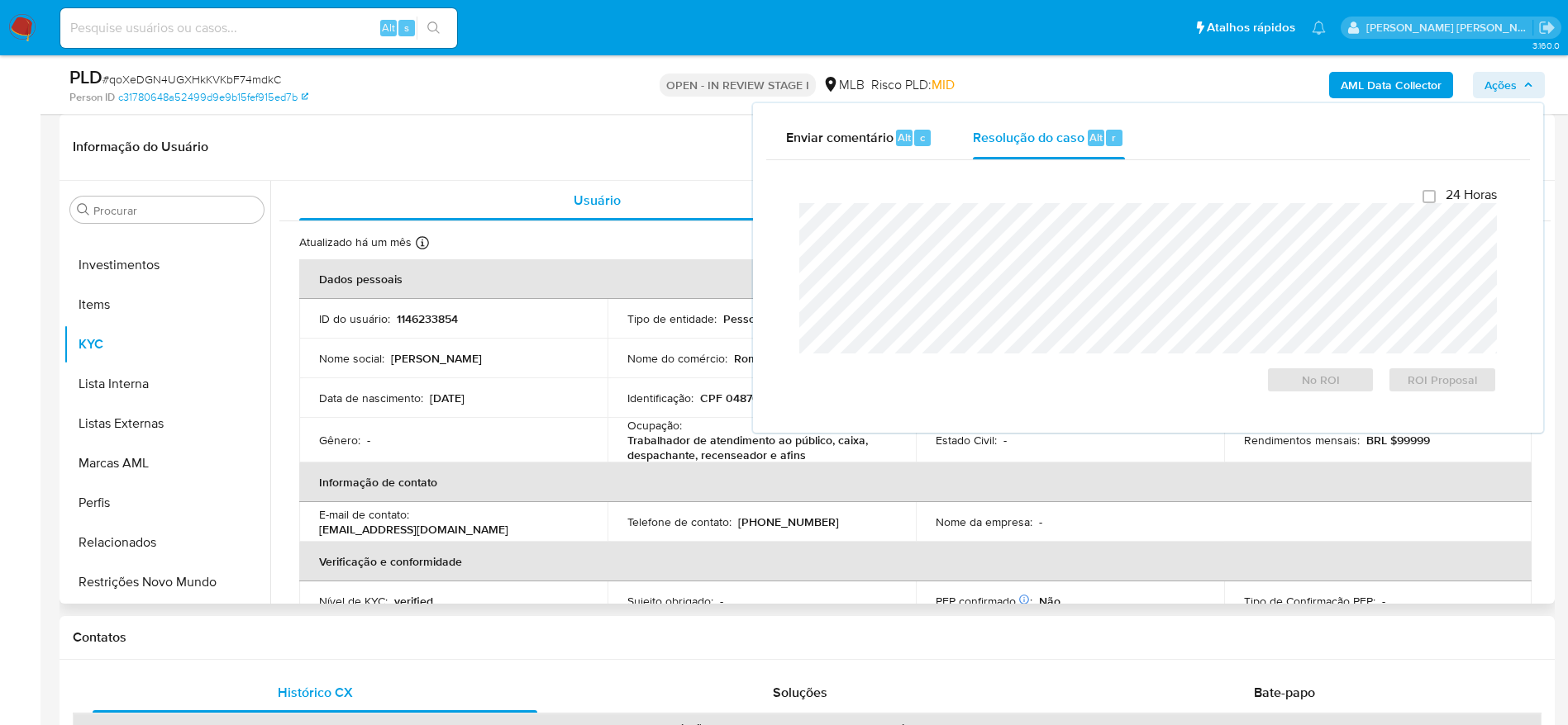
click at [656, 150] on header "Informação do Usuário Veja Aparência por [PERSON_NAME]" at bounding box center [807, 147] width 1469 height 39
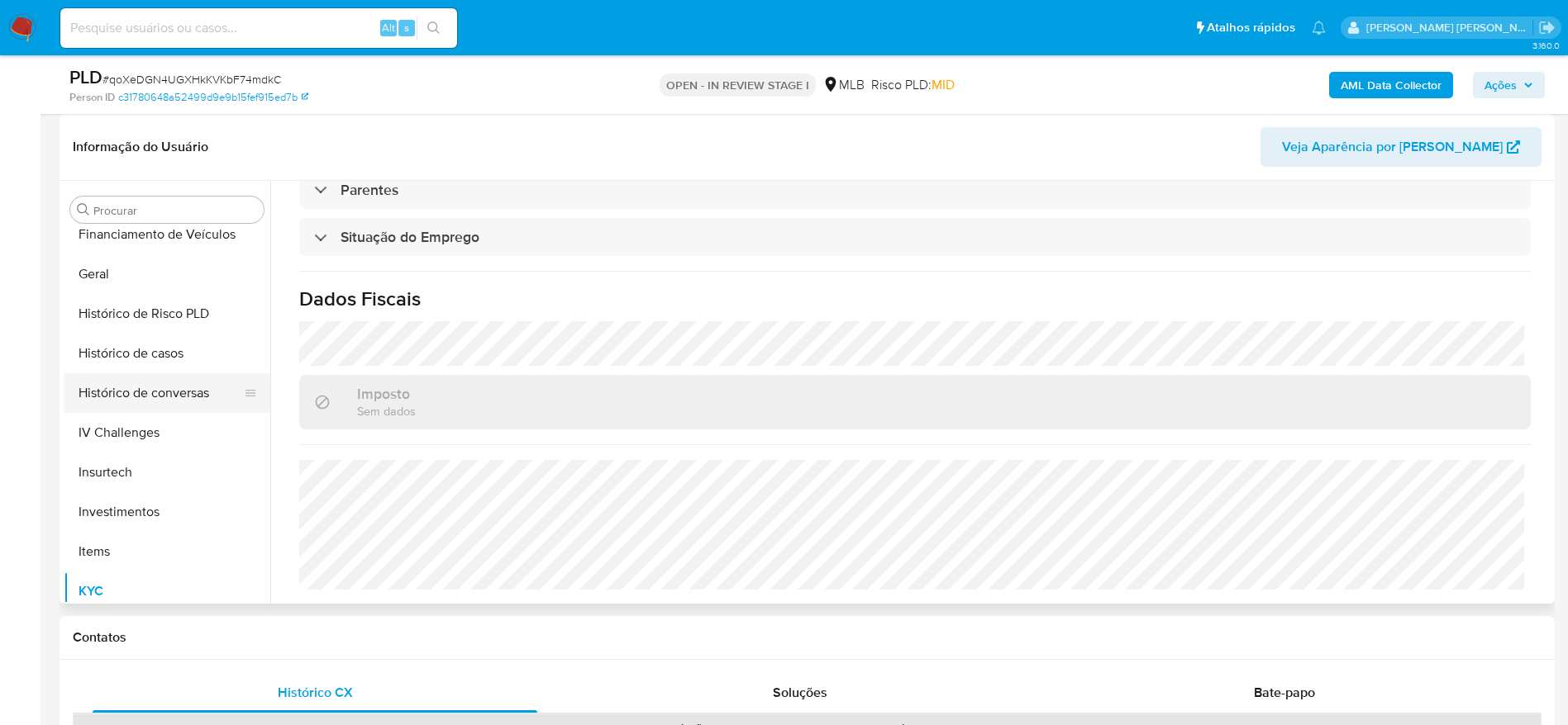
scroll to position [529, 0]
click at [129, 277] on button "Geral" at bounding box center [160, 274] width 194 height 39
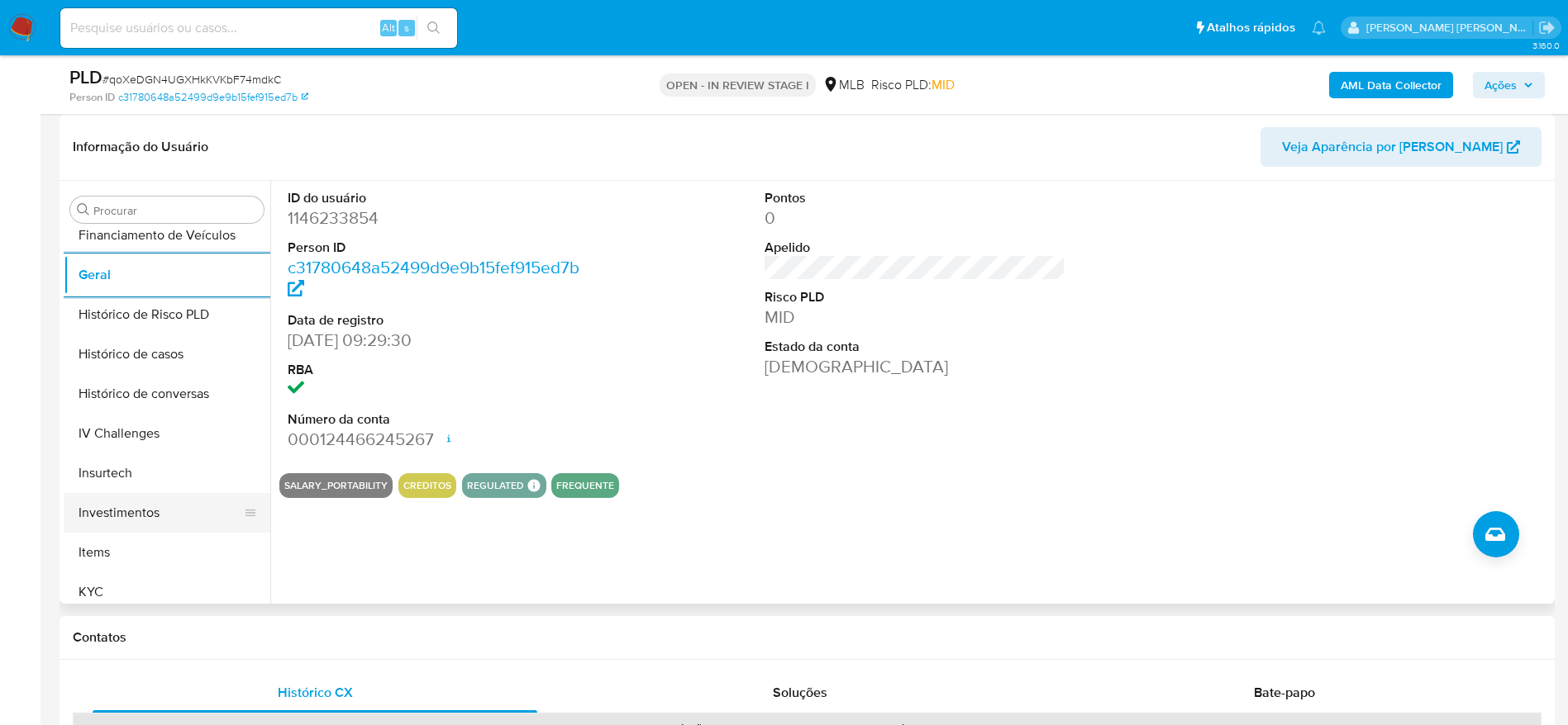
scroll to position [653, 0]
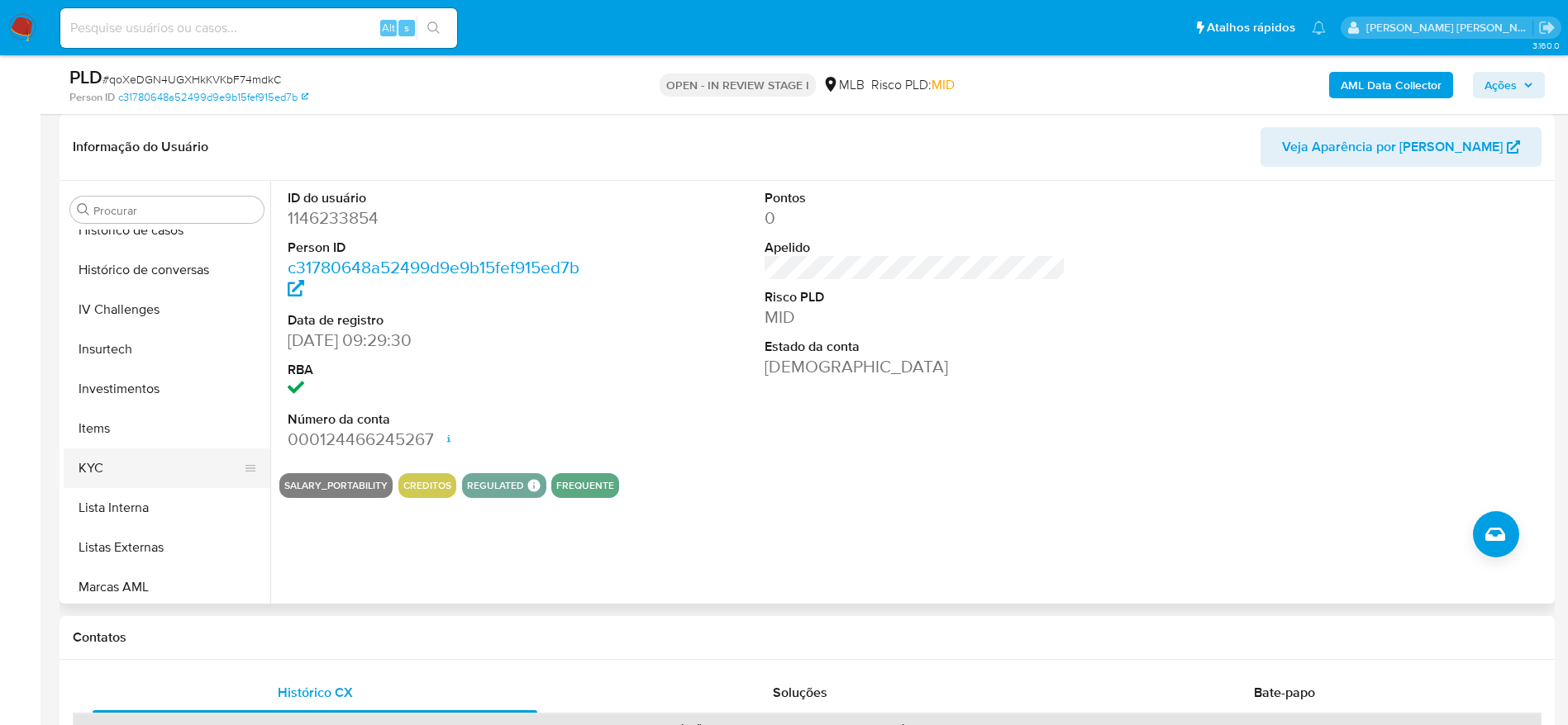
drag, startPoint x: 128, startPoint y: 466, endPoint x: 141, endPoint y: 466, distance: 13.0
click at [128, 466] on button "KYC" at bounding box center [160, 468] width 194 height 39
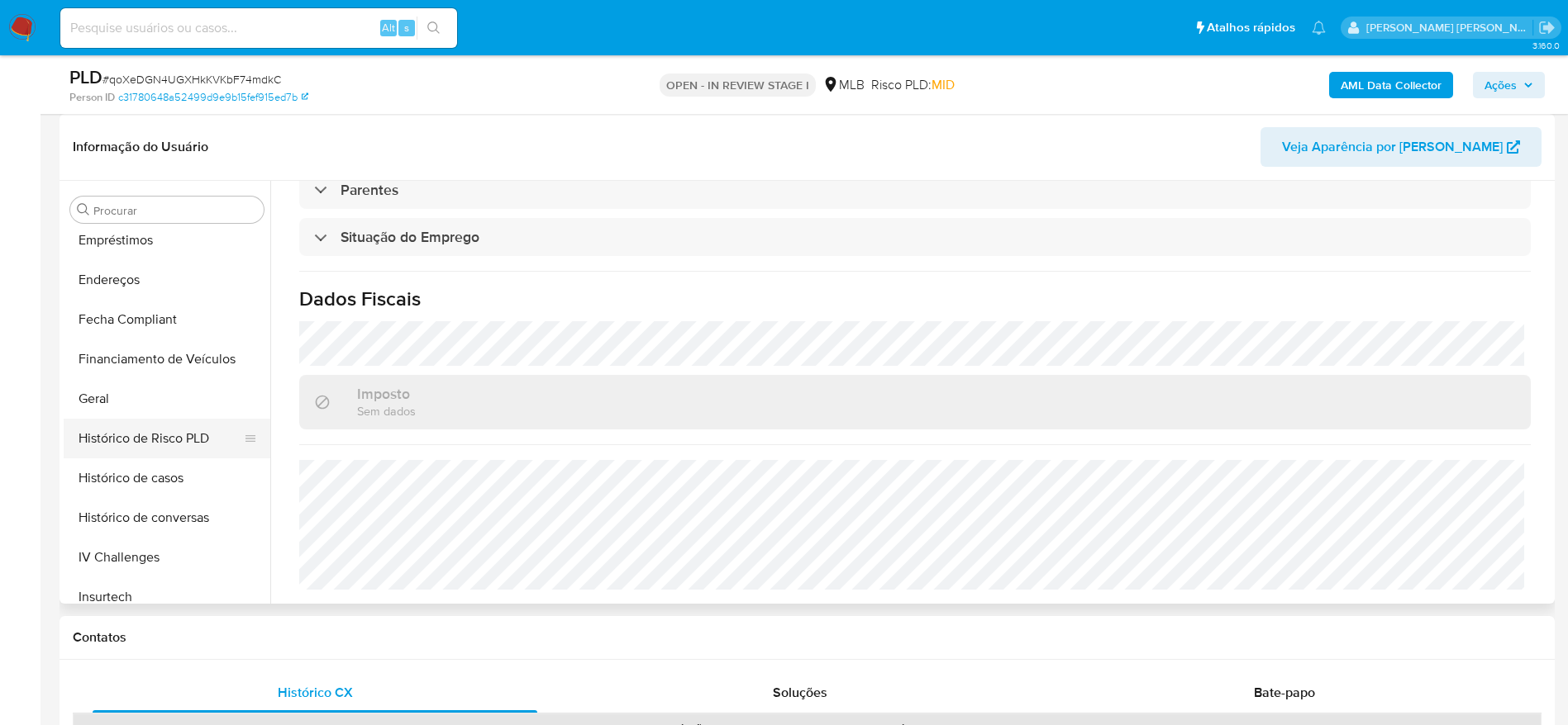
scroll to position [281, 0]
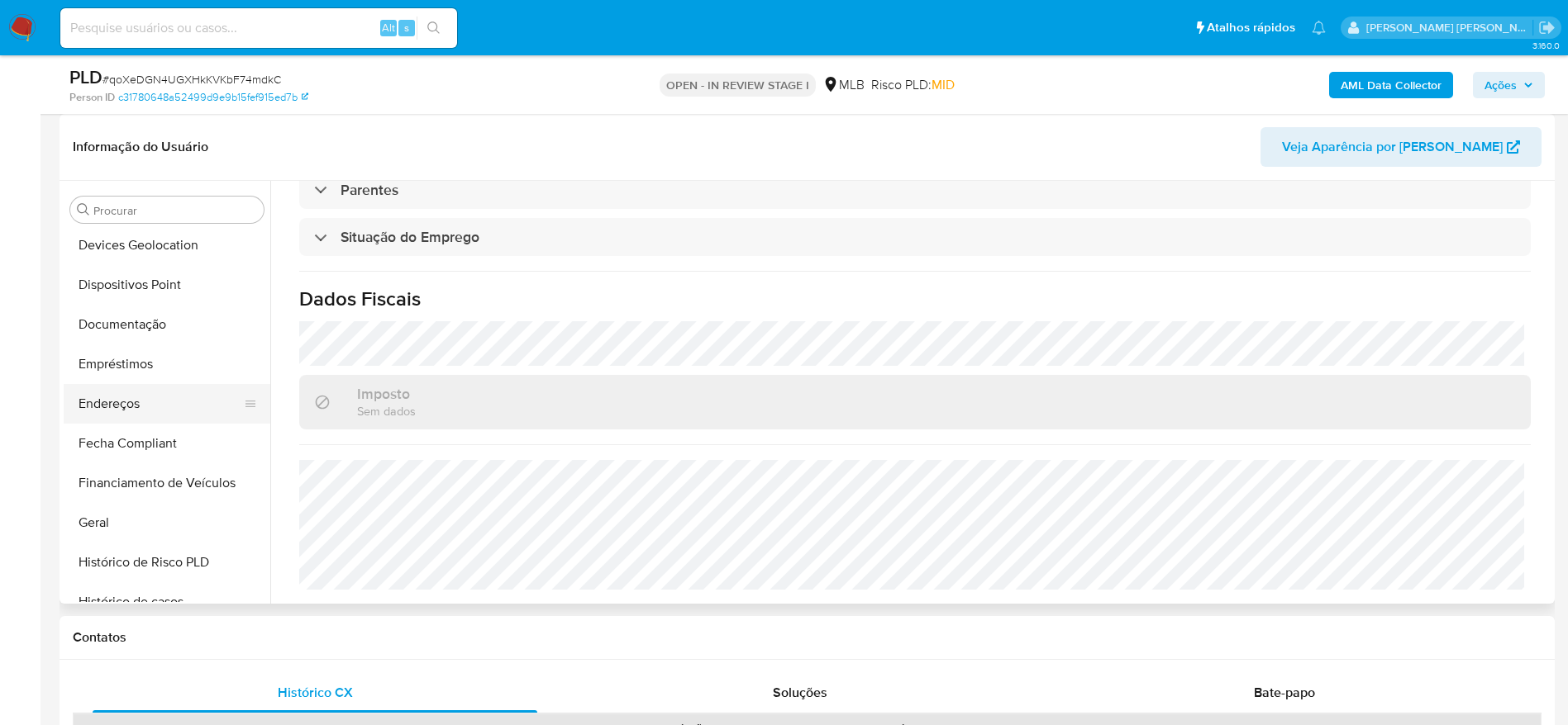
click at [129, 394] on button "Endereços" at bounding box center [160, 404] width 194 height 39
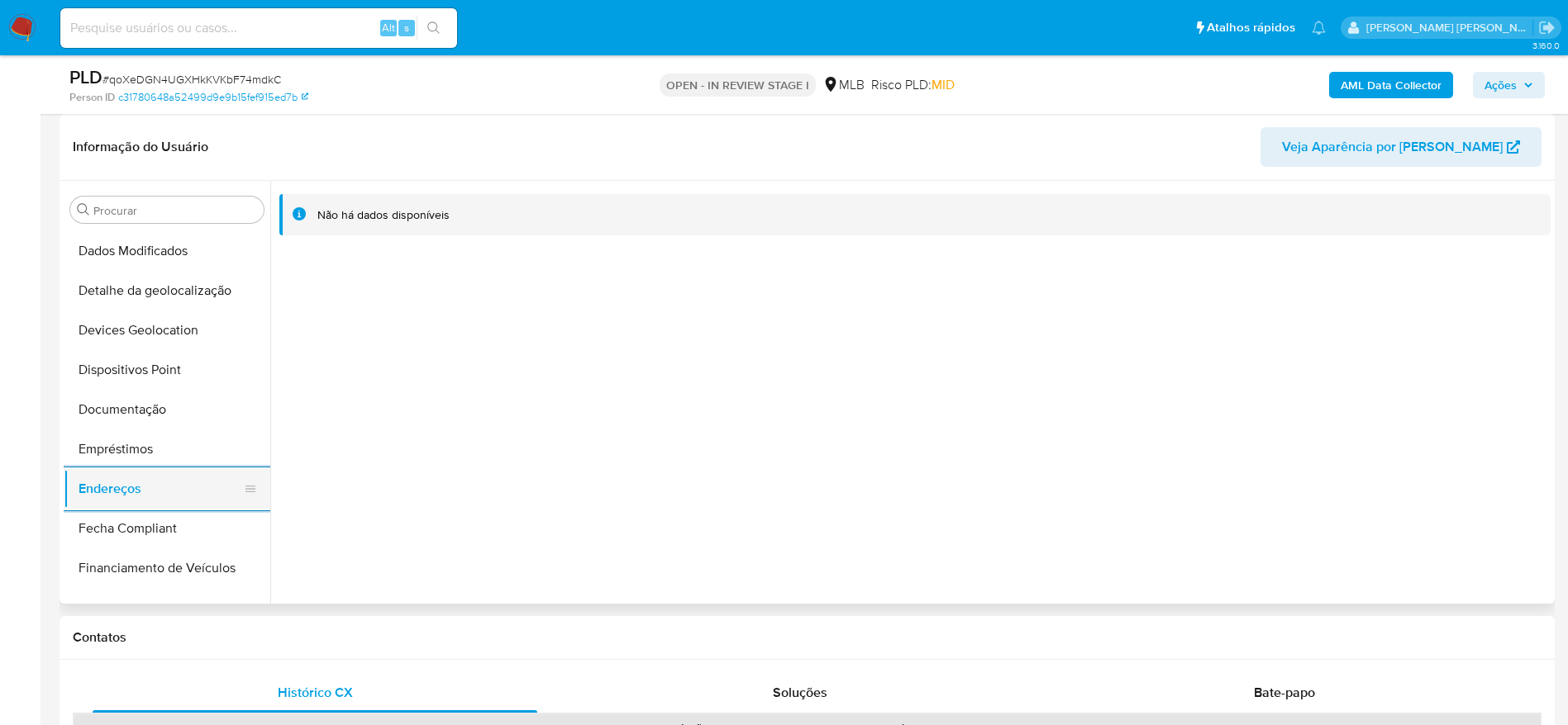
scroll to position [157, 0]
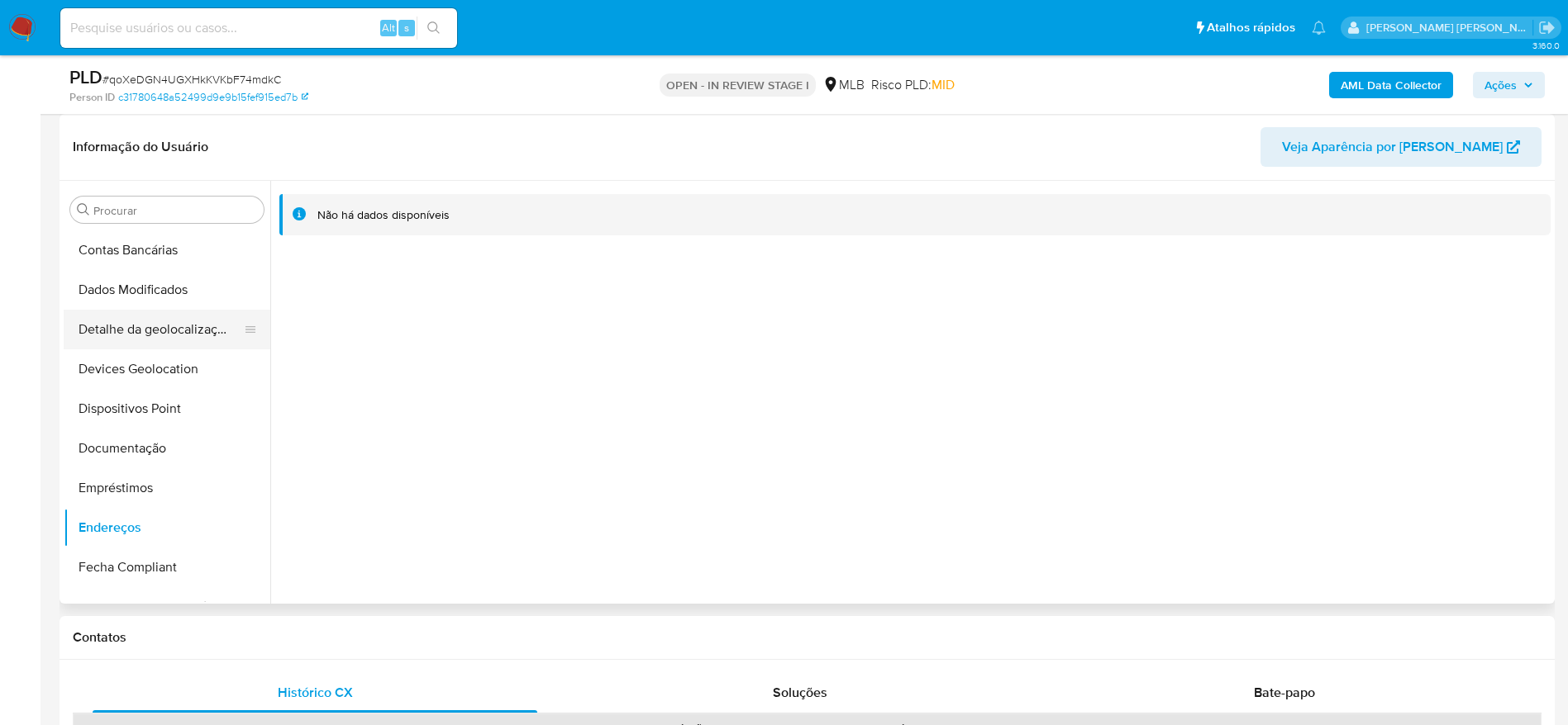
click at [172, 332] on button "Detalhe da geolocalização" at bounding box center [160, 330] width 194 height 39
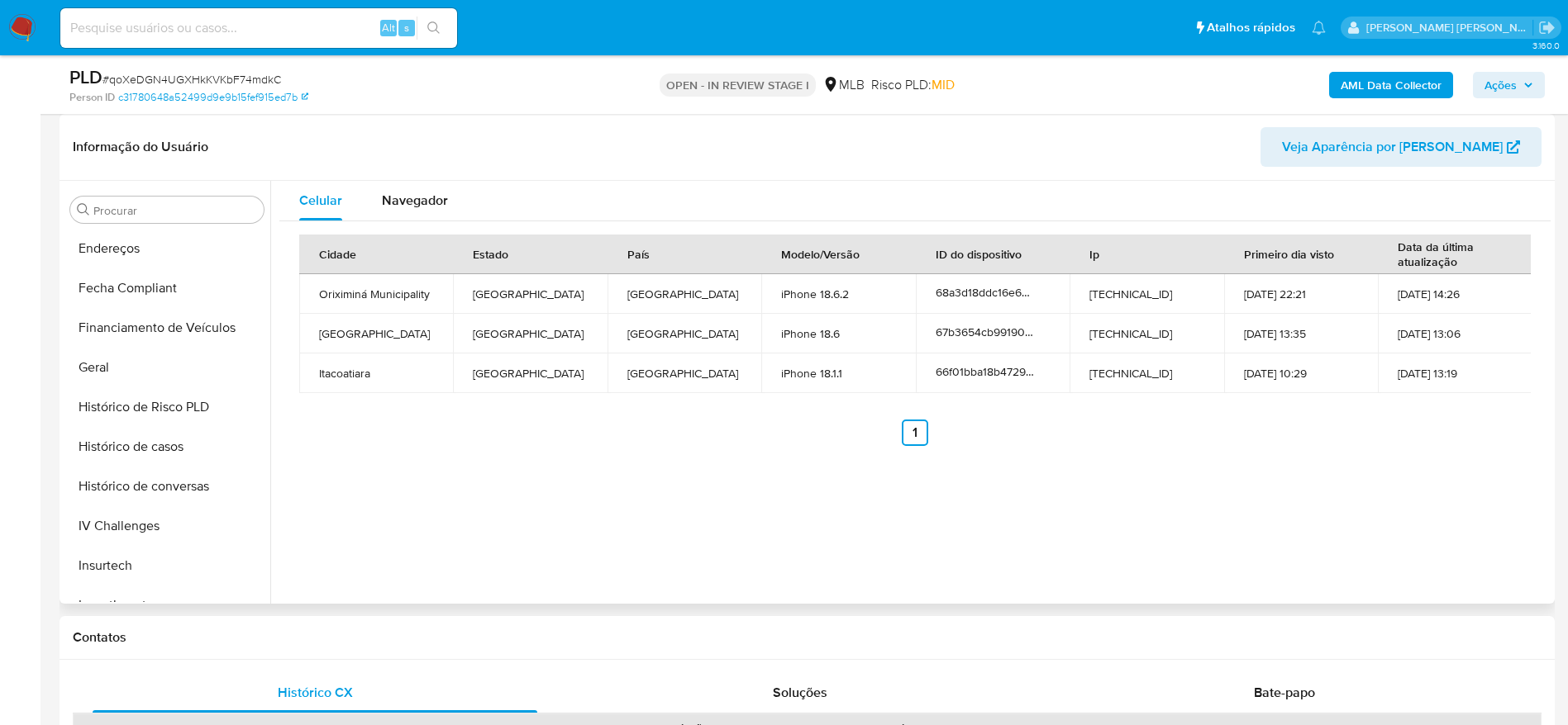
scroll to position [777, 0]
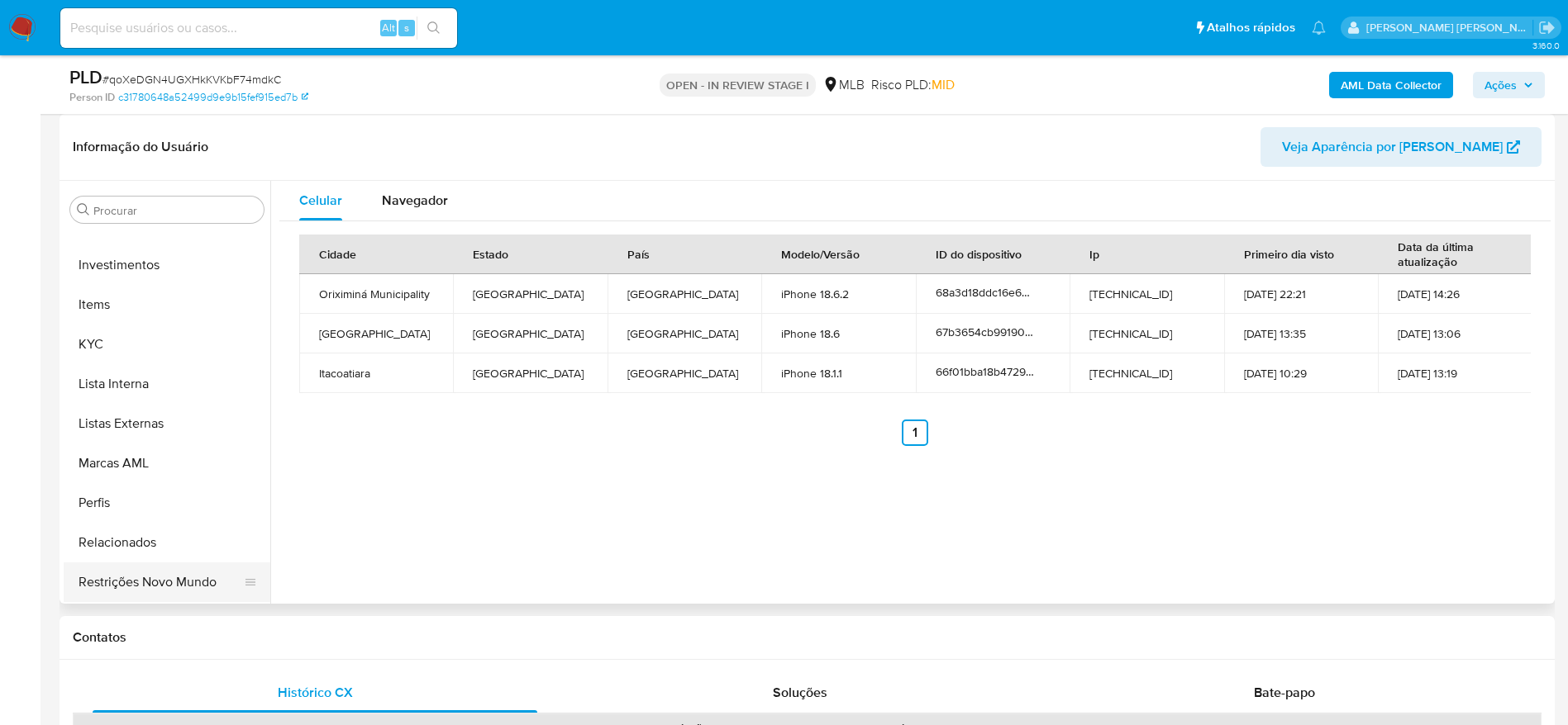
click at [166, 586] on button "Restrições Novo Mundo" at bounding box center [160, 582] width 194 height 39
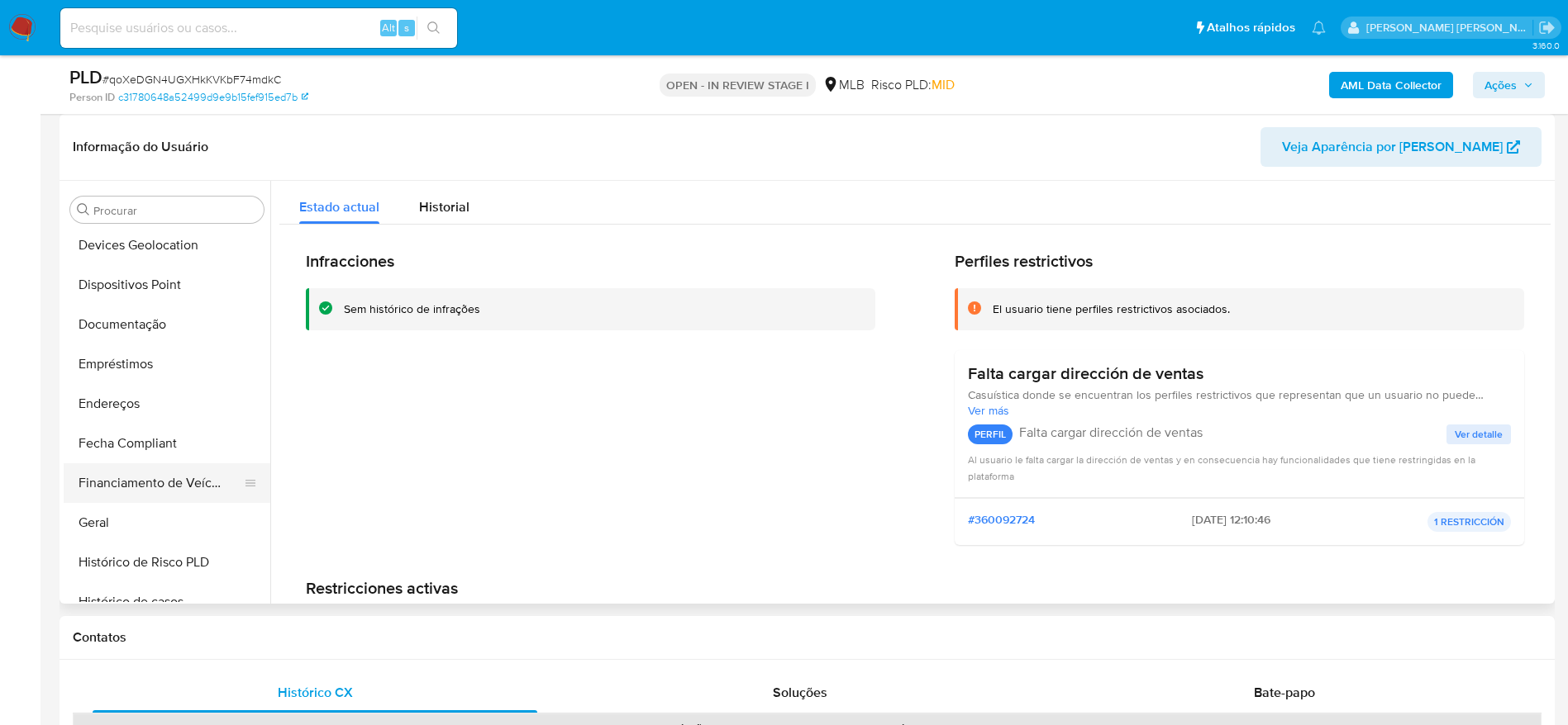
scroll to position [157, 0]
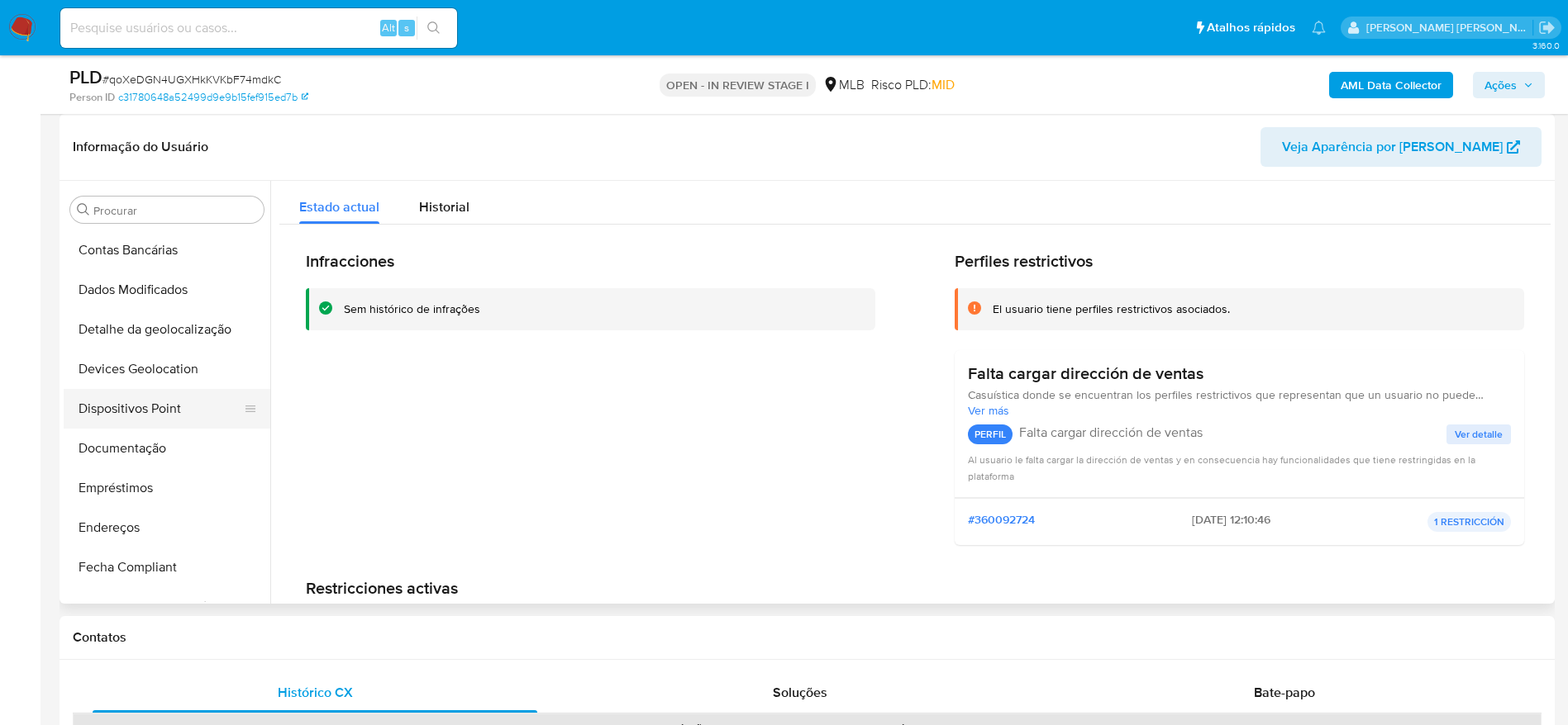
click at [140, 392] on button "Dispositivos Point" at bounding box center [160, 409] width 194 height 39
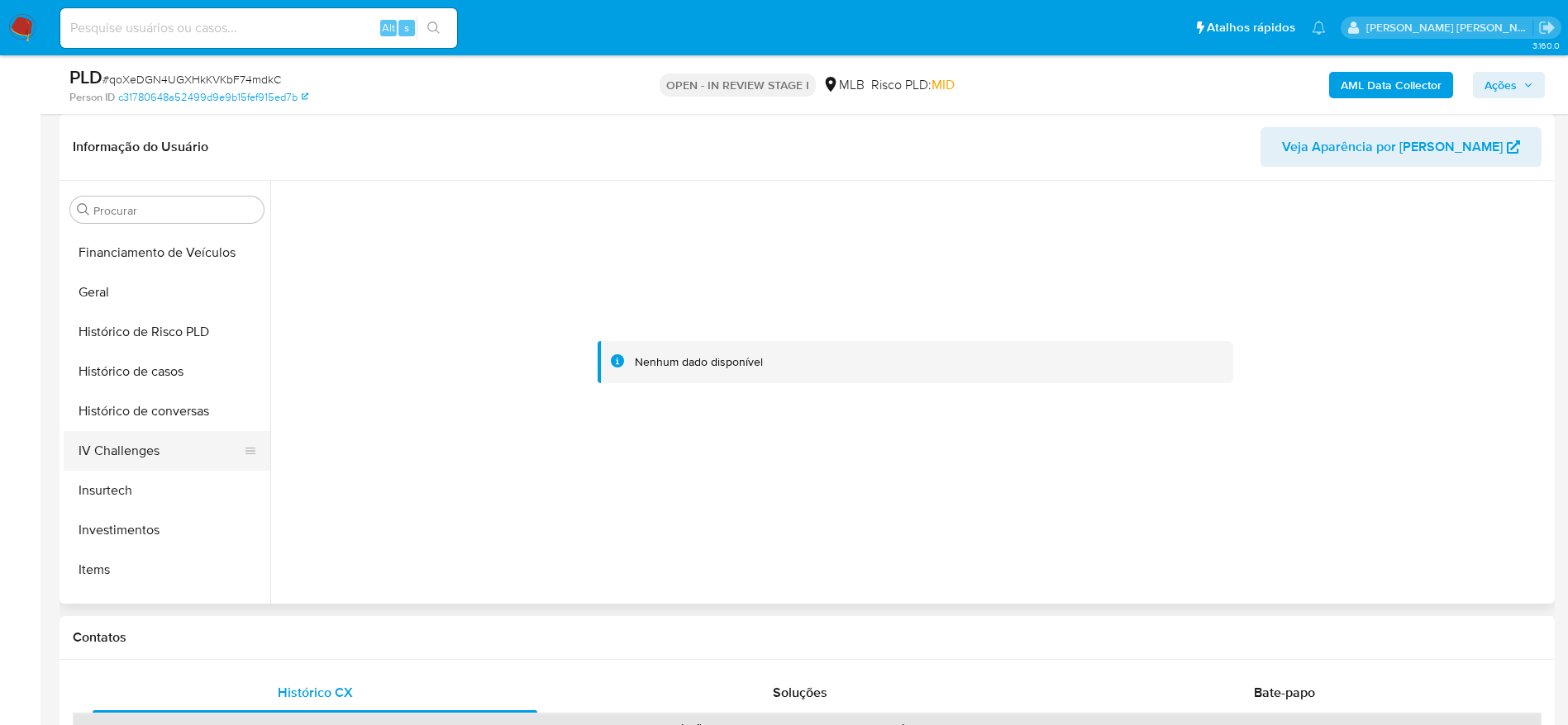
scroll to position [529, 0]
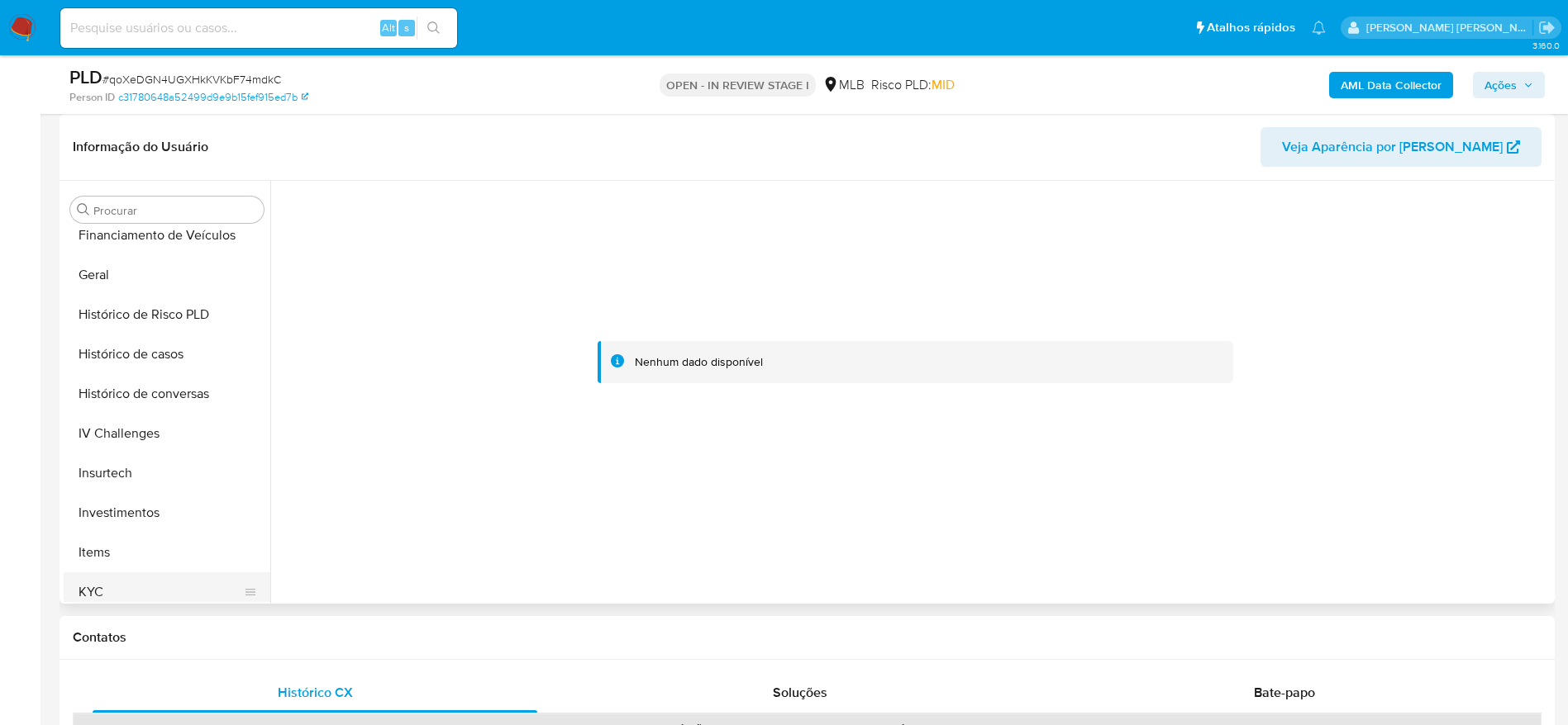
drag, startPoint x: 126, startPoint y: 580, endPoint x: 141, endPoint y: 583, distance: 15.3
click at [126, 581] on button "KYC" at bounding box center [160, 592] width 194 height 39
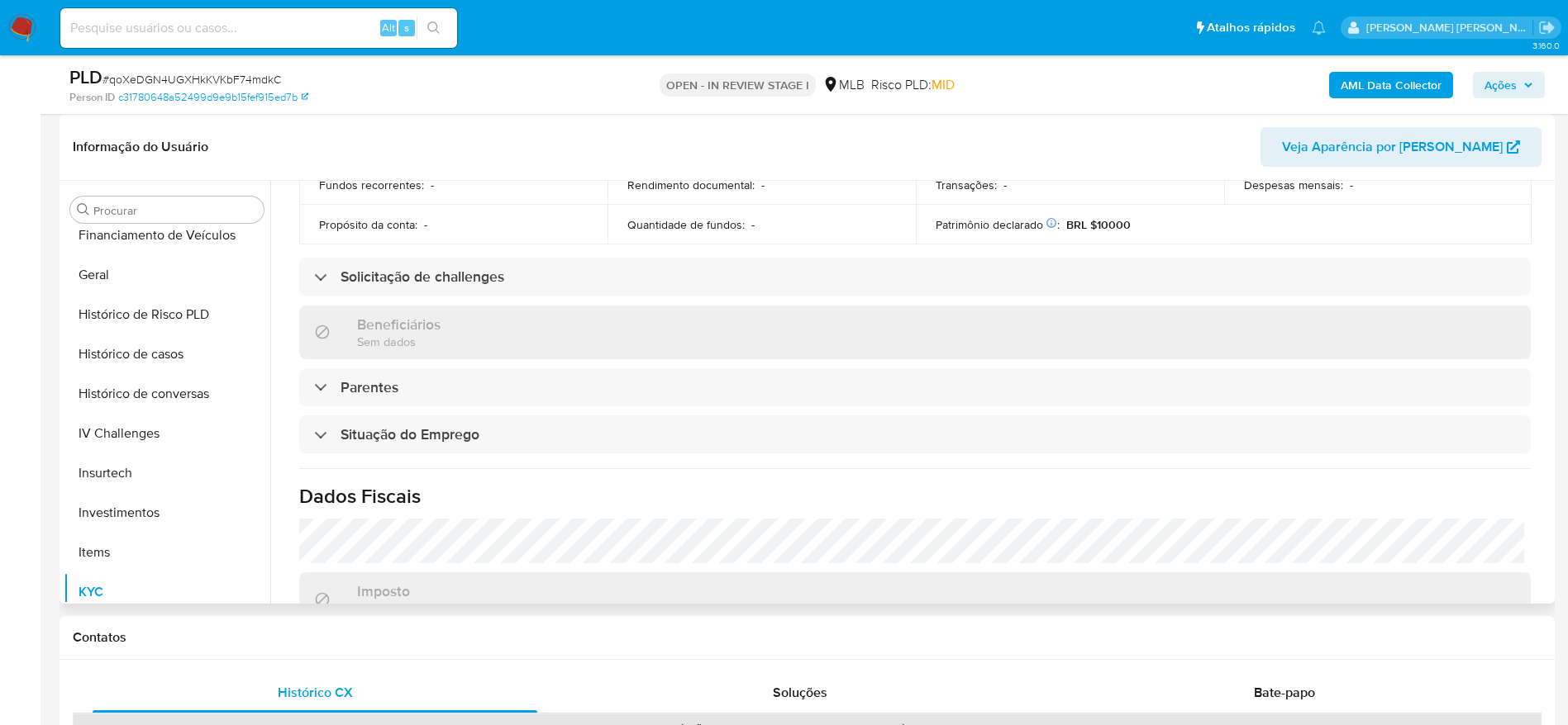
scroll to position [0, 0]
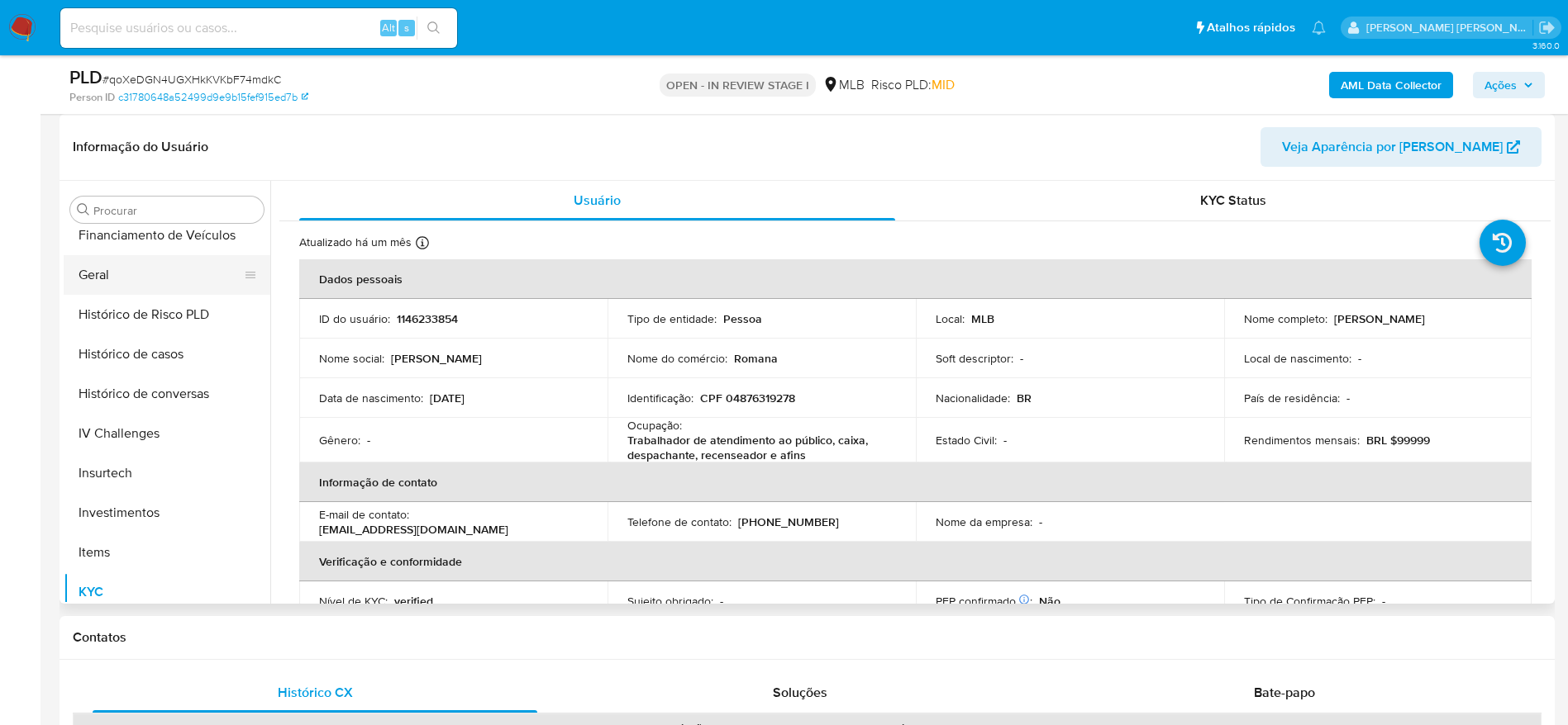
click at [136, 270] on button "Geral" at bounding box center [160, 274] width 194 height 39
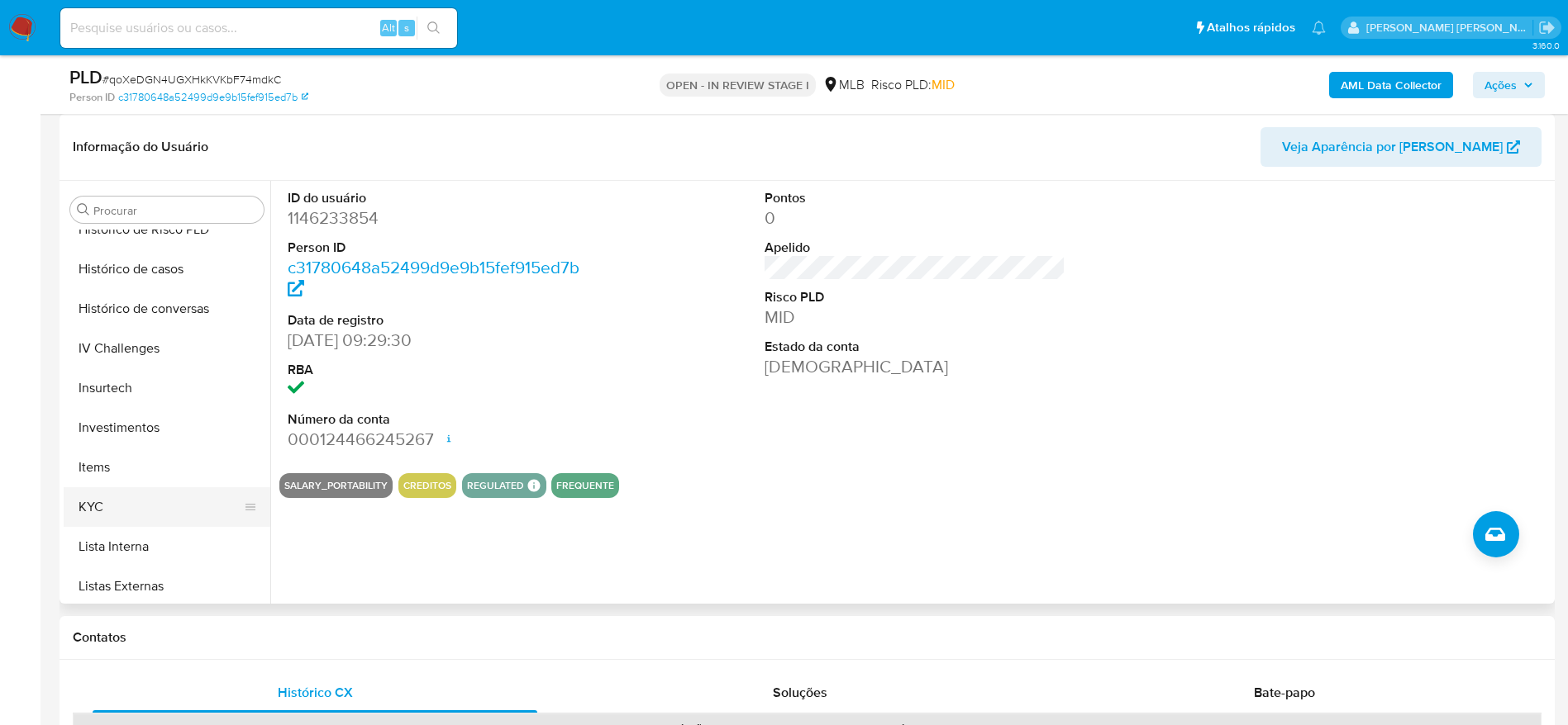
scroll to position [653, 0]
click at [136, 477] on button "KYC" at bounding box center [160, 468] width 194 height 39
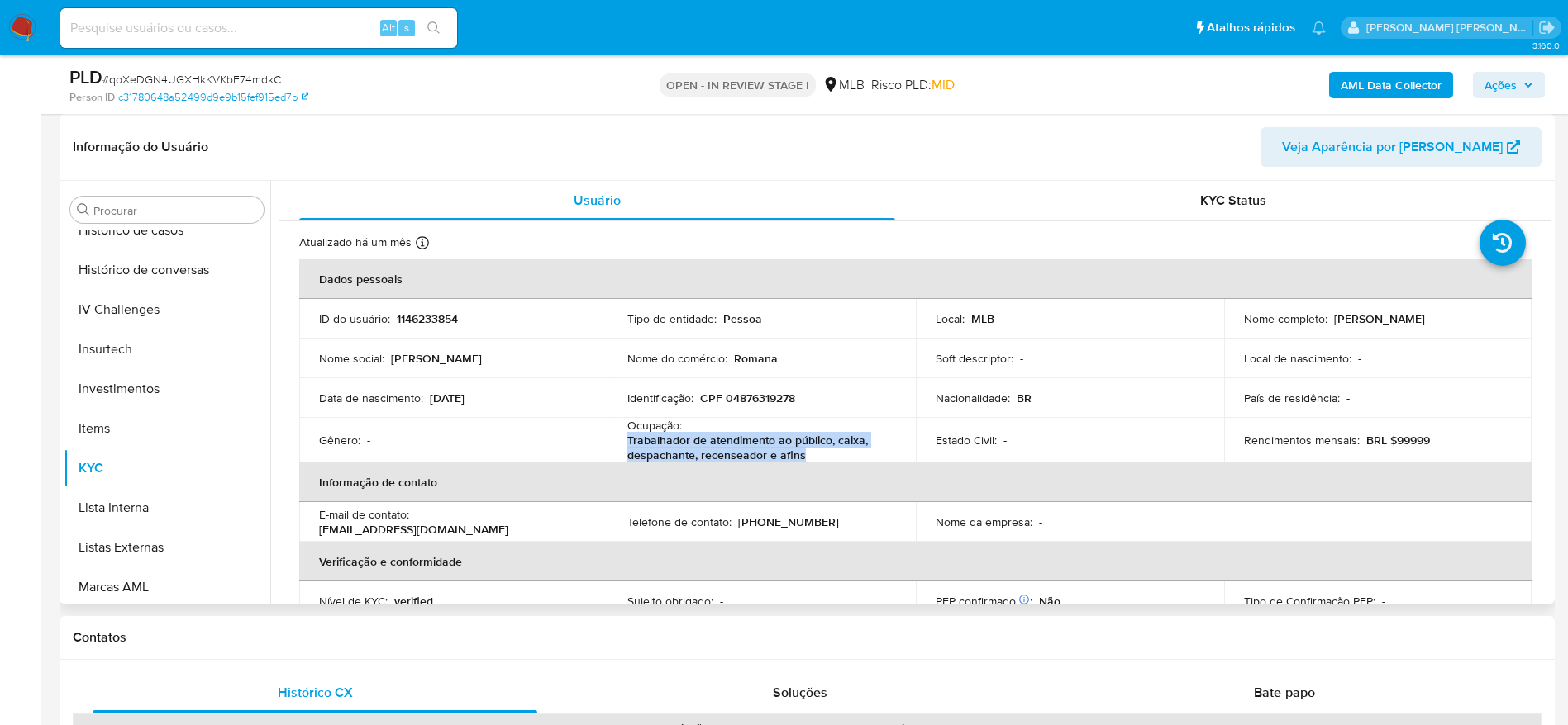
drag, startPoint x: 811, startPoint y: 456, endPoint x: 624, endPoint y: 443, distance: 187.5
click at [624, 443] on td "Ocupação : Trabalhador de atendimento ao público, caixa, despachante, recensead…" at bounding box center [761, 440] width 308 height 44
copy p "Trabalhador de atendimento ao público, caixa, despachante, recenseador e afins"
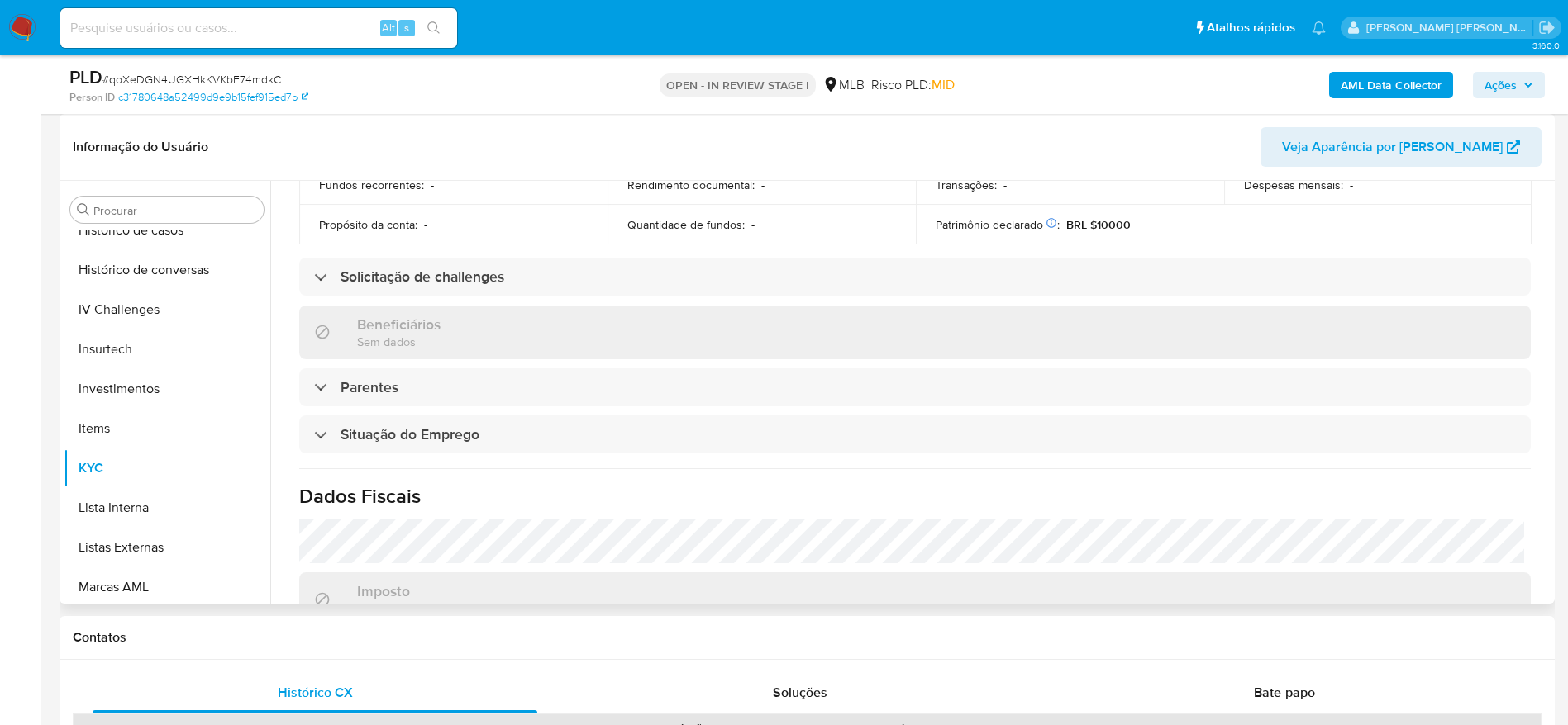
scroll to position [694, 0]
